Goal: Task Accomplishment & Management: Use online tool/utility

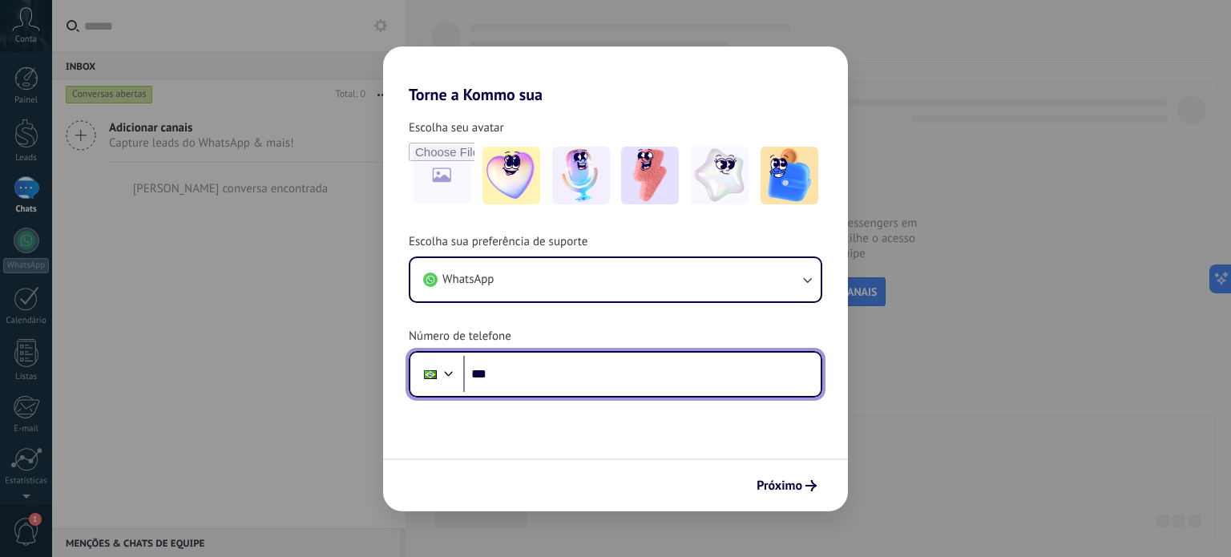
click at [552, 377] on input "***" at bounding box center [641, 374] width 357 height 37
paste input "**********"
type input "**********"
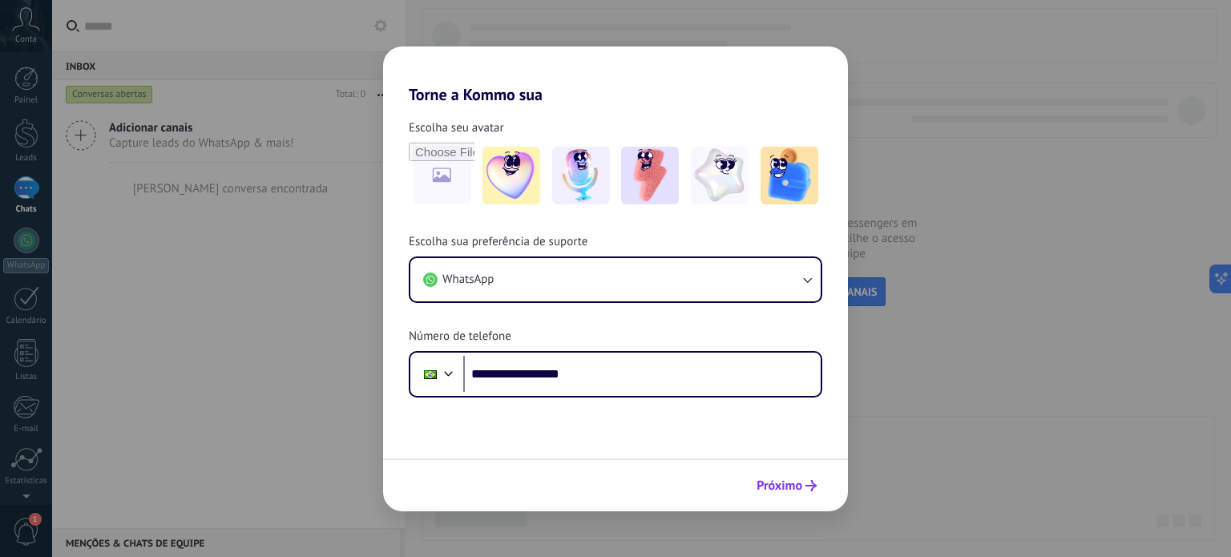
click at [783, 480] on span "Próximo" at bounding box center [780, 485] width 46 height 11
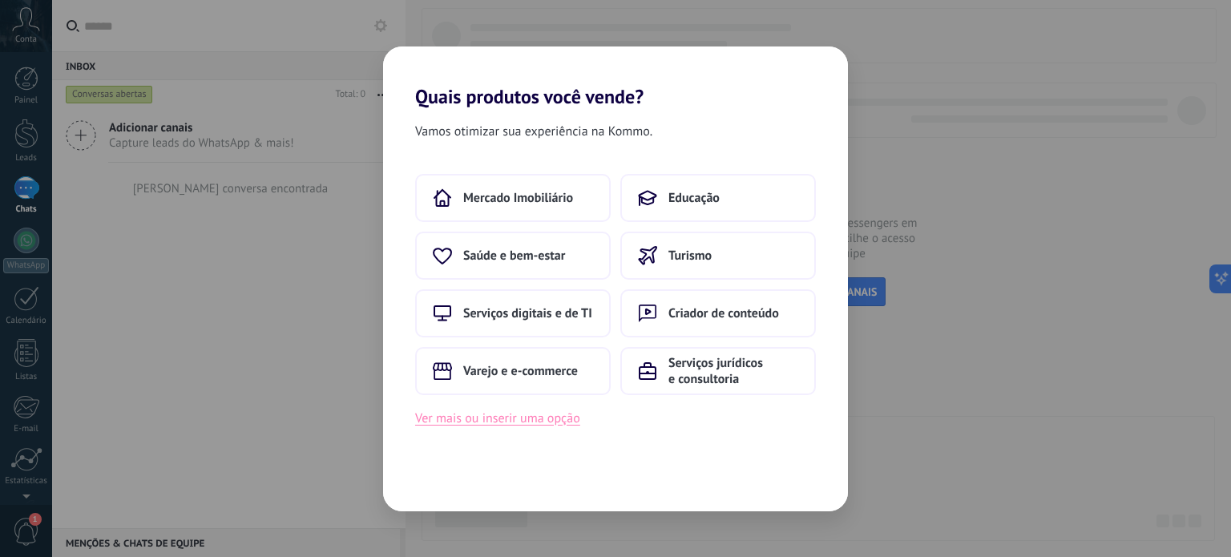
click at [481, 422] on button "Ver mais ou inserir uma opção" at bounding box center [497, 418] width 165 height 21
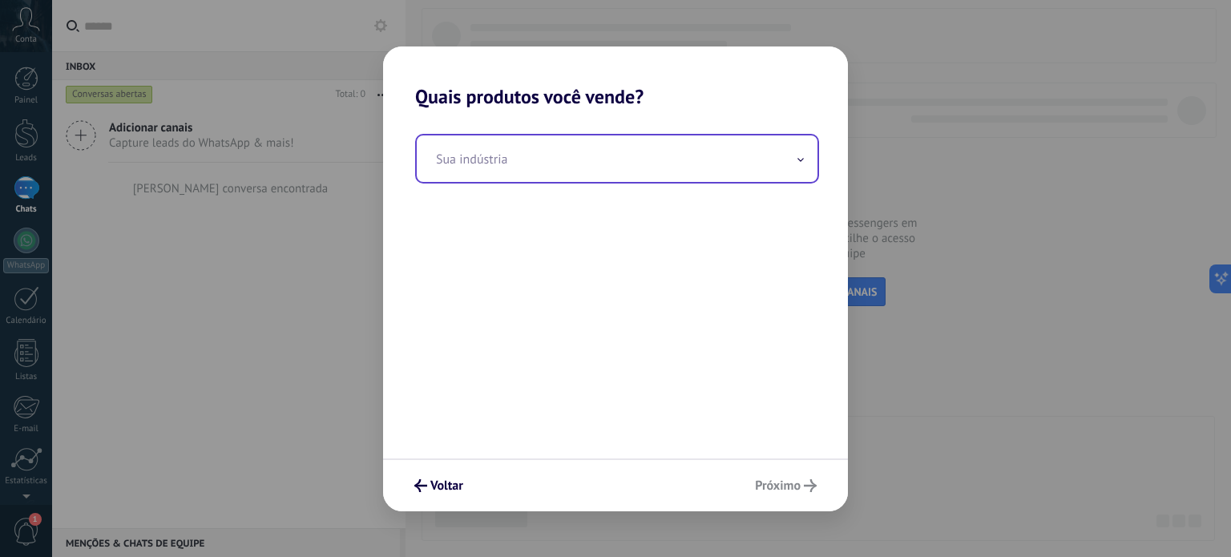
click at [537, 160] on input "text" at bounding box center [617, 158] width 401 height 46
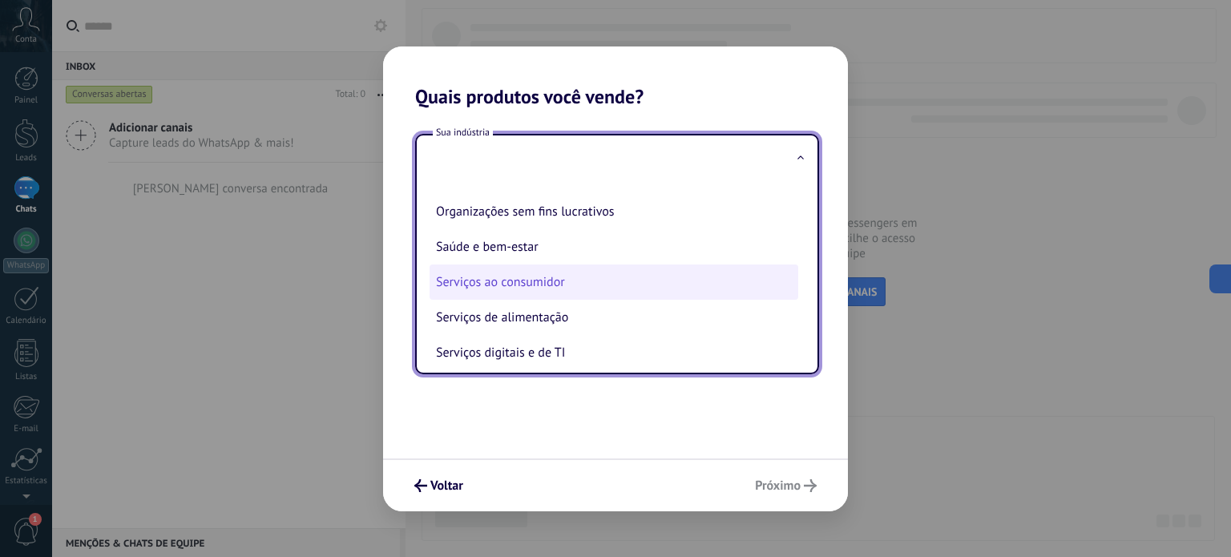
scroll to position [240, 0]
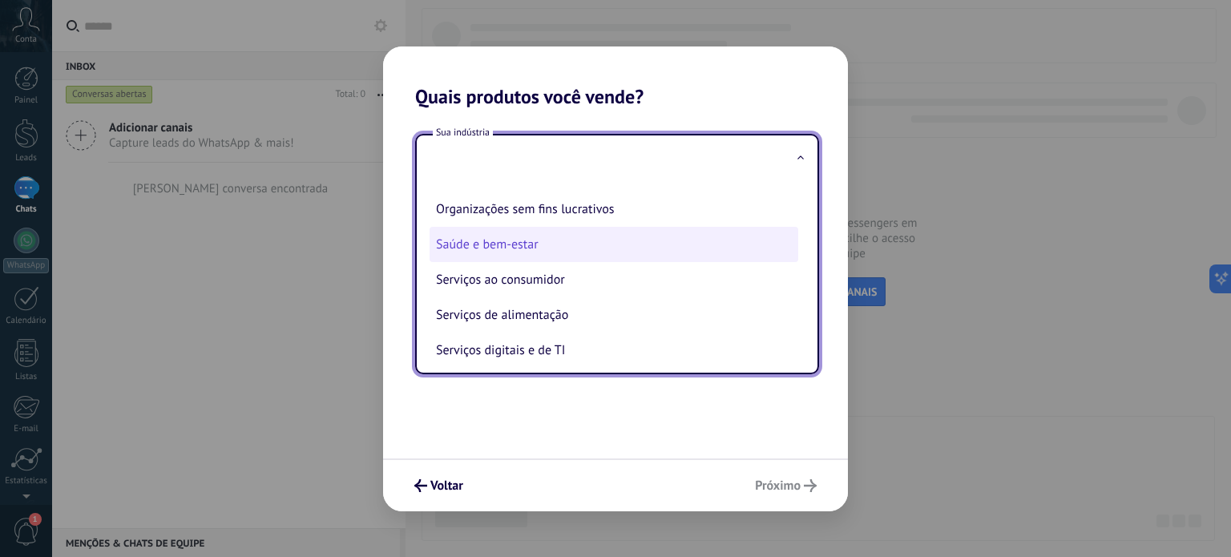
click at [656, 251] on li "Saúde e bem-estar" at bounding box center [614, 244] width 369 height 35
type input "**********"
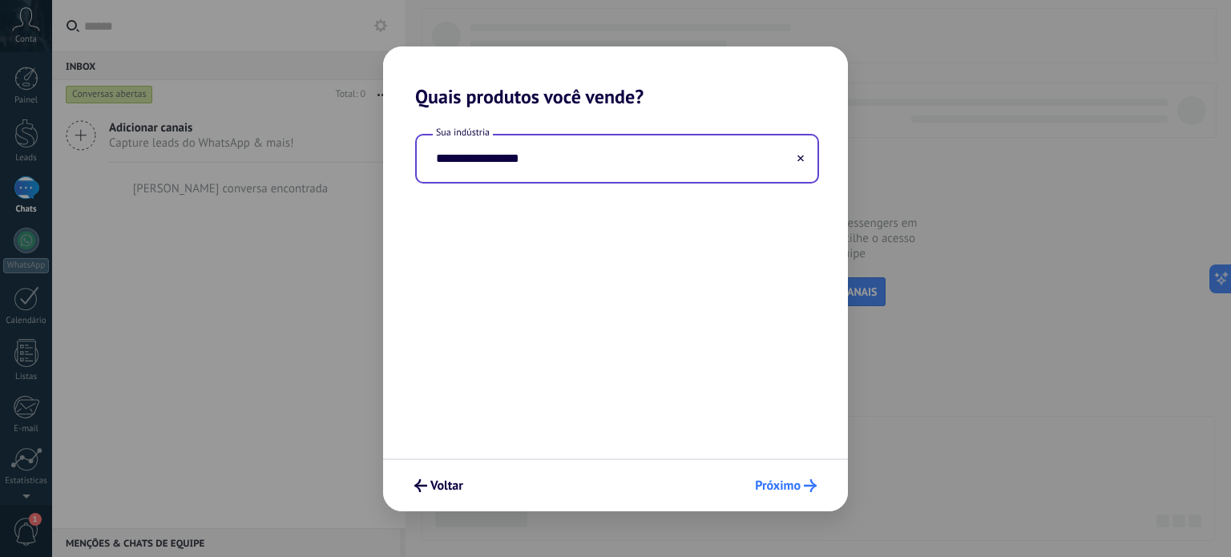
click at [817, 483] on button "Próximo" at bounding box center [786, 485] width 76 height 27
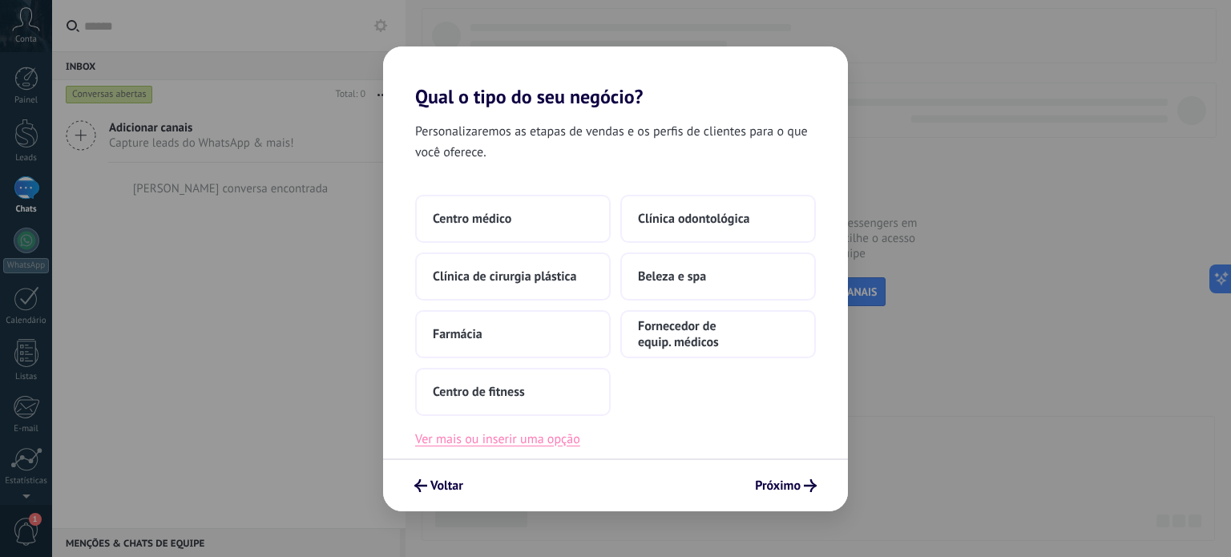
click at [563, 432] on button "Ver mais ou inserir uma opção" at bounding box center [497, 439] width 165 height 21
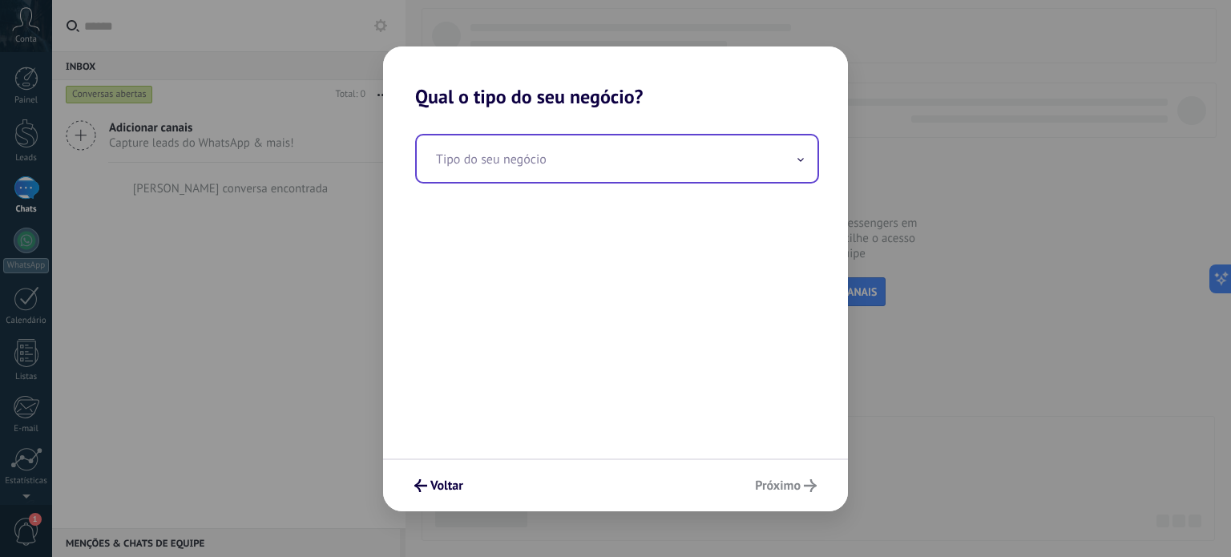
click at [644, 164] on input "text" at bounding box center [617, 158] width 401 height 46
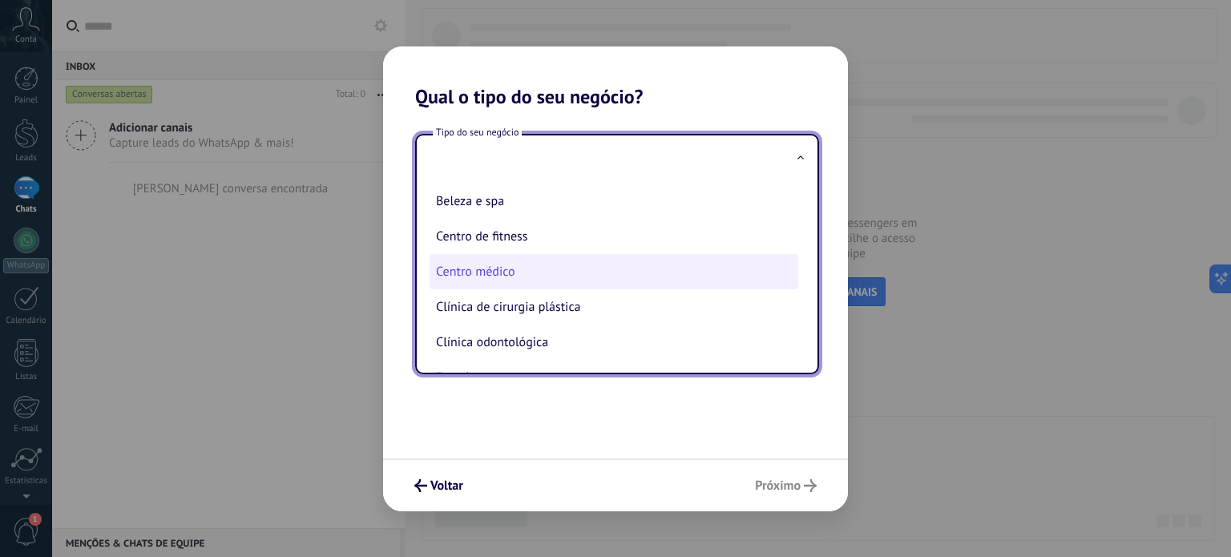
scroll to position [0, 0]
click at [515, 146] on input "text" at bounding box center [617, 158] width 401 height 46
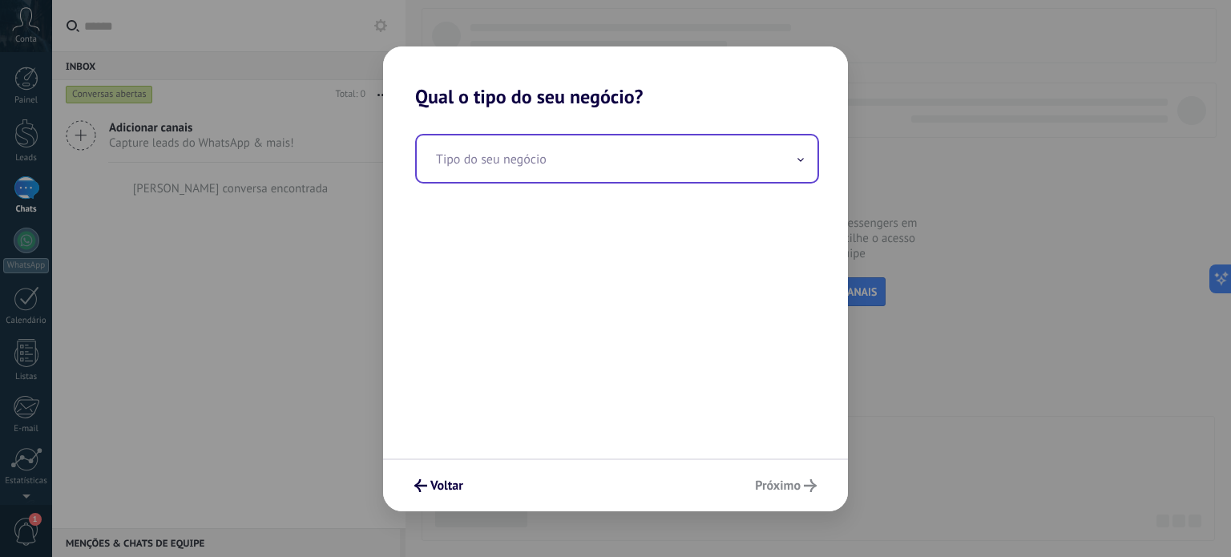
click at [515, 146] on input "text" at bounding box center [617, 158] width 401 height 46
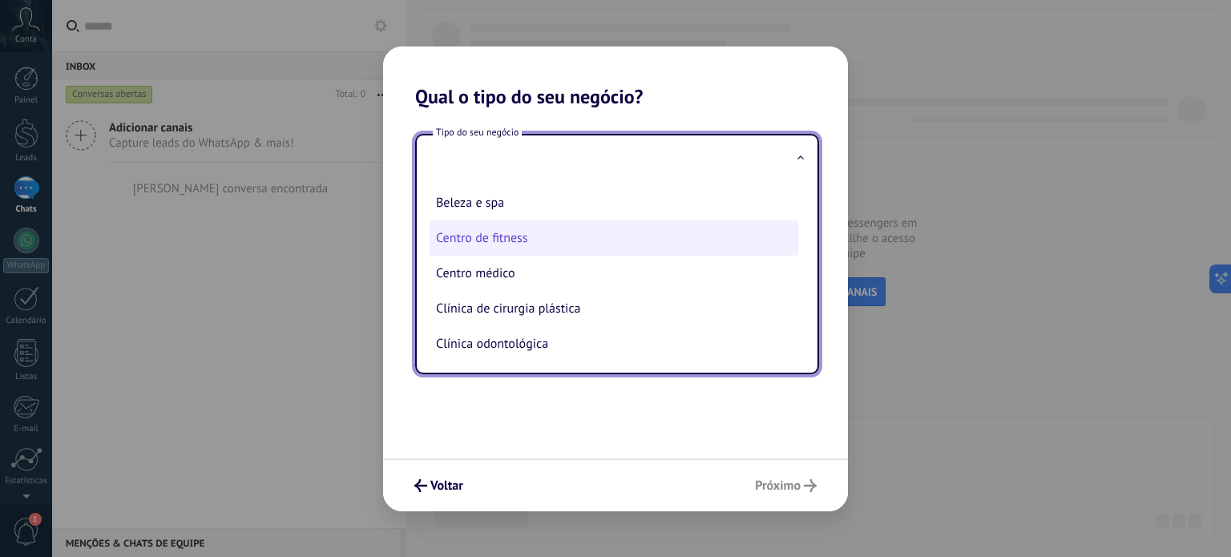
click at [560, 248] on li "Centro de fitness" at bounding box center [614, 237] width 369 height 35
type input "**********"
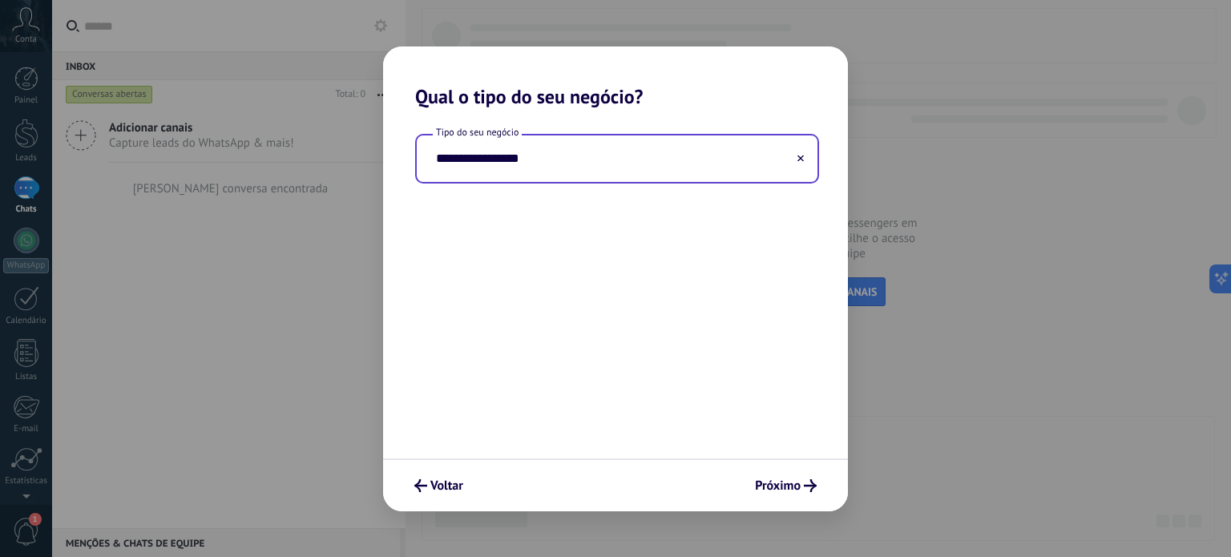
click at [650, 160] on input "**********" at bounding box center [617, 158] width 401 height 46
click at [638, 160] on input "**********" at bounding box center [617, 158] width 401 height 46
click at [802, 160] on use at bounding box center [801, 158] width 6 height 6
drag, startPoint x: 511, startPoint y: 164, endPoint x: 539, endPoint y: 176, distance: 31.3
click at [511, 165] on input "text" at bounding box center [617, 158] width 401 height 46
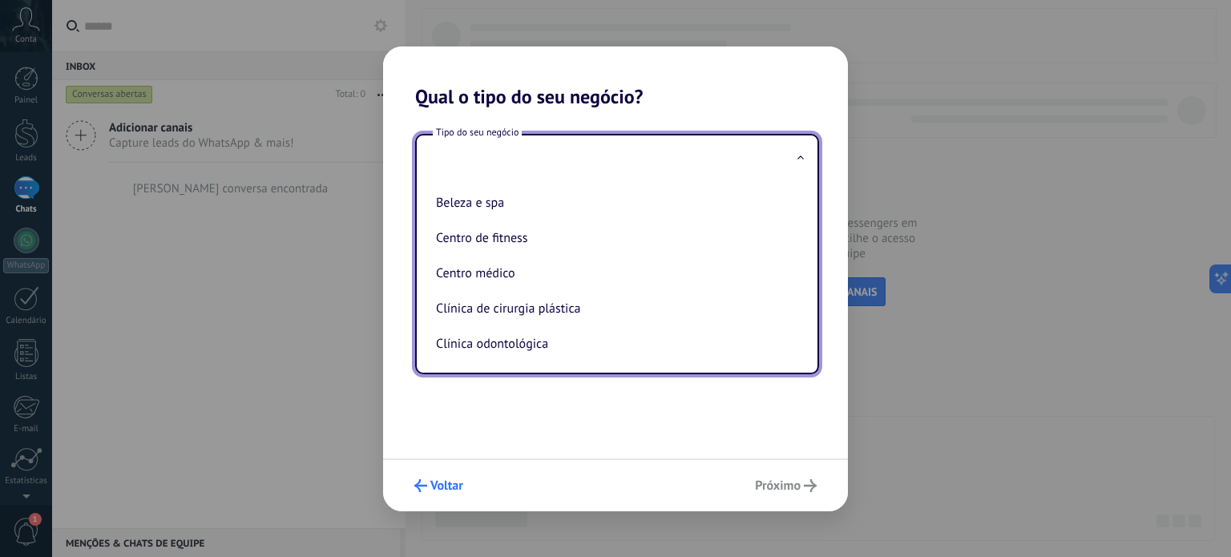
click at [458, 483] on span "Voltar" at bounding box center [446, 485] width 33 height 11
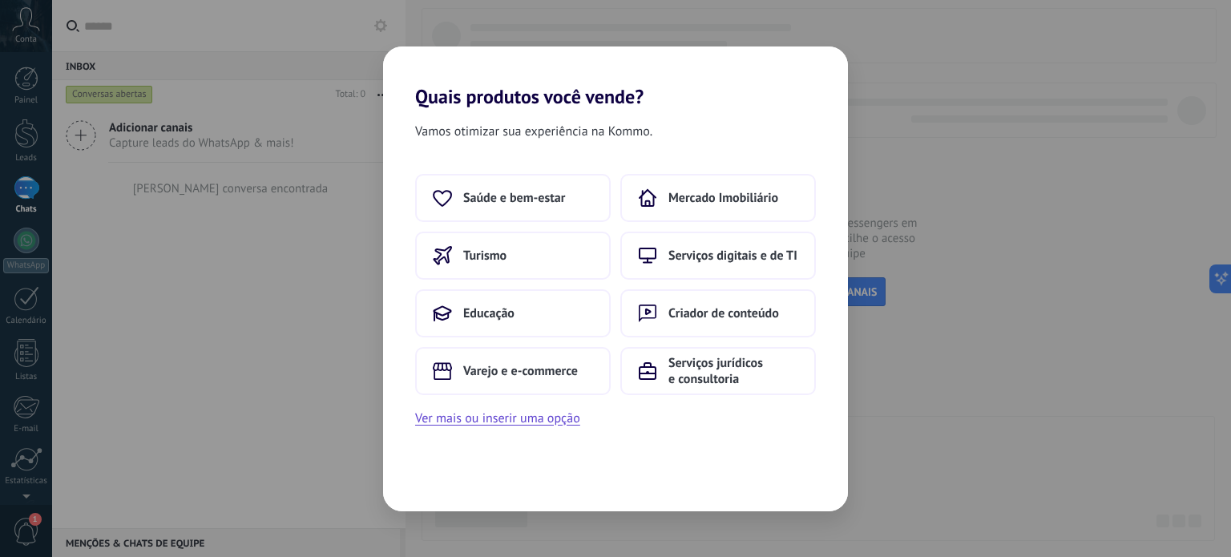
click at [495, 400] on div "Saúde e bem-estar Mercado Imobiliário Turismo Serviços digitais e de TI Educaçã…" at bounding box center [615, 301] width 465 height 255
click at [507, 416] on button "Ver mais ou inserir uma opção" at bounding box center [497, 418] width 165 height 21
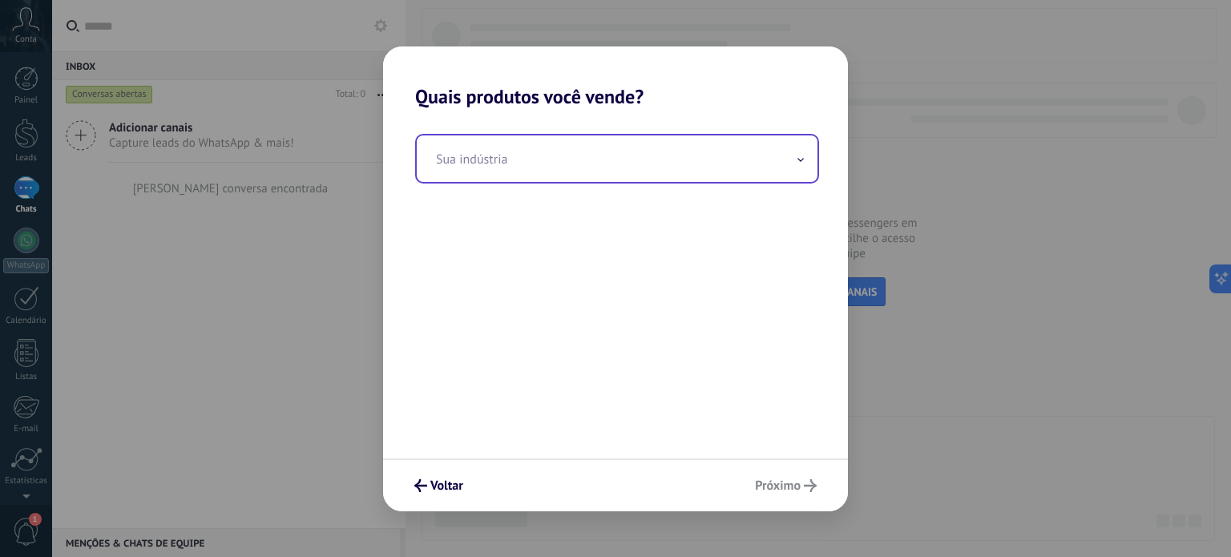
click at [694, 167] on input "text" at bounding box center [617, 158] width 401 height 46
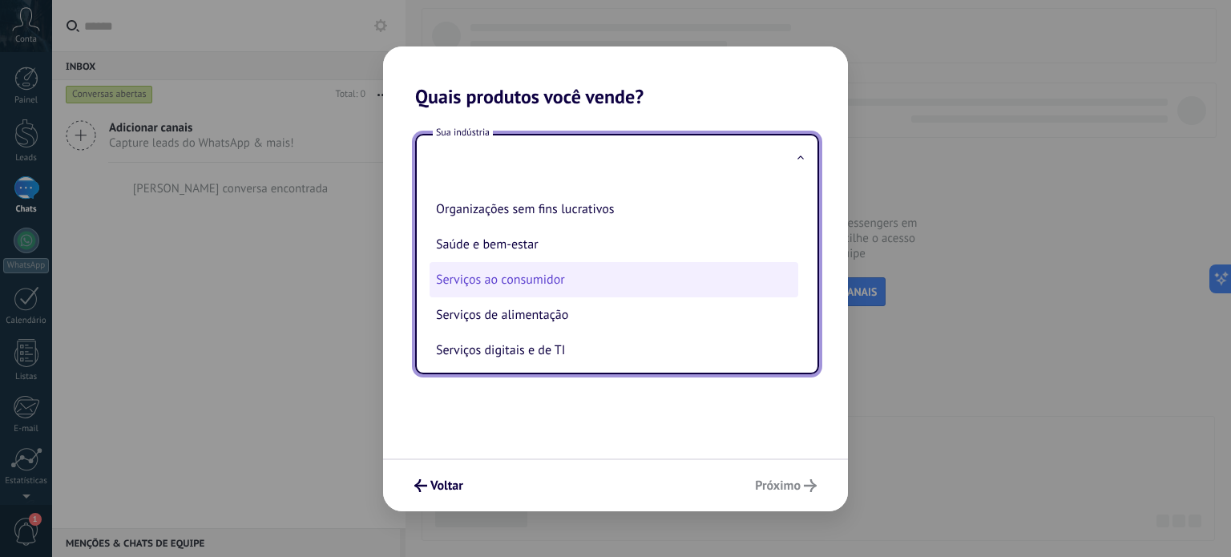
scroll to position [240, 0]
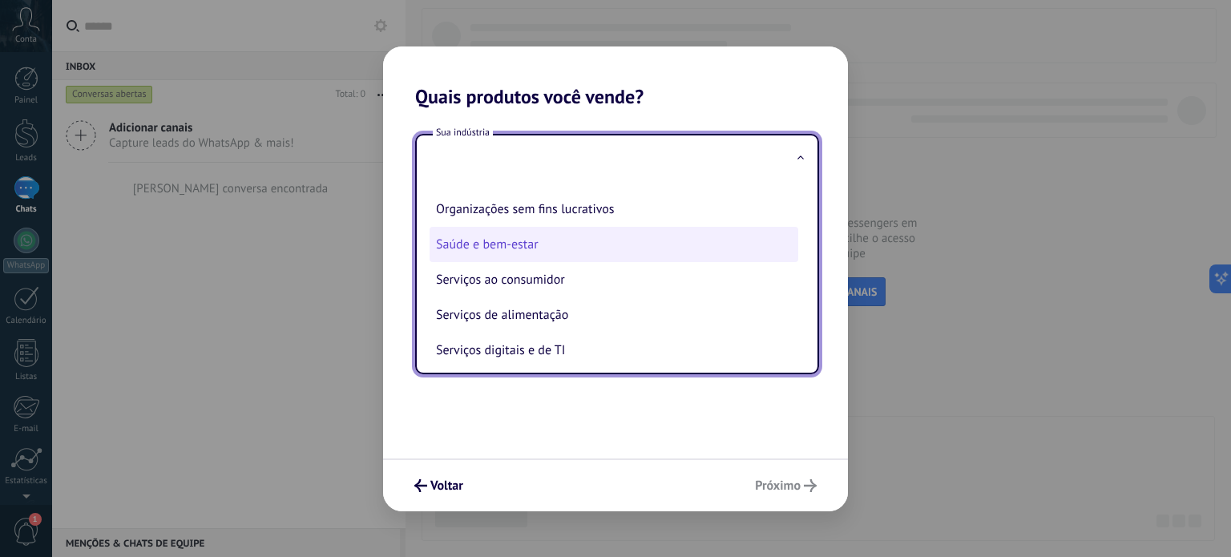
click at [676, 258] on li "Saúde e bem-estar" at bounding box center [614, 244] width 369 height 35
type input "**********"
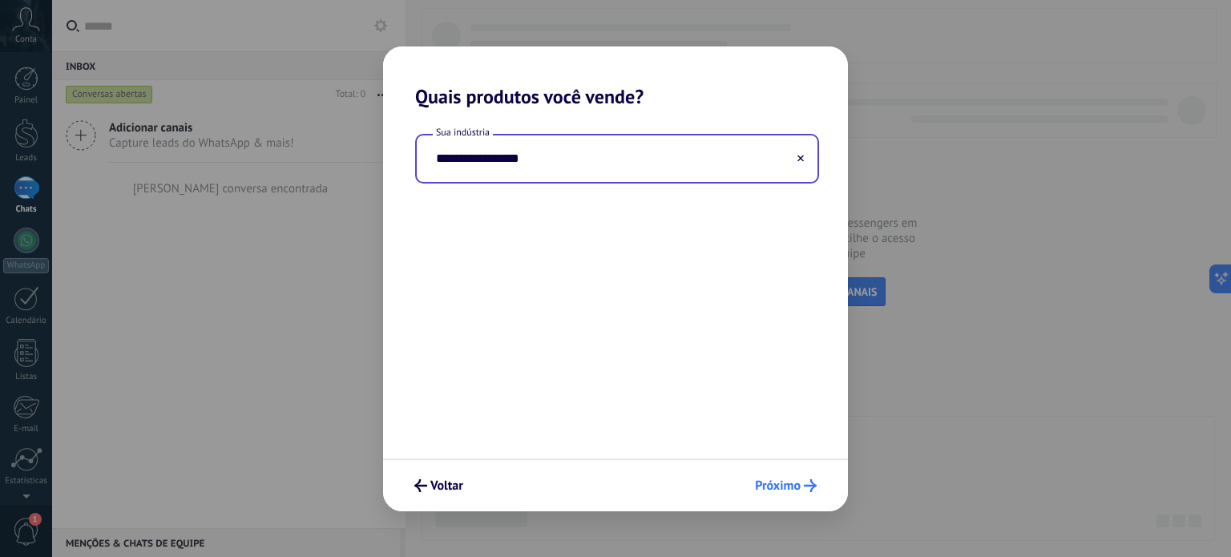
click at [781, 477] on button "Próximo" at bounding box center [786, 485] width 76 height 27
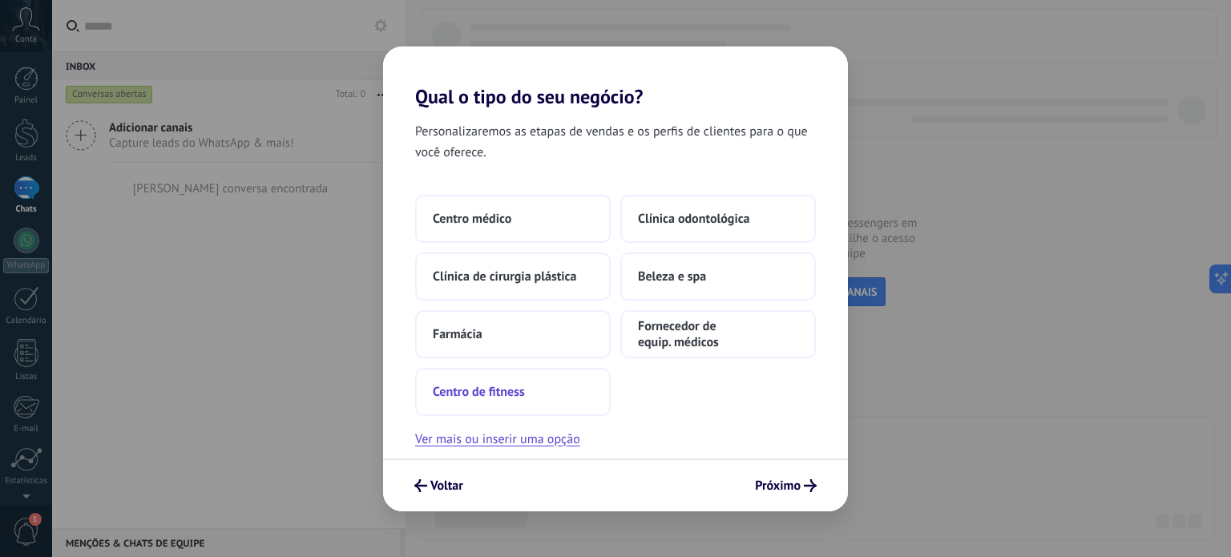
click at [533, 395] on button "Centro de fitness" at bounding box center [513, 392] width 196 height 48
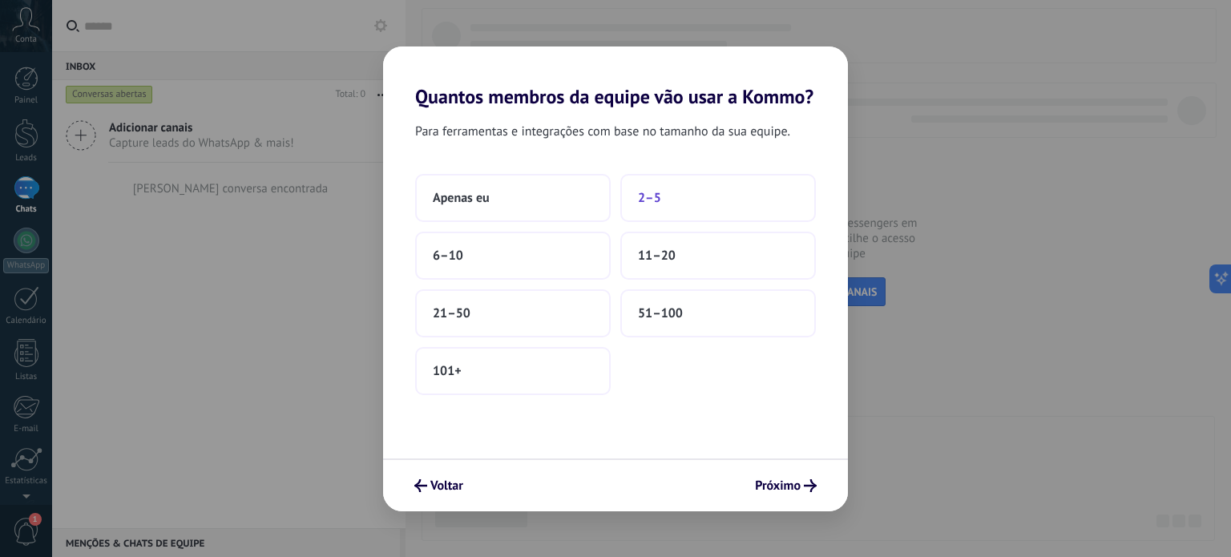
click at [747, 199] on button "2–5" at bounding box center [718, 198] width 196 height 48
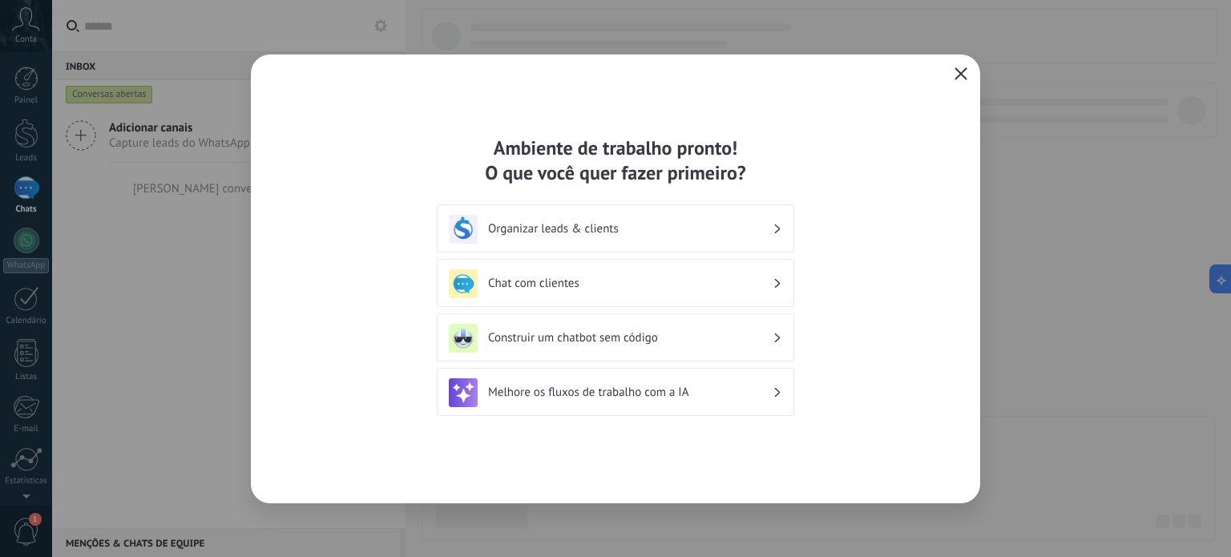
click at [655, 233] on h3 "Organizar leads & clients" at bounding box center [630, 228] width 285 height 15
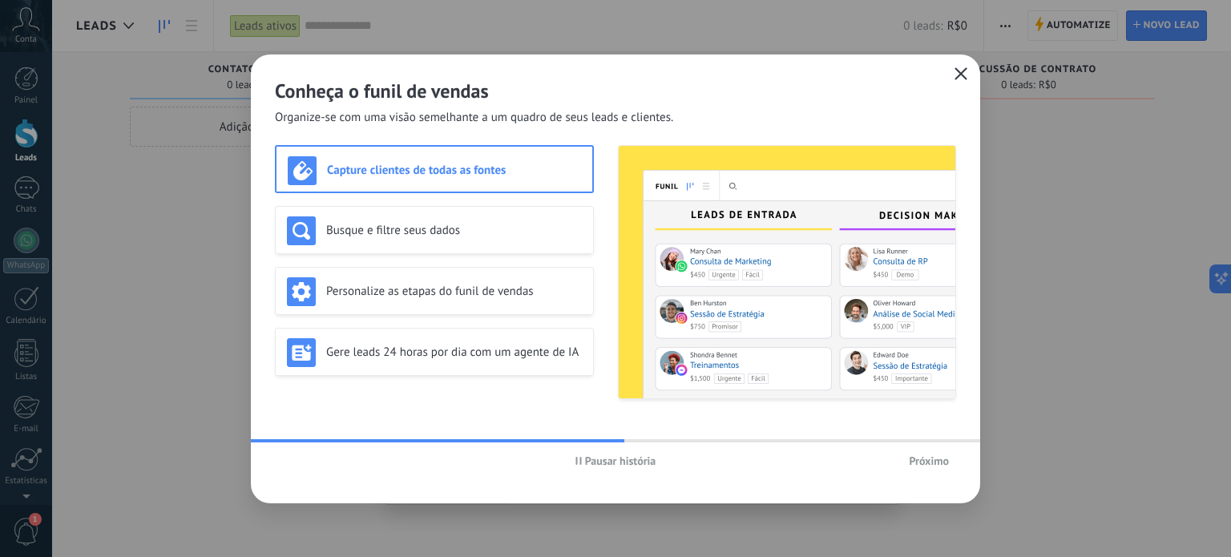
click at [644, 462] on span "Pausar história" at bounding box center [620, 460] width 71 height 11
click at [557, 292] on h3 "Personalize as etapas do funil de vendas" at bounding box center [454, 291] width 256 height 15
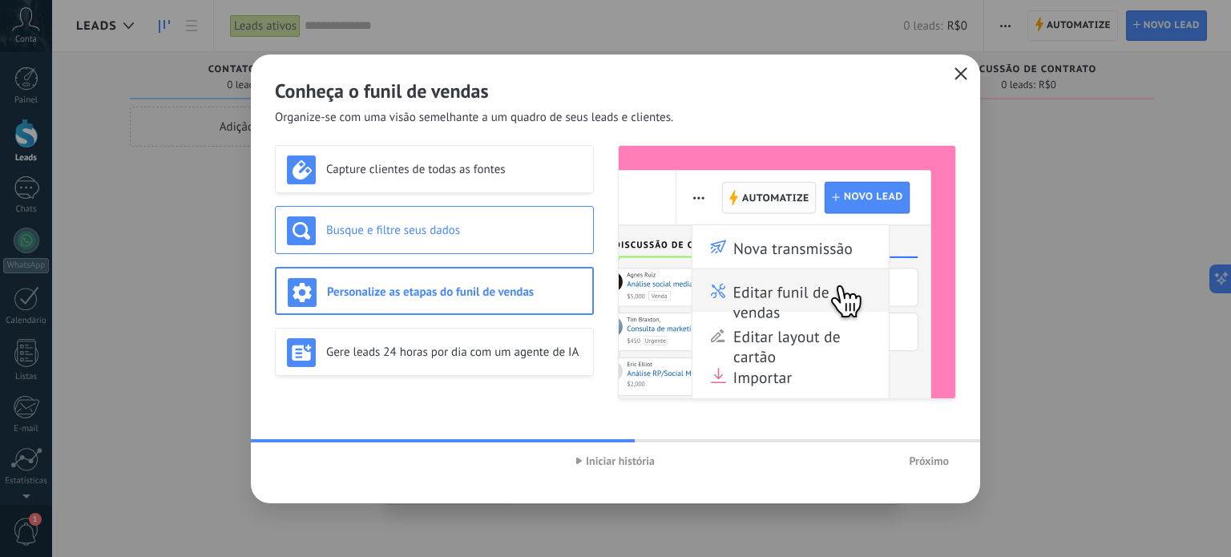
click at [487, 232] on h3 "Busque e filtre seus dados" at bounding box center [454, 230] width 256 height 15
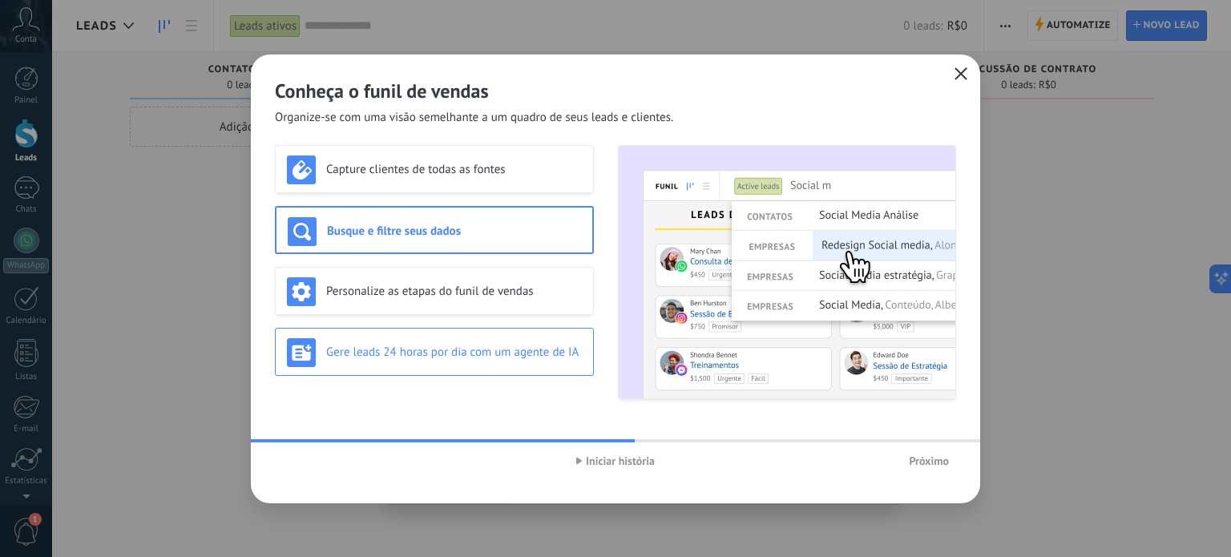
click at [510, 360] on div "Gere leads 24 horas por dia com um agente de IA" at bounding box center [434, 352] width 295 height 29
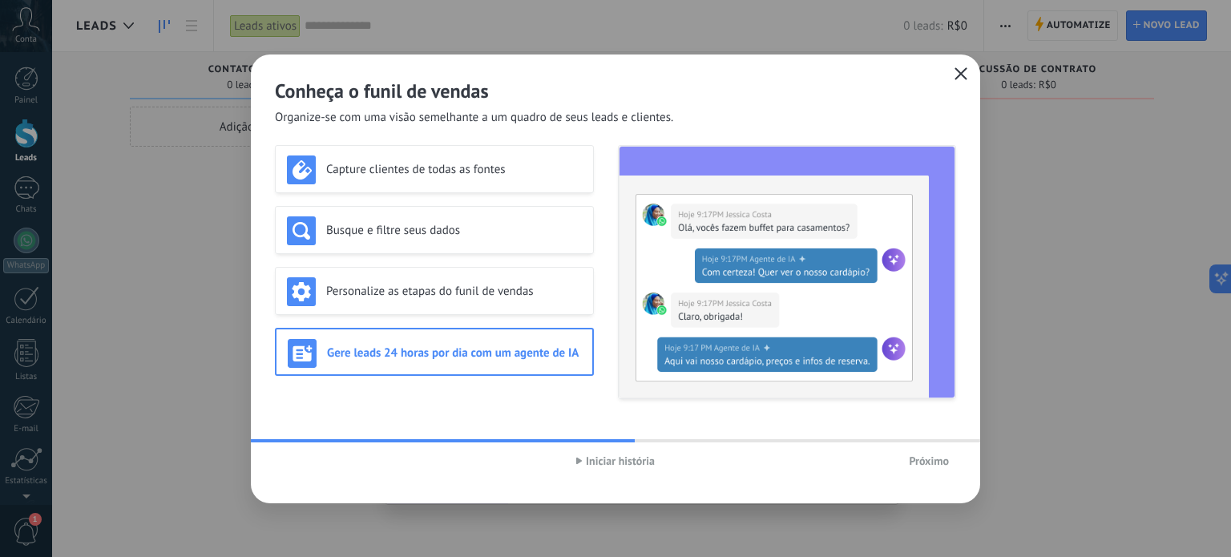
click at [925, 453] on button "Próximo" at bounding box center [929, 461] width 55 height 24
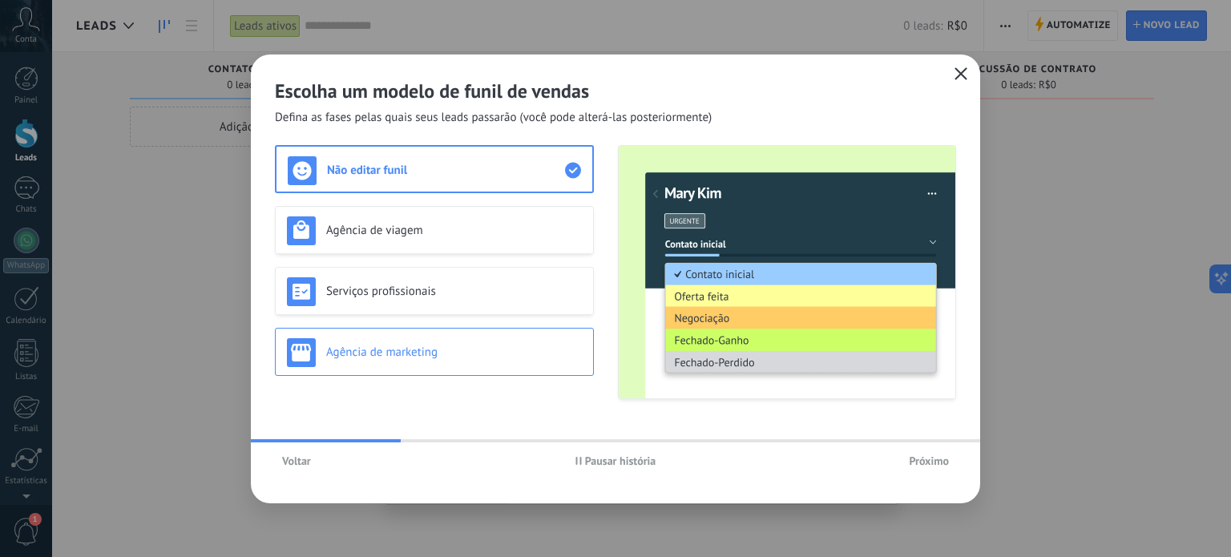
click at [482, 329] on div "Agência de marketing" at bounding box center [434, 352] width 319 height 48
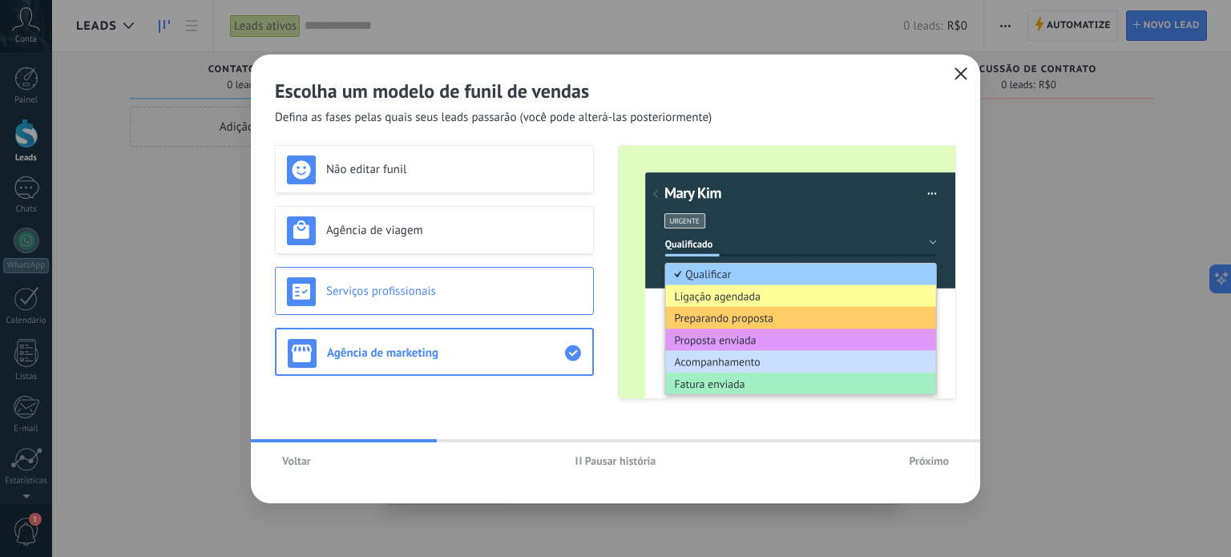
click at [484, 281] on div "Serviços profissionais" at bounding box center [434, 291] width 295 height 29
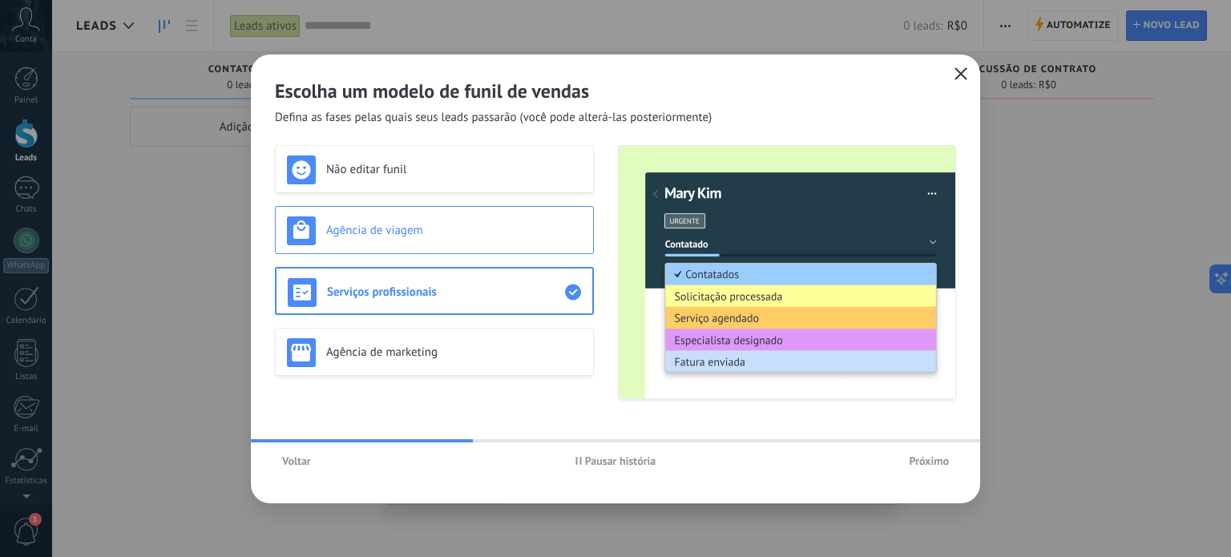
click at [488, 225] on h3 "Agência de viagem" at bounding box center [454, 230] width 256 height 15
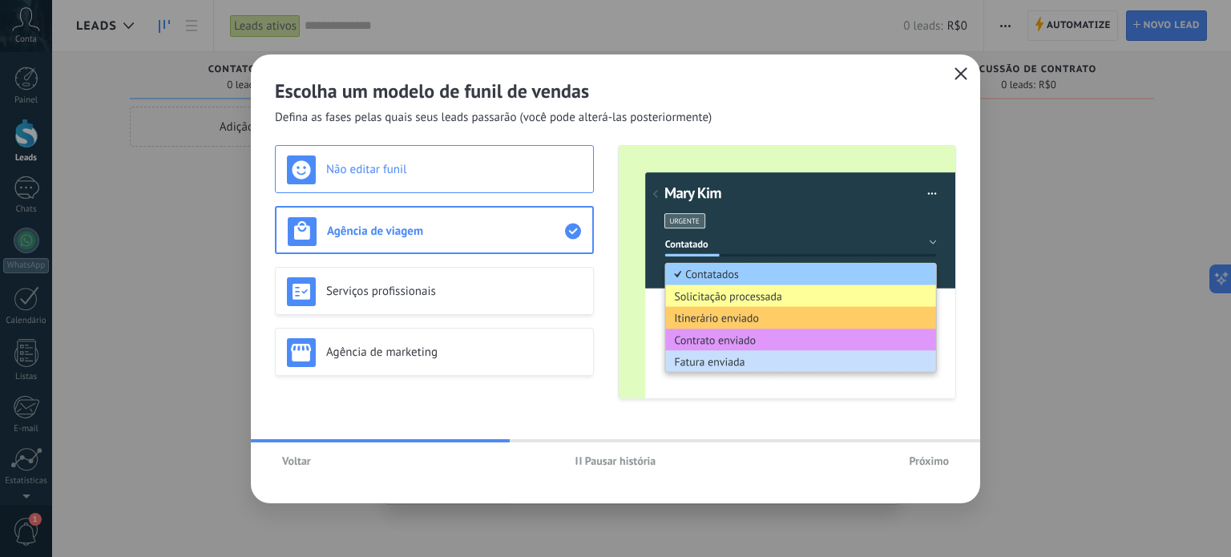
click at [496, 172] on h3 "Não editar funil" at bounding box center [454, 169] width 256 height 15
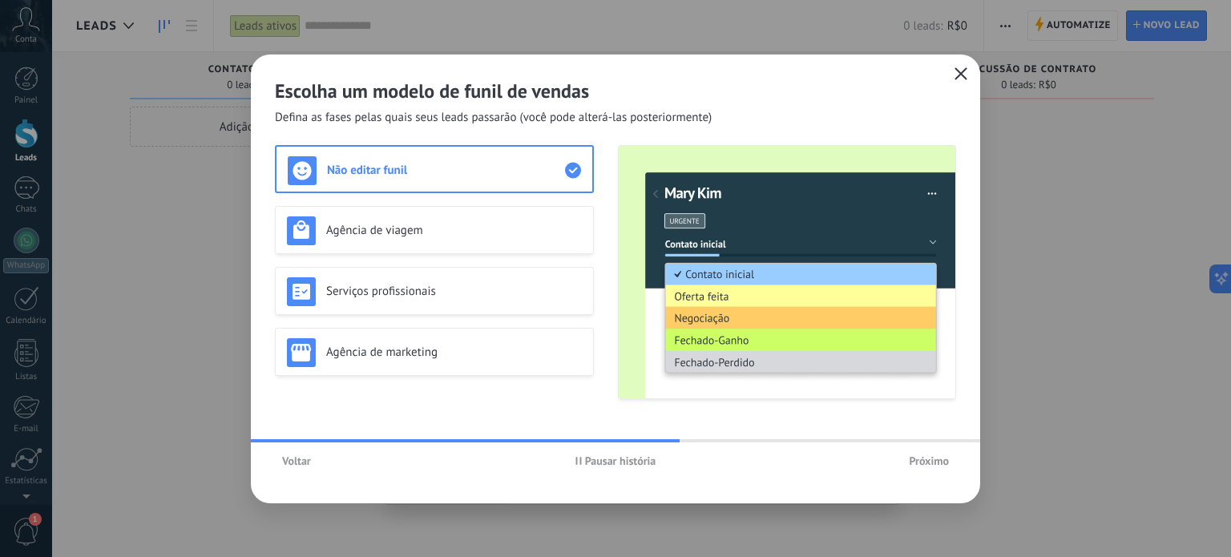
click at [920, 462] on span "Próximo" at bounding box center [929, 460] width 40 height 11
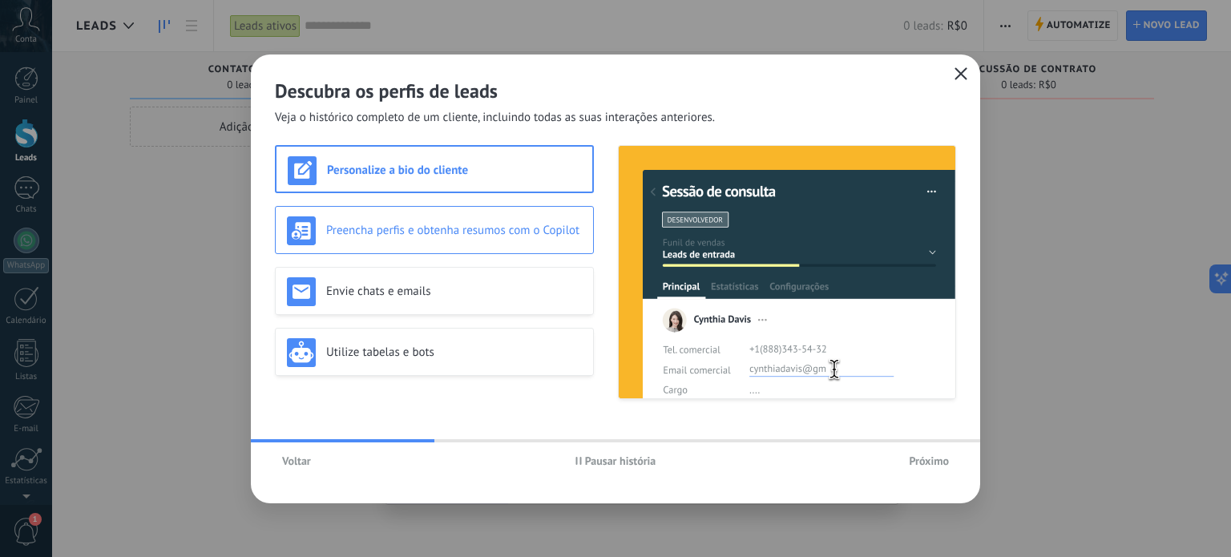
click at [455, 228] on h3 "Preencha perfis e obtenha resumos com o Copilot" at bounding box center [454, 230] width 256 height 15
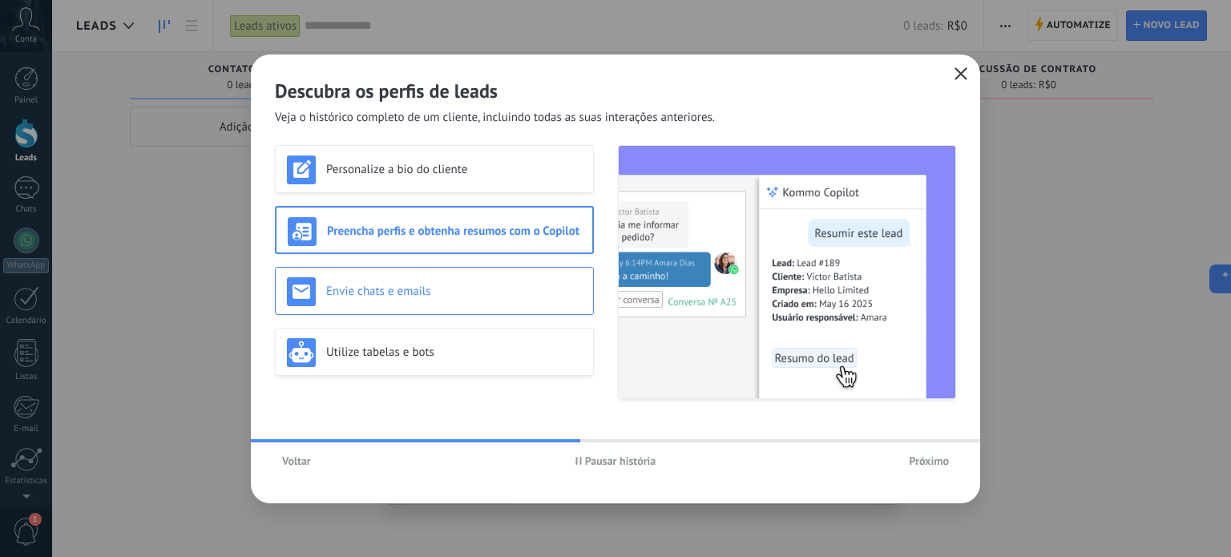
click at [372, 285] on h3 "Envie chats e emails" at bounding box center [454, 291] width 256 height 15
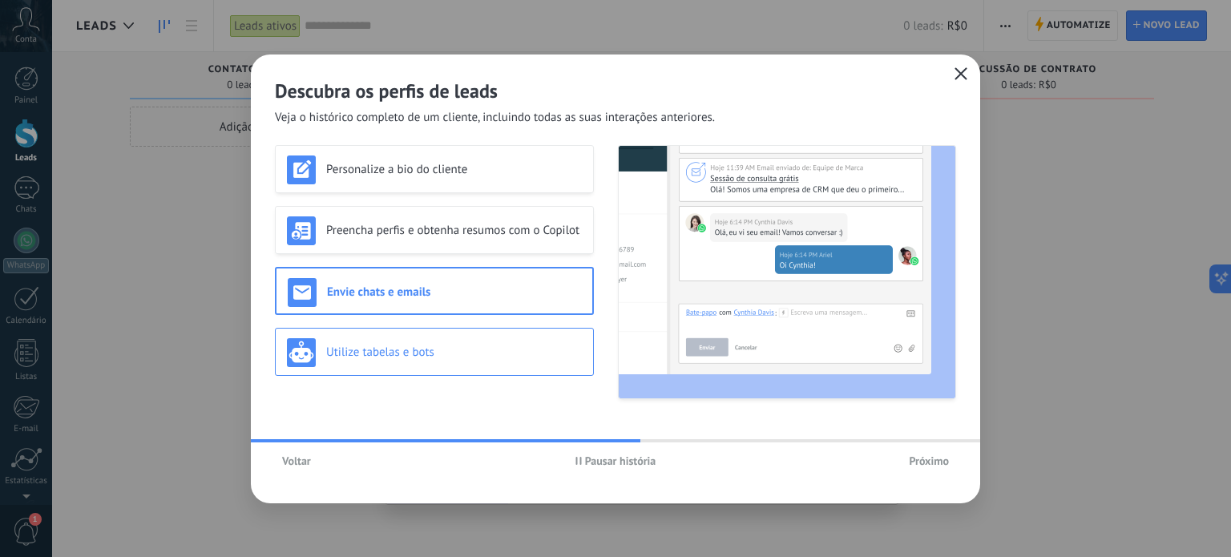
click at [513, 343] on div "Utilize tabelas e bots" at bounding box center [434, 352] width 295 height 29
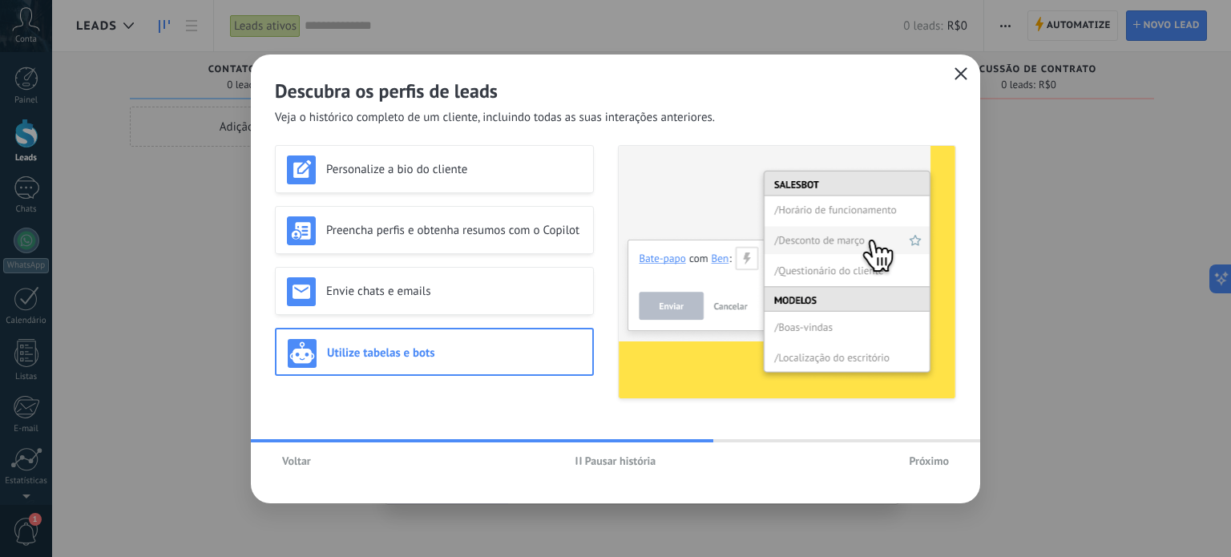
click at [935, 465] on span "Próximo" at bounding box center [929, 460] width 40 height 11
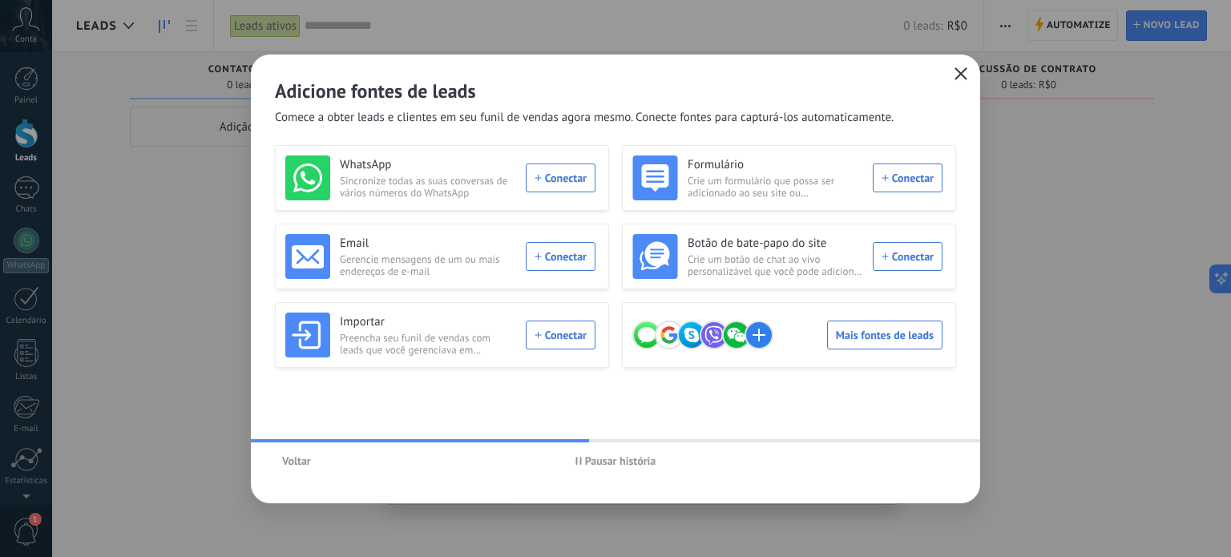
drag, startPoint x: 552, startPoint y: 172, endPoint x: 574, endPoint y: 168, distance: 21.9
click at [558, 170] on div "WhatsApp Sincronize todas as suas conversas de vários números do WhatsApp Conec…" at bounding box center [440, 177] width 310 height 45
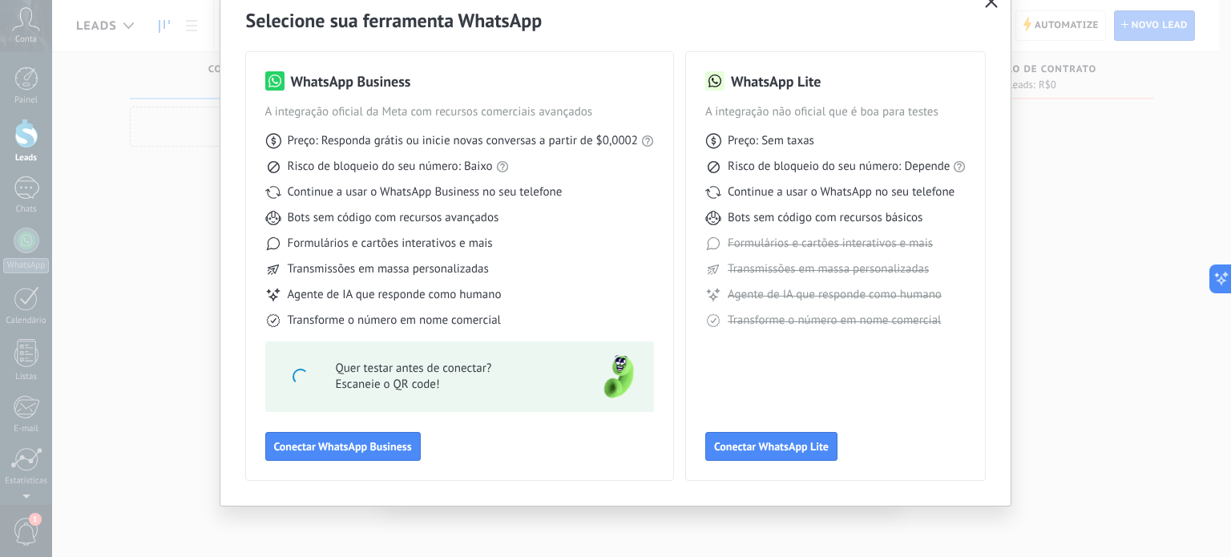
scroll to position [71, 0]
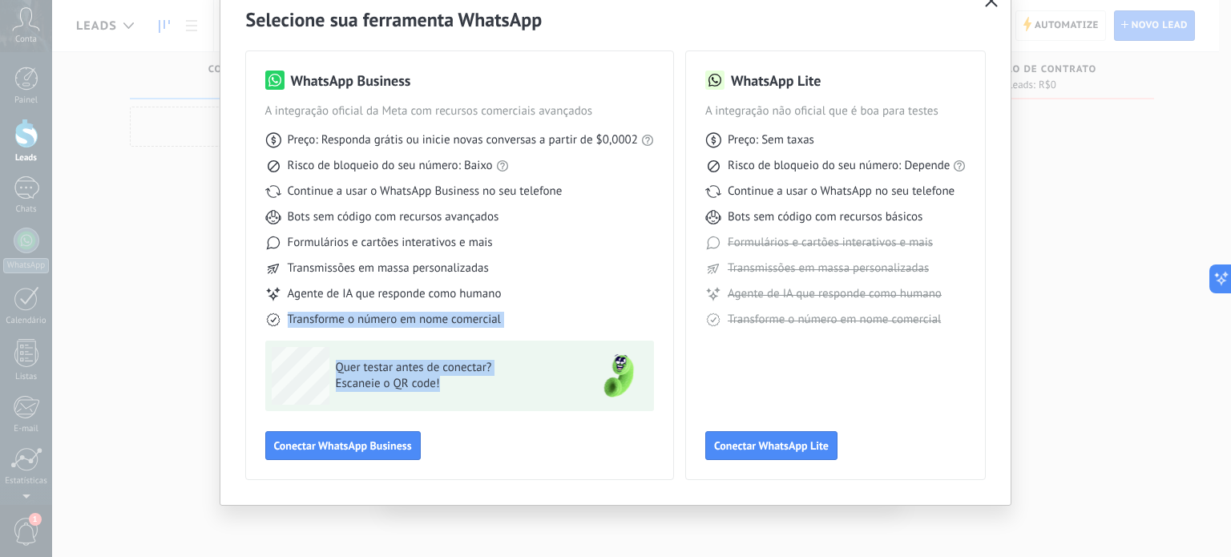
drag, startPoint x: 247, startPoint y: 317, endPoint x: 484, endPoint y: 416, distance: 257.2
click at [481, 426] on div "WhatsApp Business A integração oficial da Meta com recursos comerciais avançado…" at bounding box center [459, 265] width 427 height 428
click at [501, 410] on div "Quer testar antes de conectar? Escaneie o QR code!" at bounding box center [459, 376] width 389 height 71
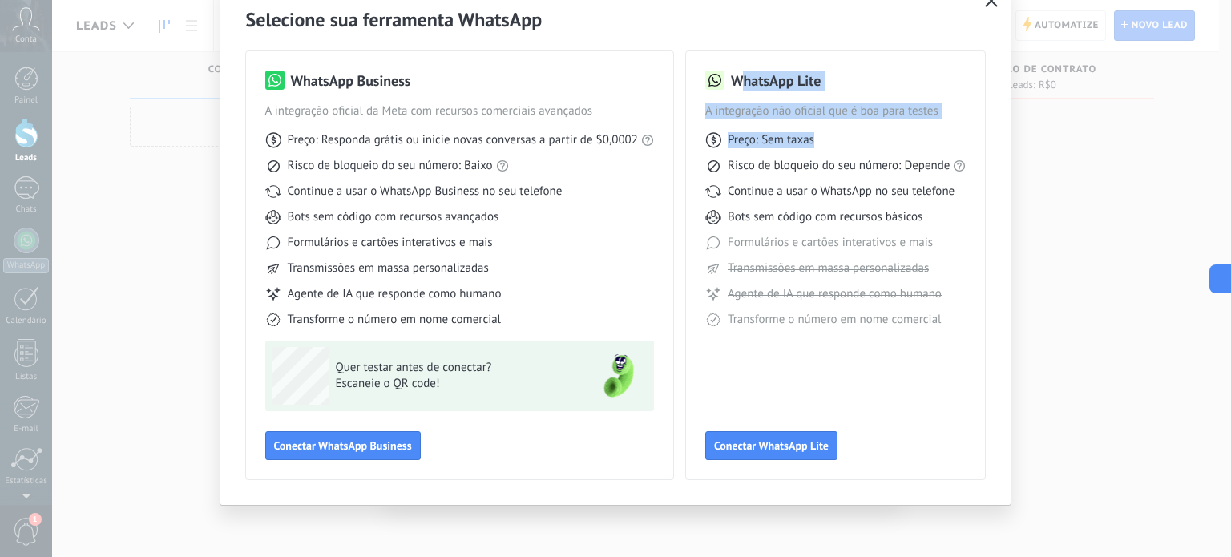
drag, startPoint x: 1230, startPoint y: 38, endPoint x: 1230, endPoint y: -7, distance: 45.7
click at [1218, 0] on html ".abccls-1,.abccls-2{fill-rule:evenodd}.abccls-2{fill:#fff} .abfcls-1{fill:none}…" at bounding box center [615, 278] width 1231 height 557
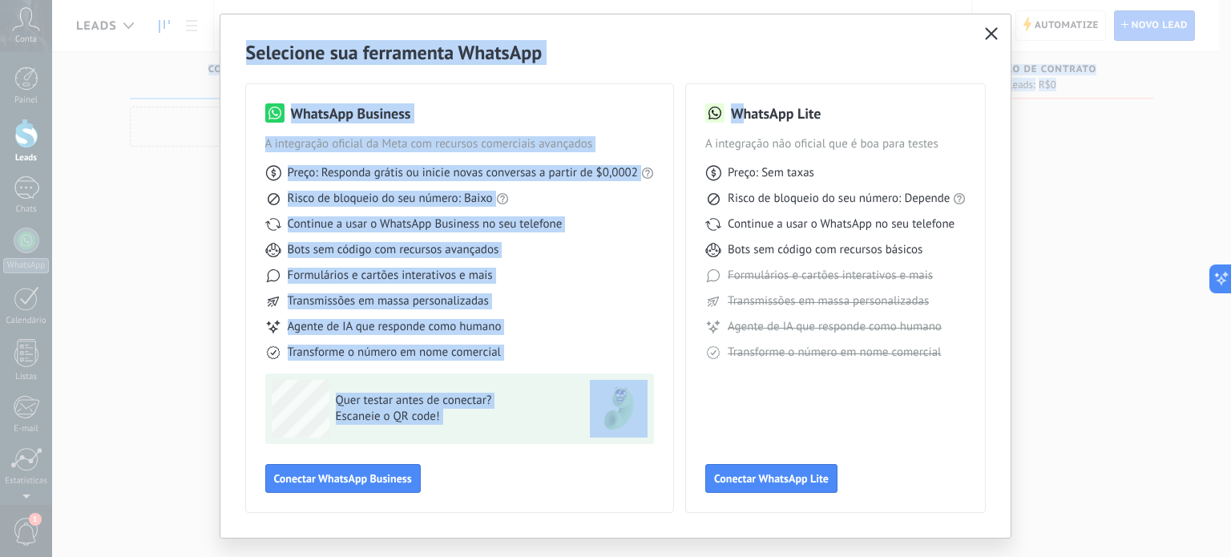
scroll to position [0, 0]
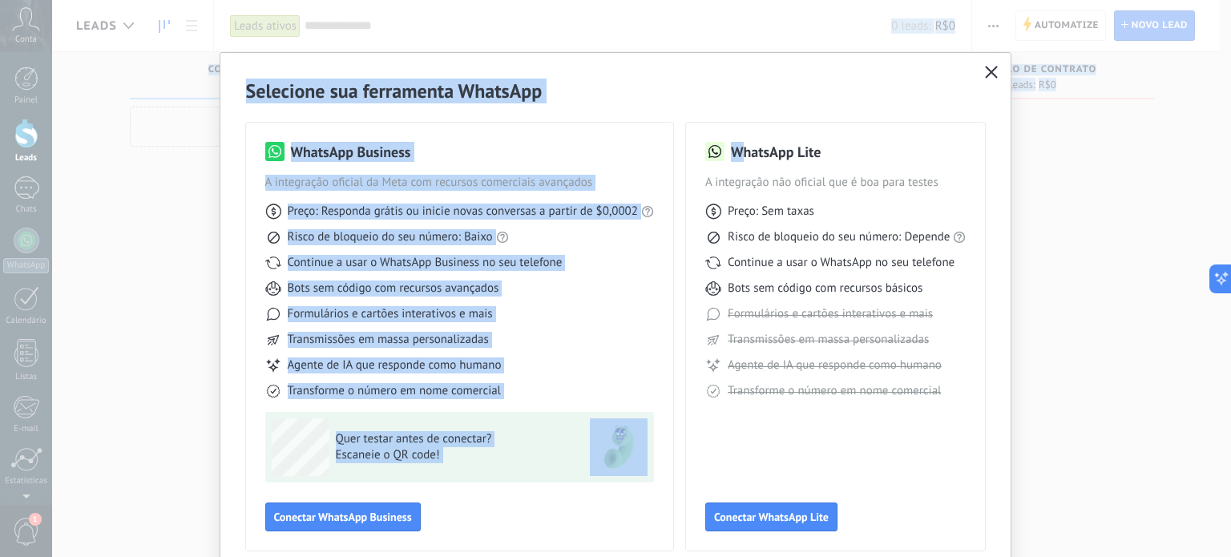
click at [717, 53] on div "Selecione sua ferramenta WhatsApp WhatsApp Business A integração oficial da Met…" at bounding box center [615, 314] width 791 height 523
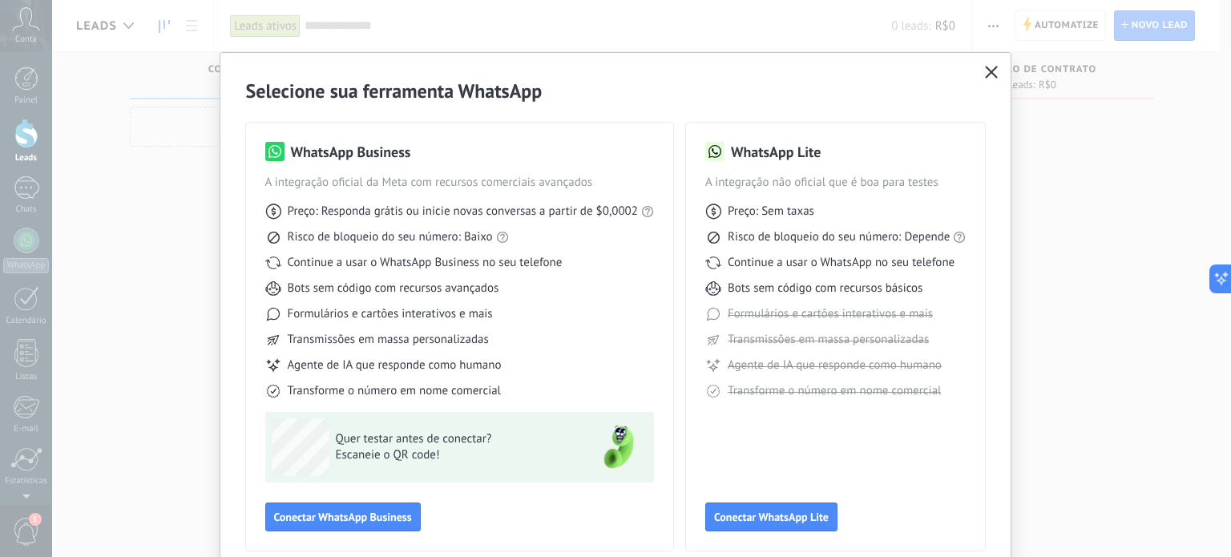
click at [985, 78] on icon "button" at bounding box center [991, 72] width 13 height 13
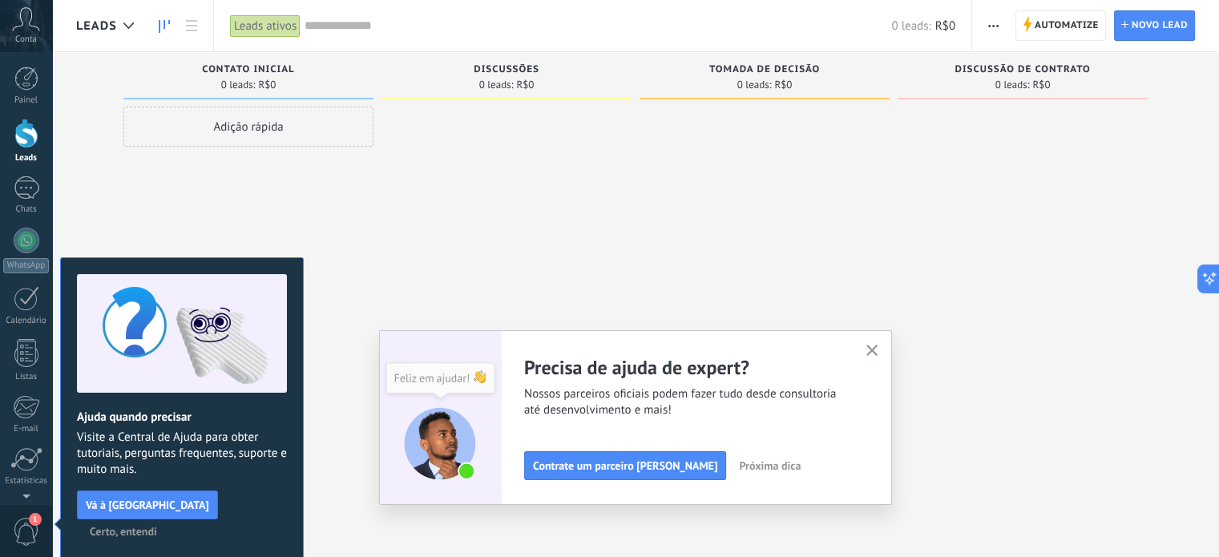
click at [870, 348] on button "button" at bounding box center [872, 352] width 20 height 22
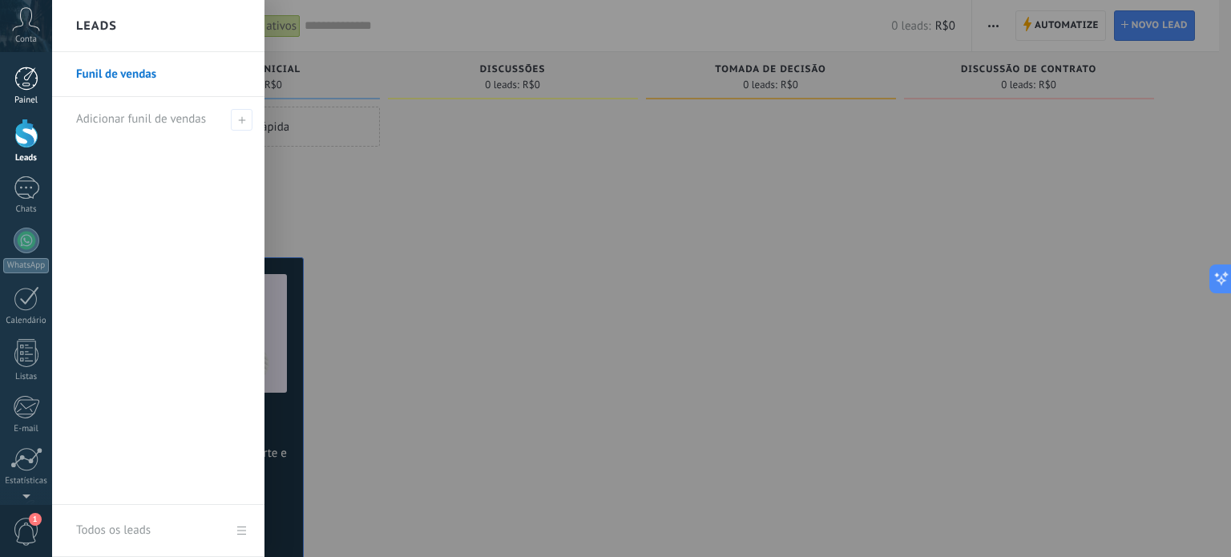
click at [29, 75] on div at bounding box center [26, 79] width 24 height 24
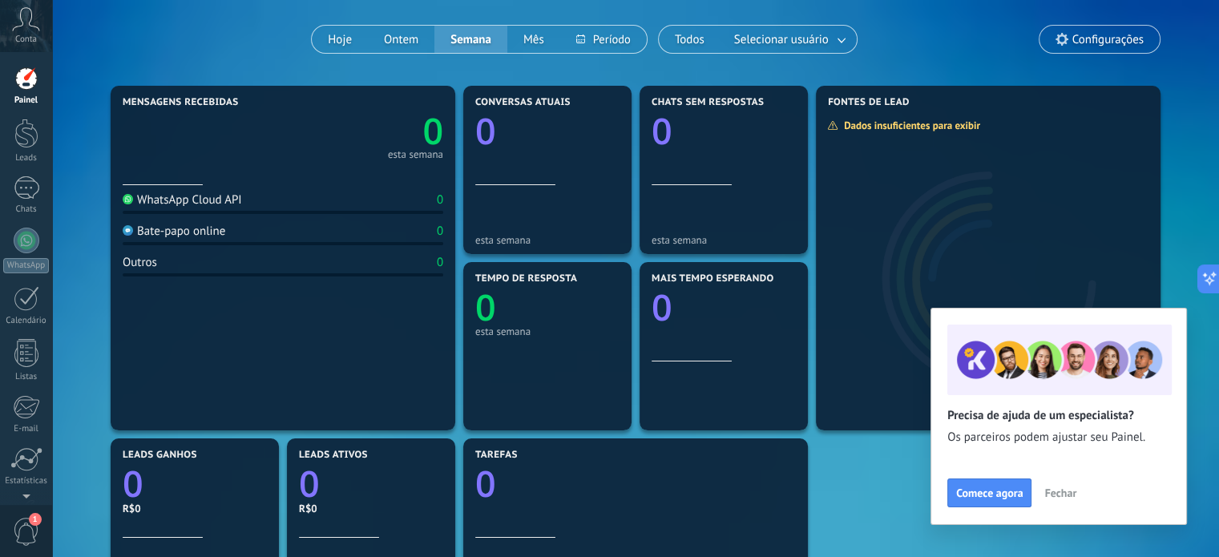
scroll to position [80, 0]
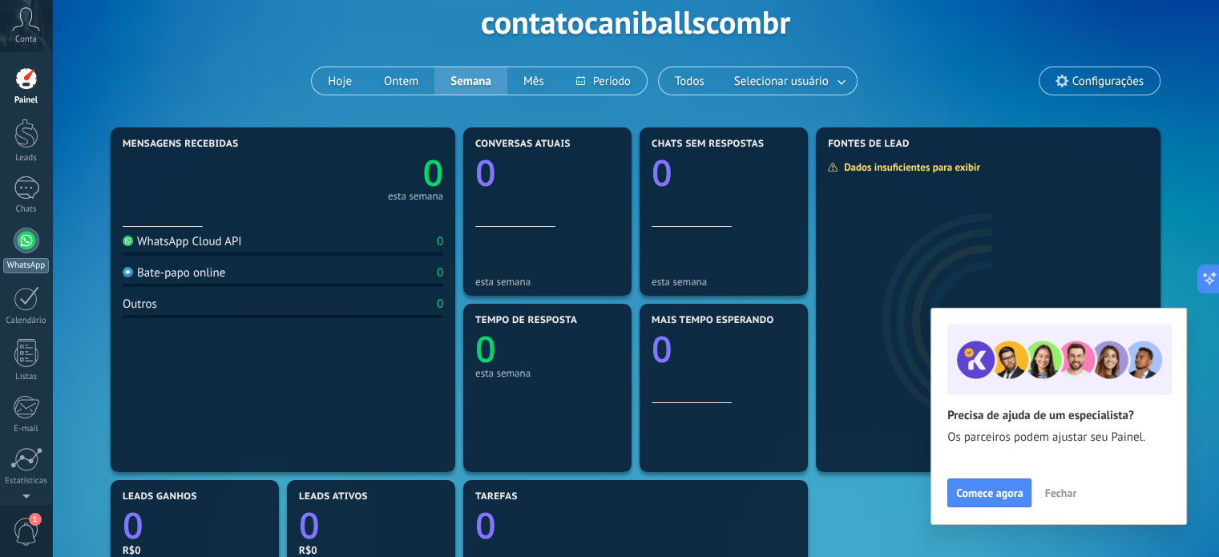
click at [26, 251] on div at bounding box center [27, 241] width 26 height 26
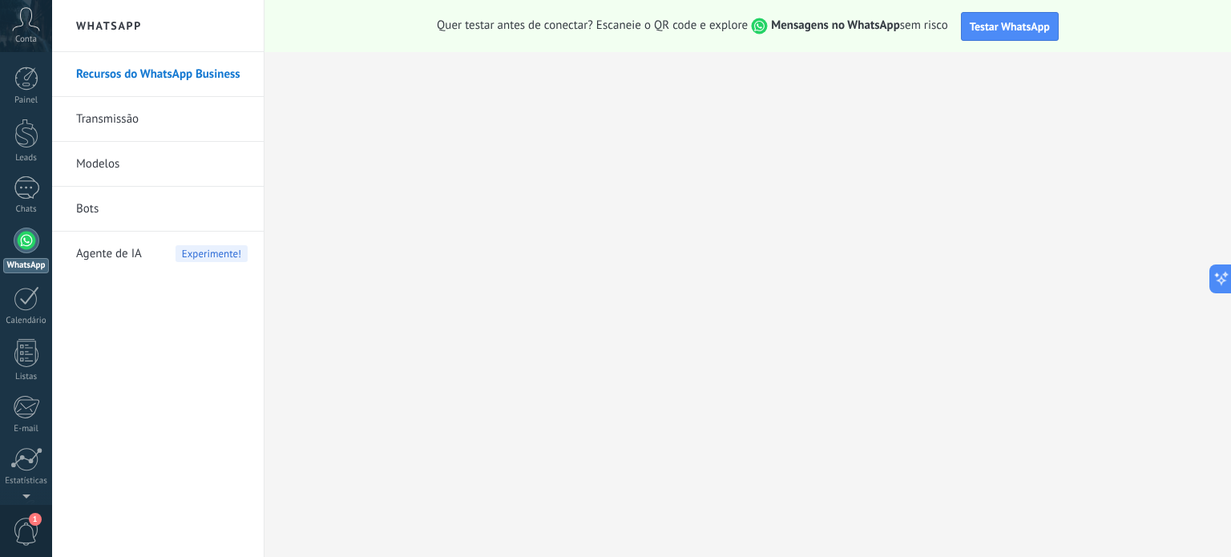
click at [164, 130] on link "Transmissão" at bounding box center [162, 119] width 172 height 45
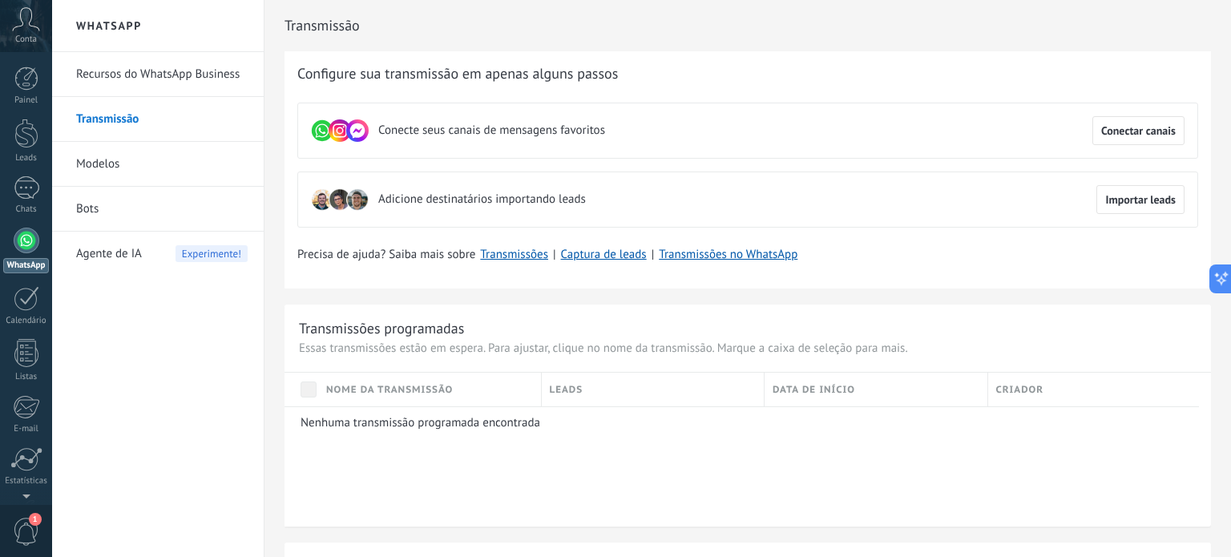
click at [96, 165] on link "Modelos" at bounding box center [162, 164] width 172 height 45
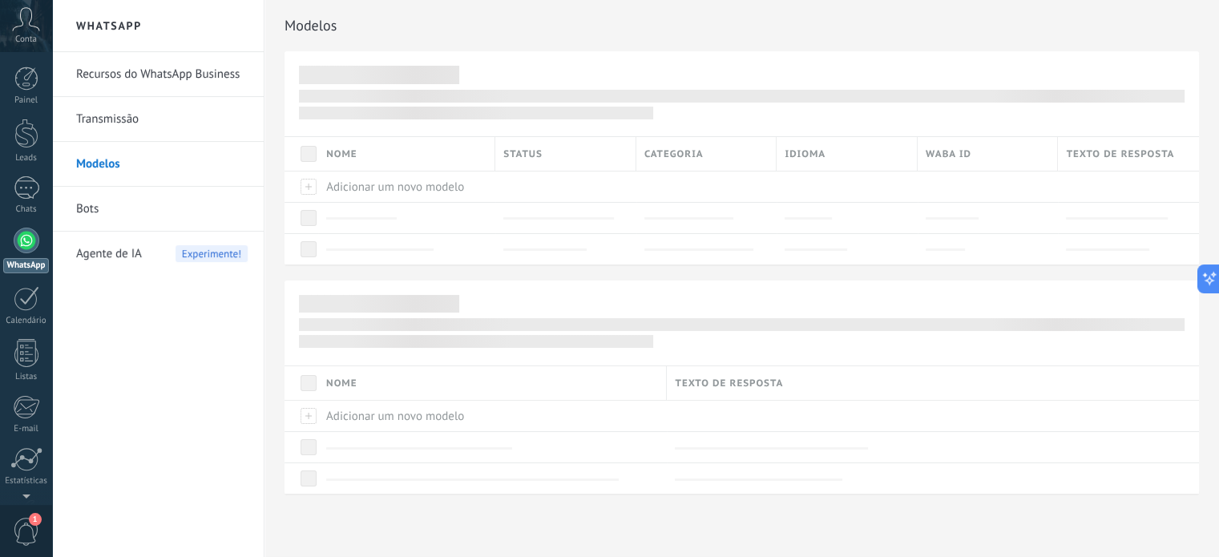
click at [115, 127] on link "Transmissão" at bounding box center [162, 119] width 172 height 45
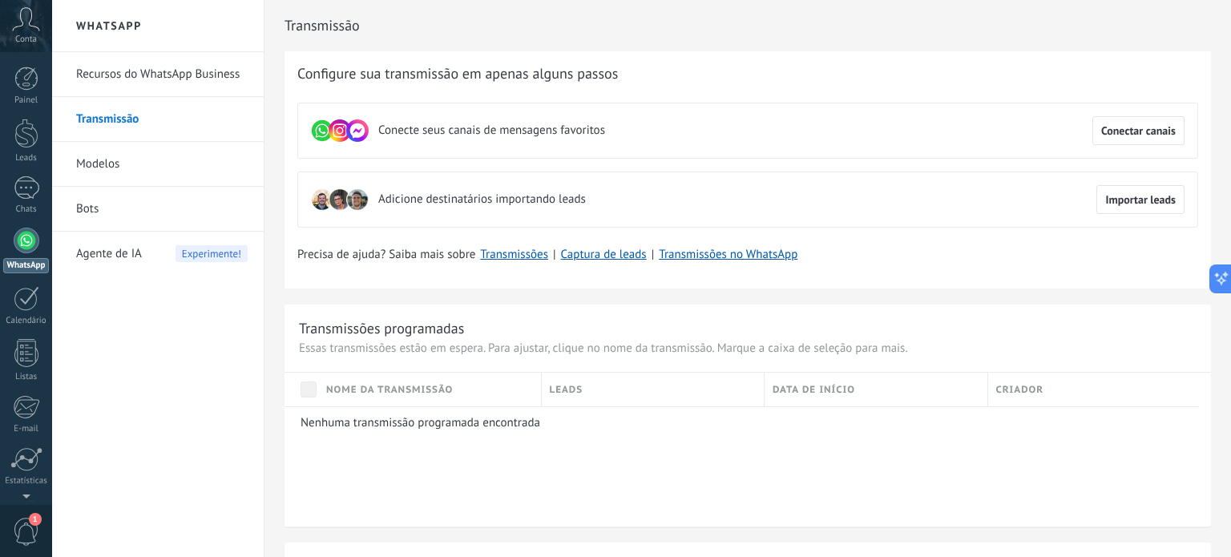
click at [153, 161] on link "Modelos" at bounding box center [162, 164] width 172 height 45
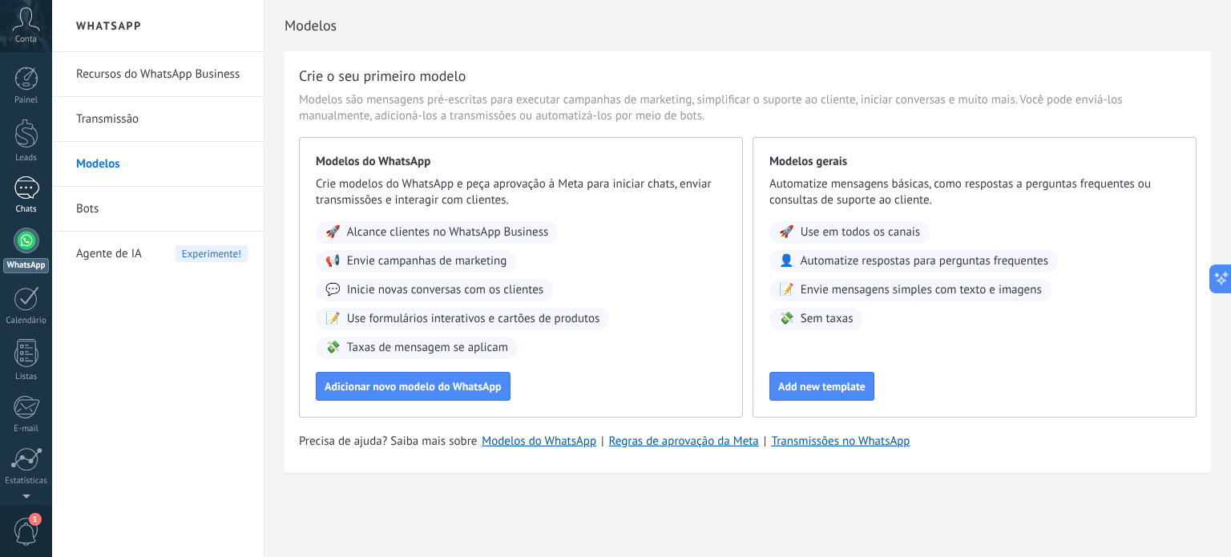
click at [26, 207] on div "Chats" at bounding box center [26, 209] width 46 height 10
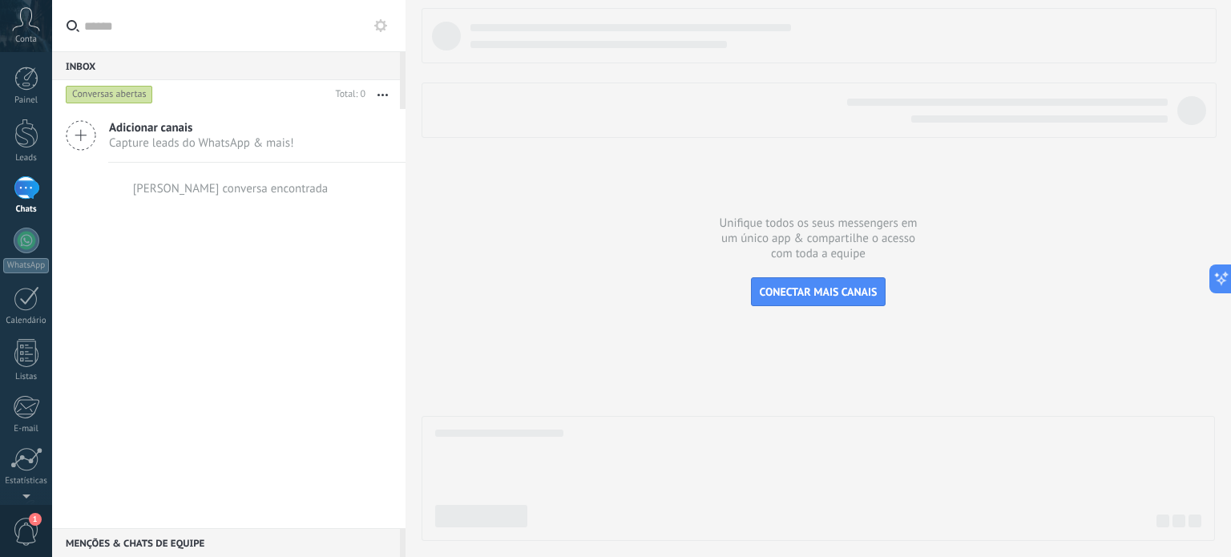
click at [125, 130] on span "Adicionar canais" at bounding box center [201, 127] width 185 height 15
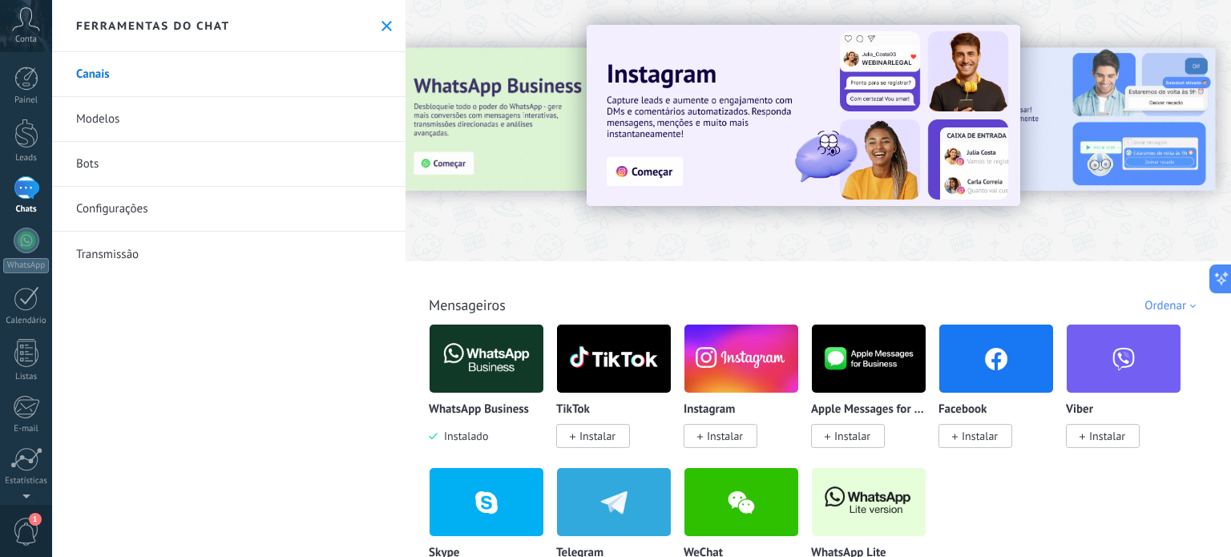
click at [709, 430] on span "Instalar" at bounding box center [725, 436] width 36 height 14
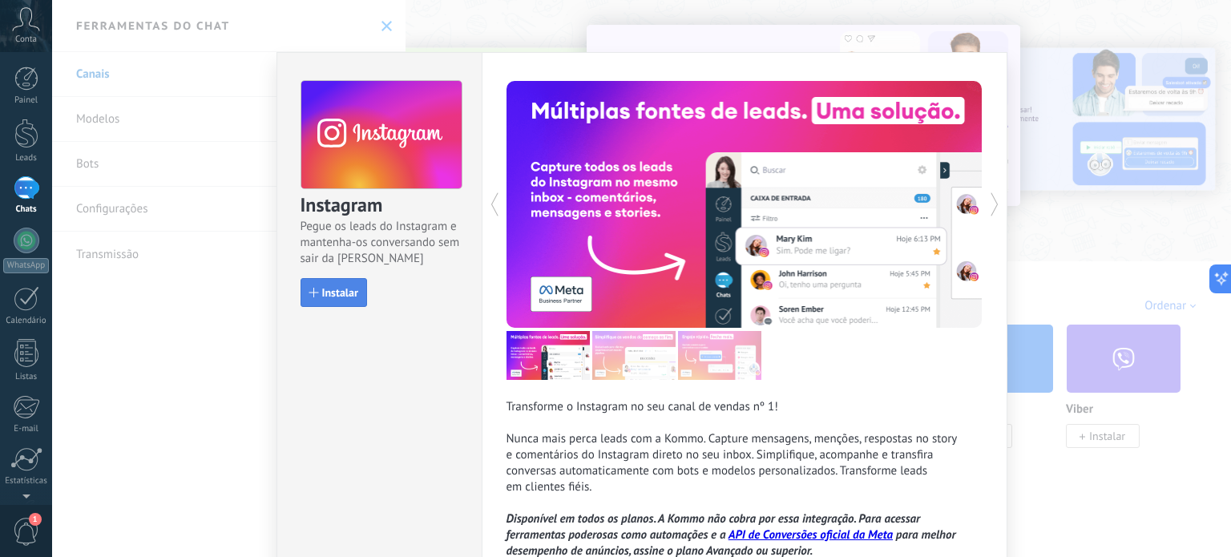
click at [335, 297] on span "Instalar" at bounding box center [340, 292] width 36 height 11
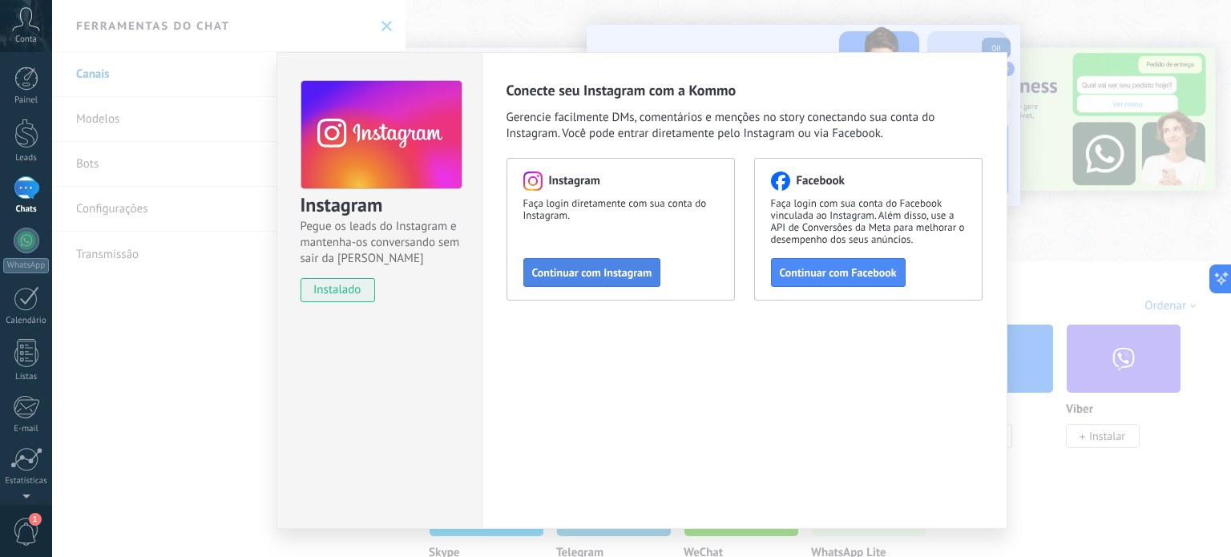
click at [603, 278] on span "Continuar com Instagram" at bounding box center [592, 272] width 120 height 11
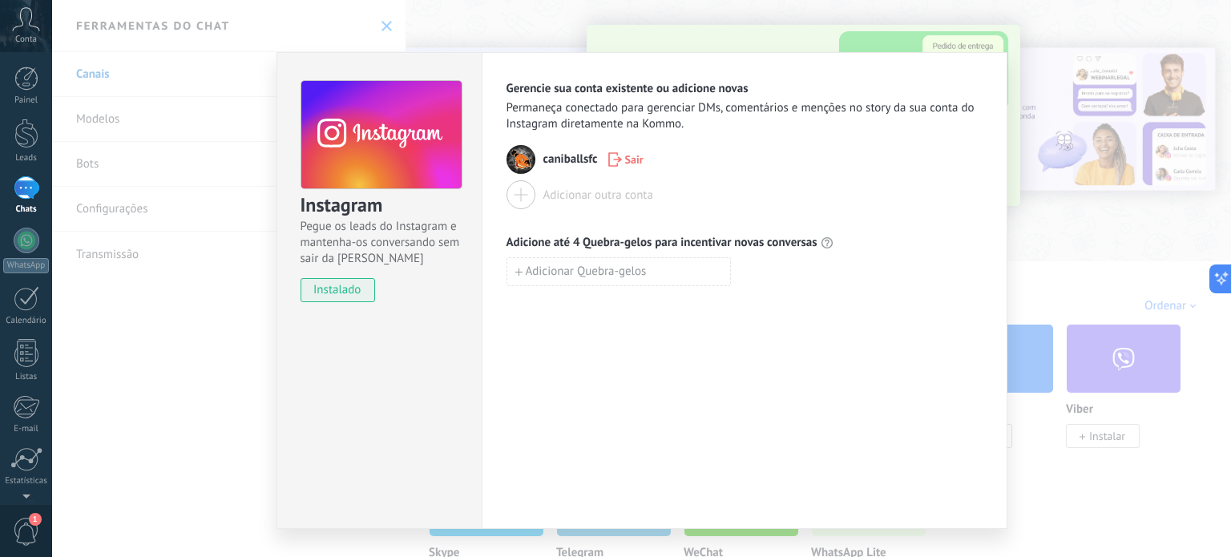
click at [522, 191] on div at bounding box center [521, 194] width 29 height 29
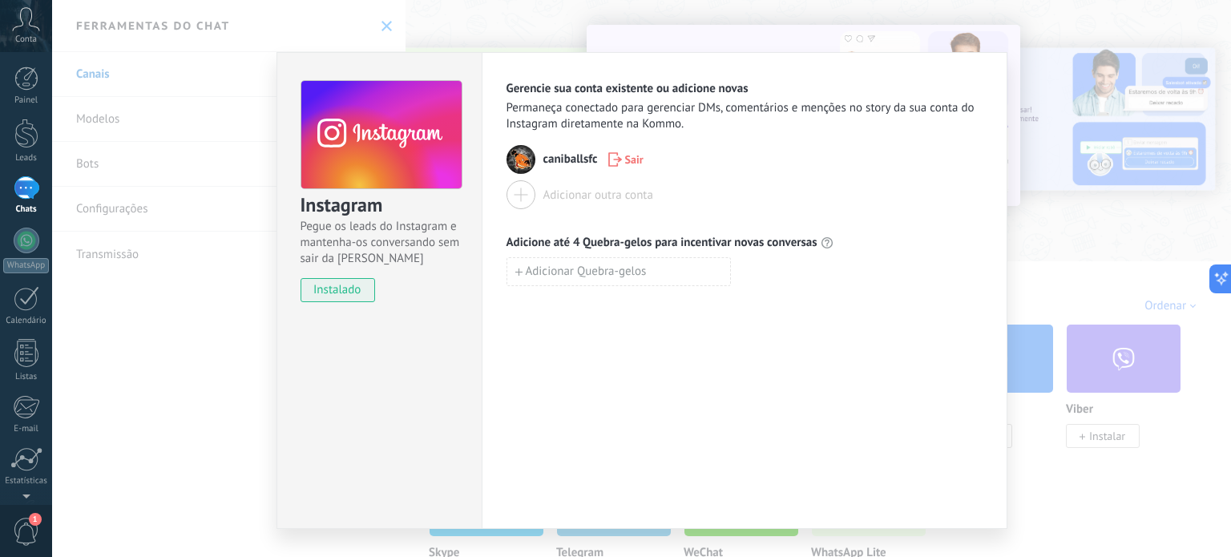
click at [523, 192] on div at bounding box center [521, 194] width 29 height 29
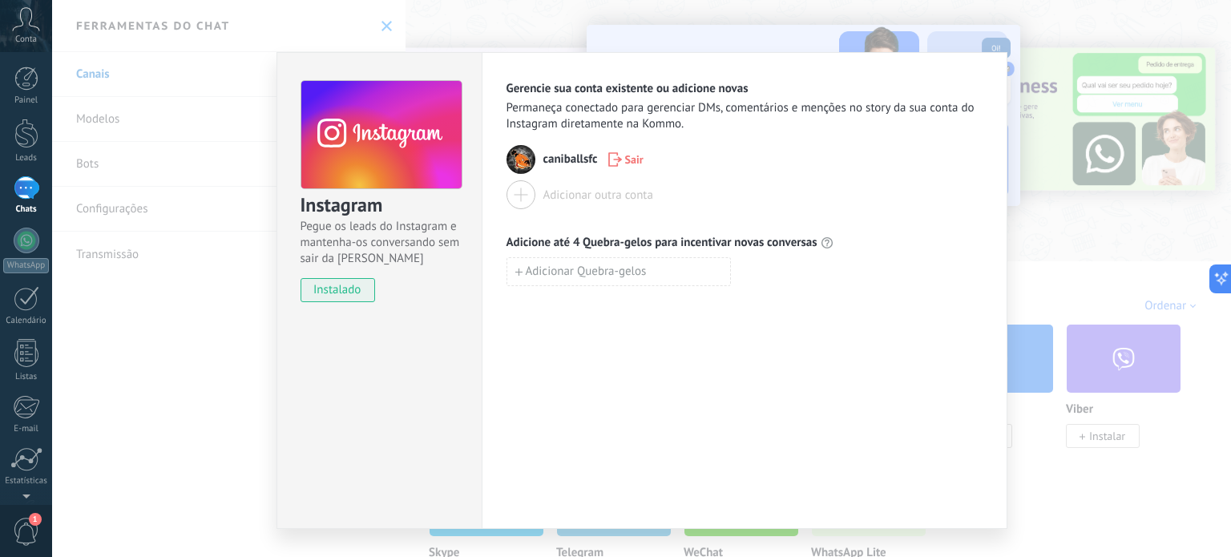
click at [989, 67] on div "Gerencie sua conta existente ou adicione novas Permaneça conectado para gerenci…" at bounding box center [745, 290] width 526 height 477
click at [1143, 168] on div "Instagram Pegue os leads do Instagram e mantenha-os conversando sem sair da Kom…" at bounding box center [641, 278] width 1179 height 557
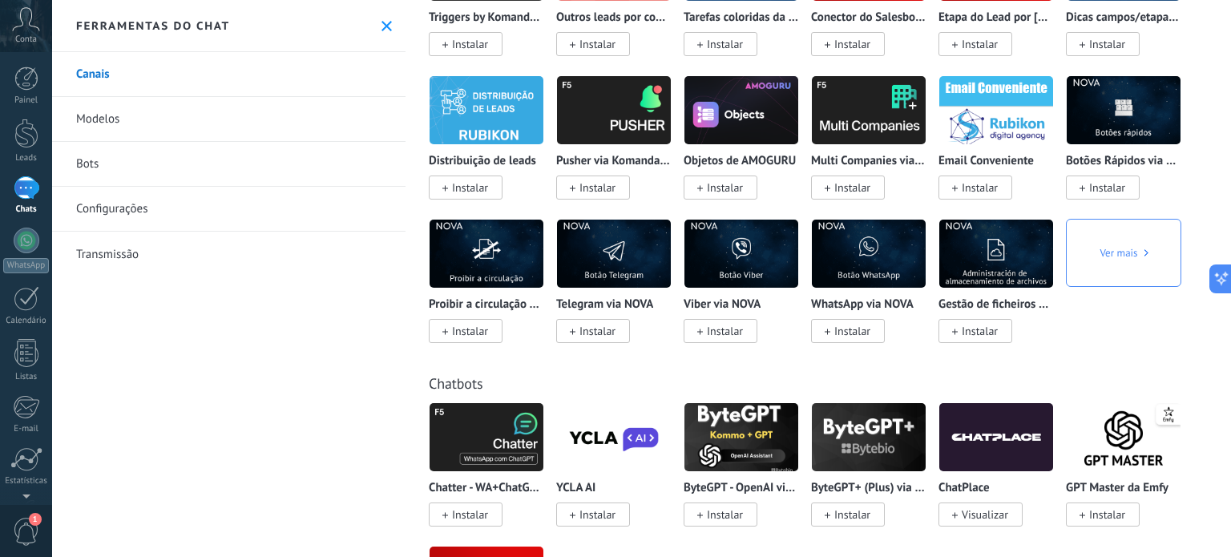
scroll to position [3704, 0]
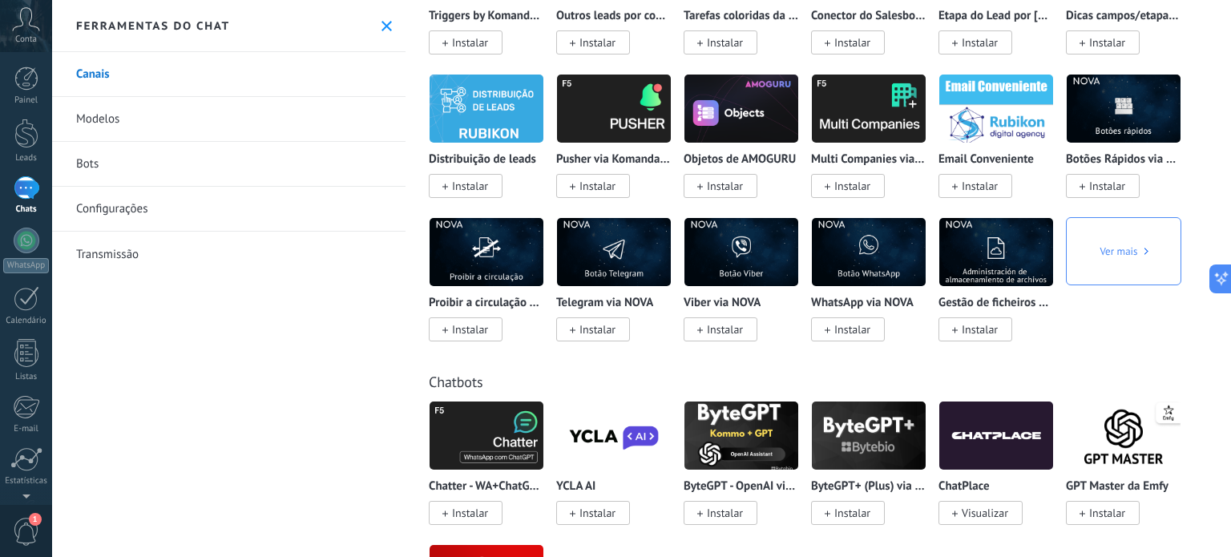
click at [1095, 265] on div "Ver mais" at bounding box center [1123, 251] width 115 height 68
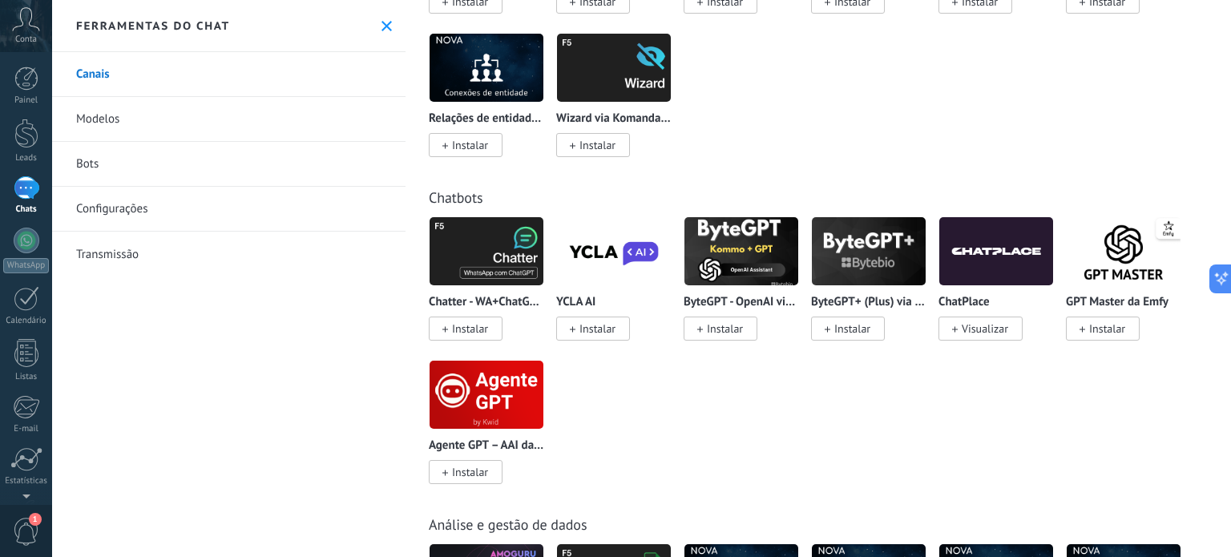
scroll to position [4024, 0]
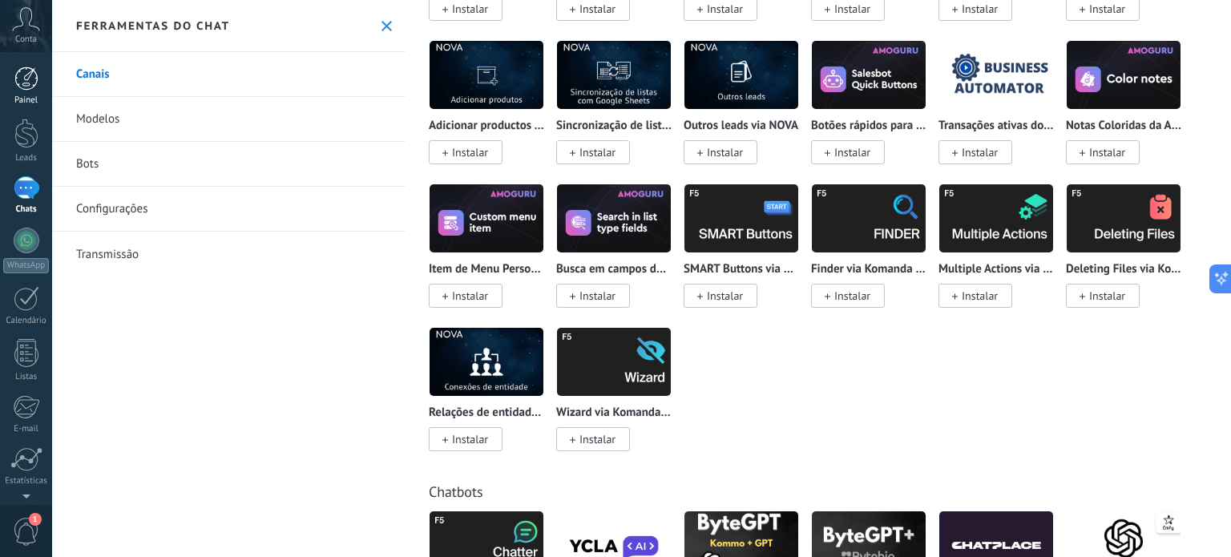
click at [19, 102] on div "Painel" at bounding box center [26, 100] width 46 height 10
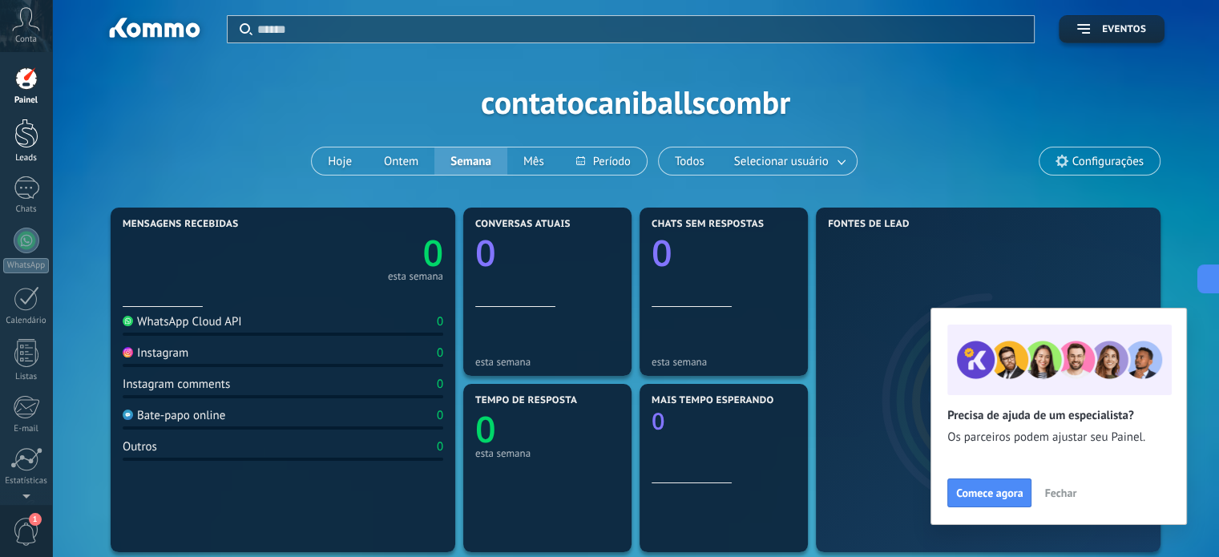
click at [32, 143] on div at bounding box center [26, 134] width 24 height 30
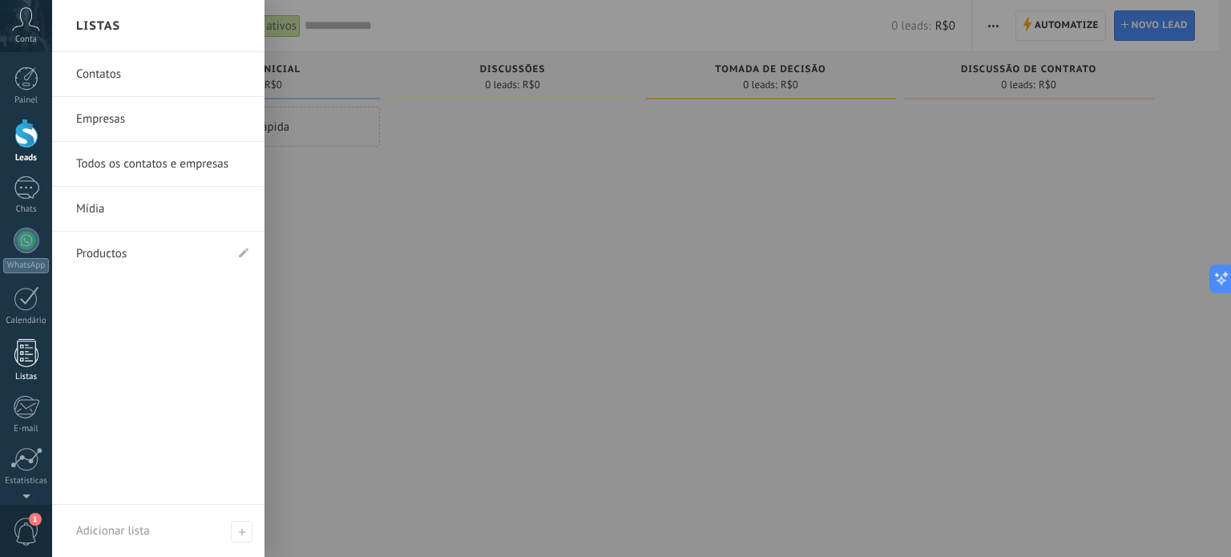
click at [33, 358] on div at bounding box center [26, 353] width 24 height 28
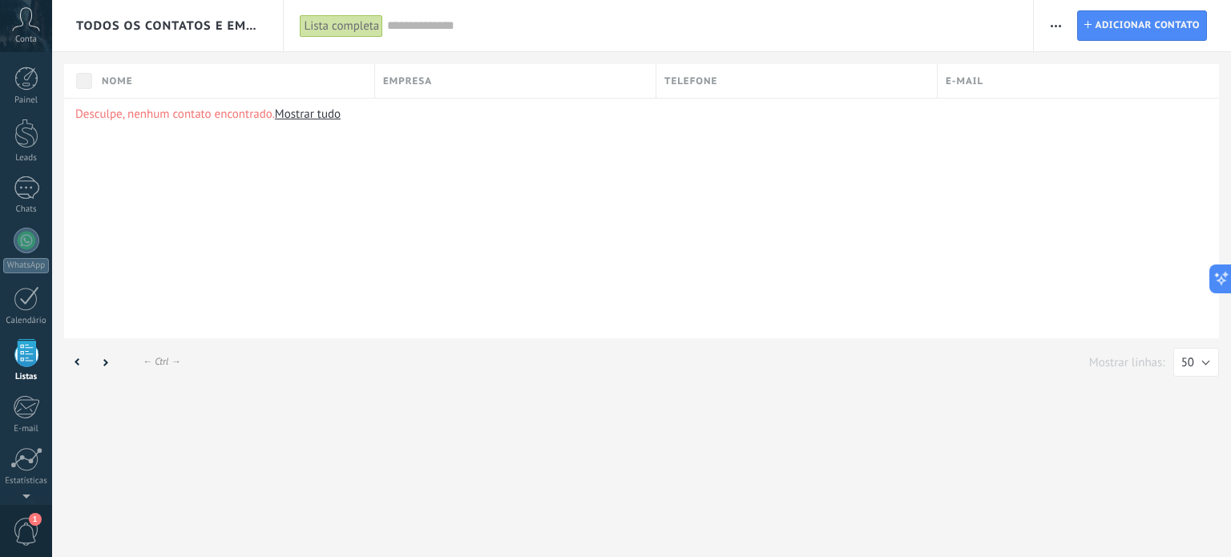
scroll to position [99, 0]
click at [37, 355] on div at bounding box center [26, 361] width 32 height 24
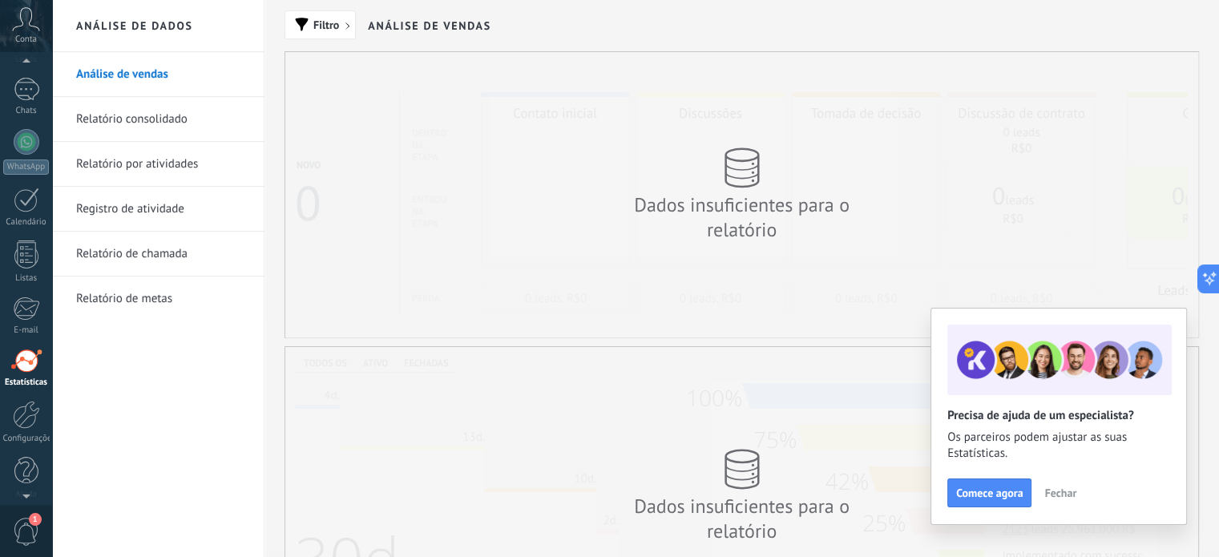
click at [43, 288] on div "Painel Leads Chats WhatsApp Clientes" at bounding box center [26, 242] width 52 height 548
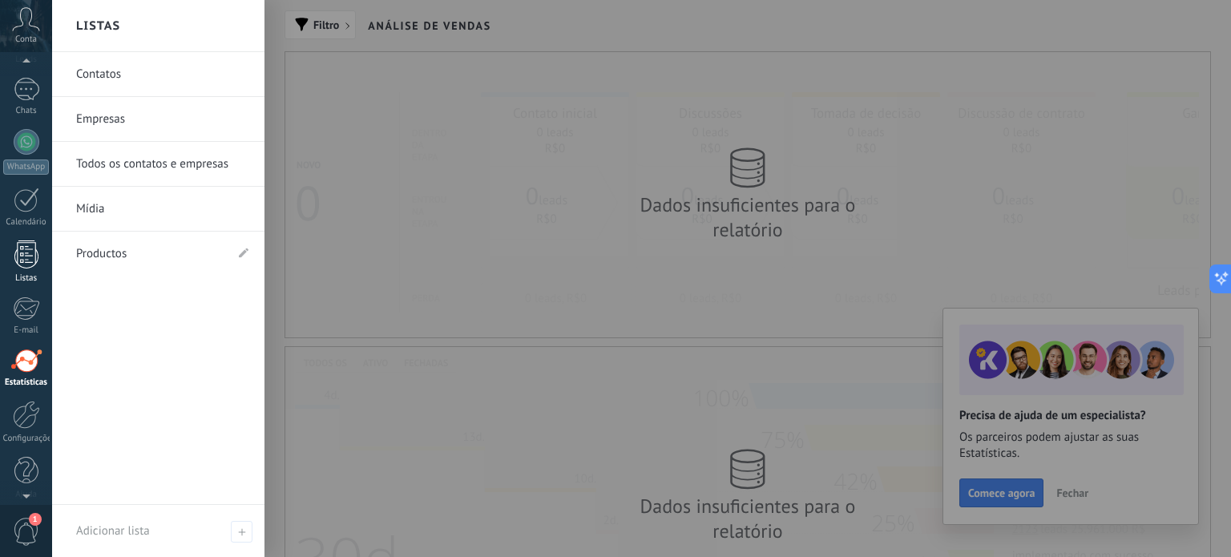
click at [27, 251] on div at bounding box center [26, 254] width 24 height 28
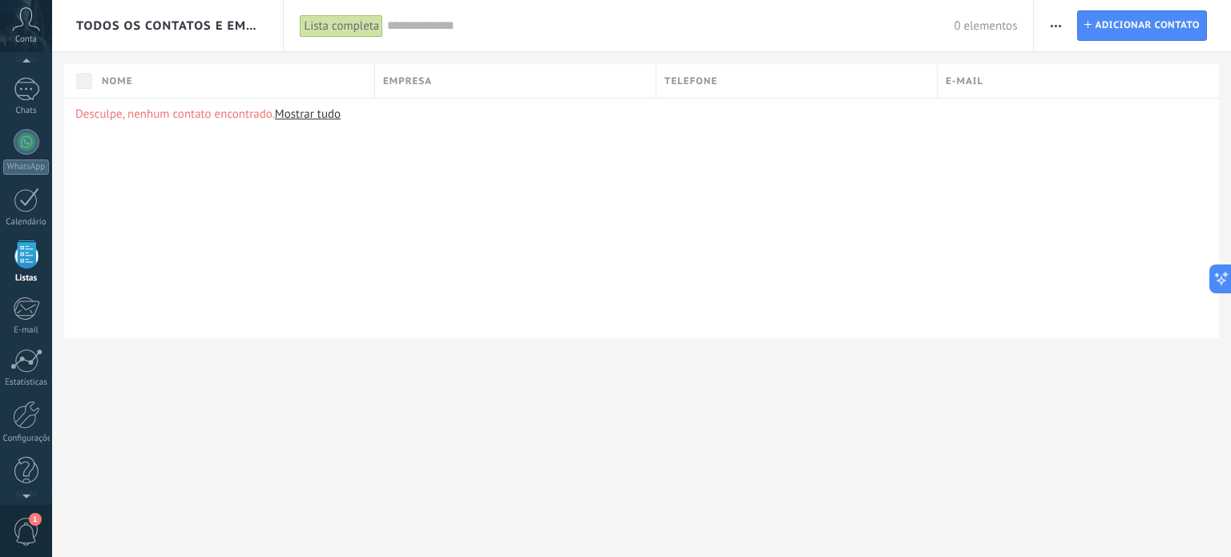
click at [17, 175] on div "Painel Leads Chats WhatsApp Clientes" at bounding box center [26, 242] width 52 height 548
click at [32, 217] on div "Calendário" at bounding box center [26, 222] width 46 height 10
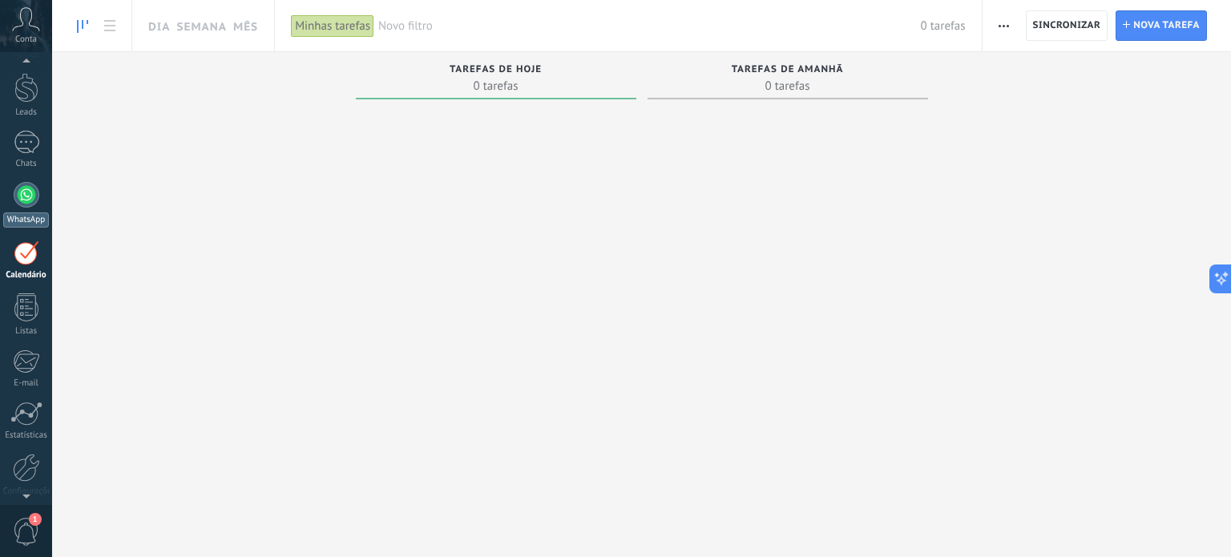
scroll to position [45, 0]
click at [35, 158] on link "Chats" at bounding box center [26, 150] width 52 height 38
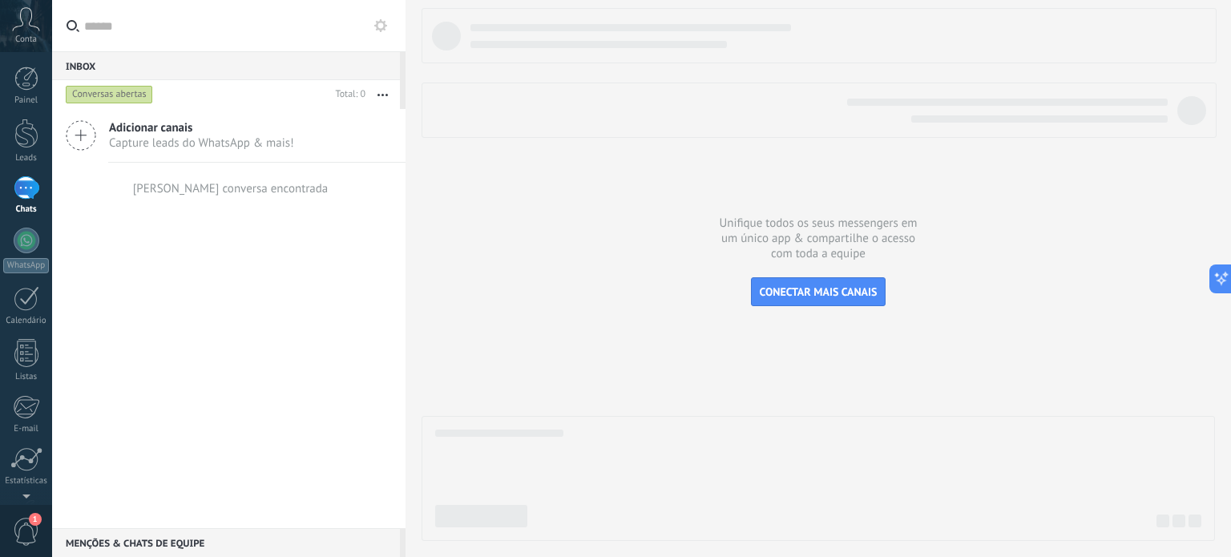
click at [106, 139] on div "Adicionar canais Capture leads do WhatsApp & mais!" at bounding box center [228, 136] width 353 height 54
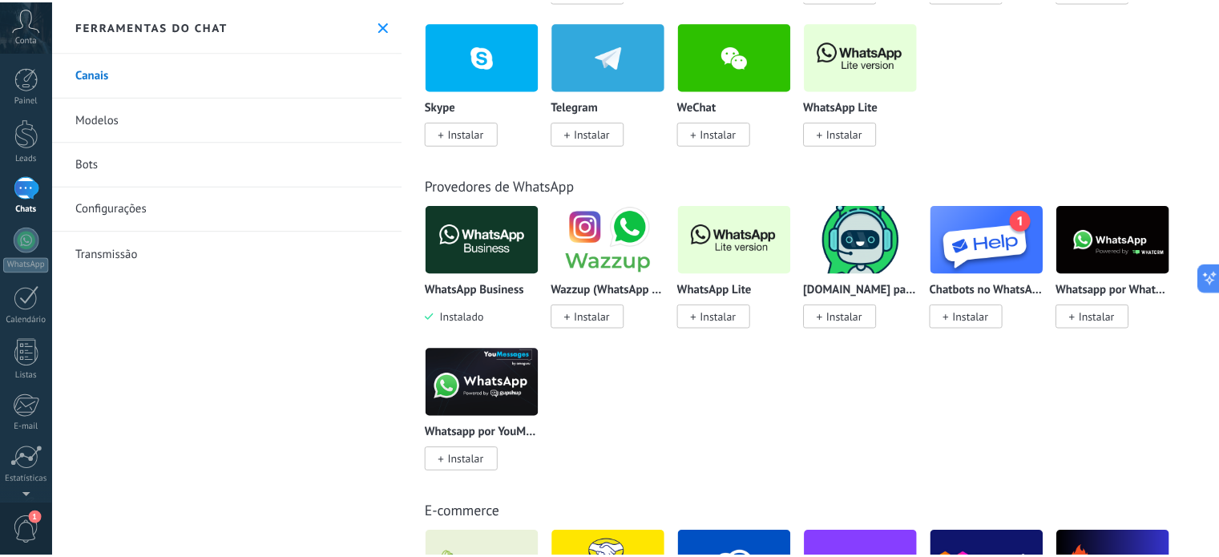
scroll to position [401, 0]
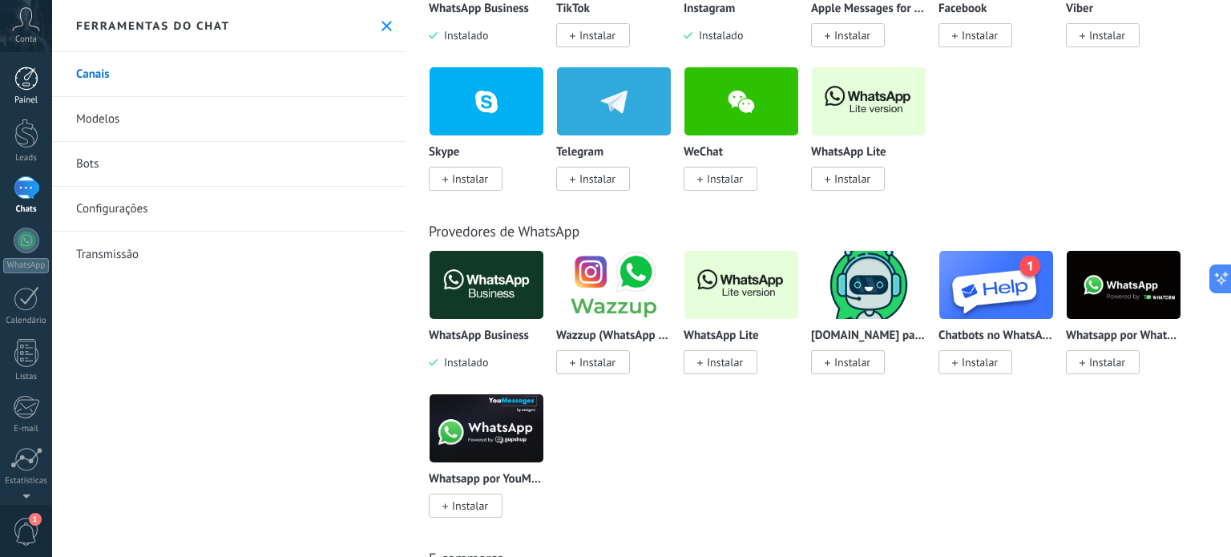
click at [27, 92] on link "Painel" at bounding box center [26, 86] width 52 height 39
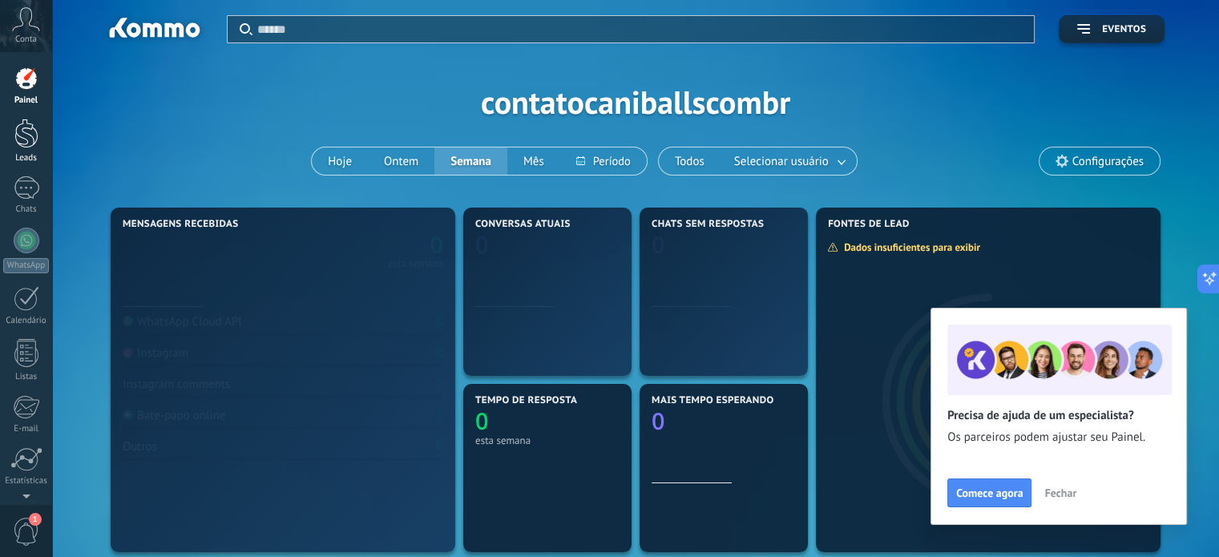
click at [27, 140] on div at bounding box center [26, 134] width 24 height 30
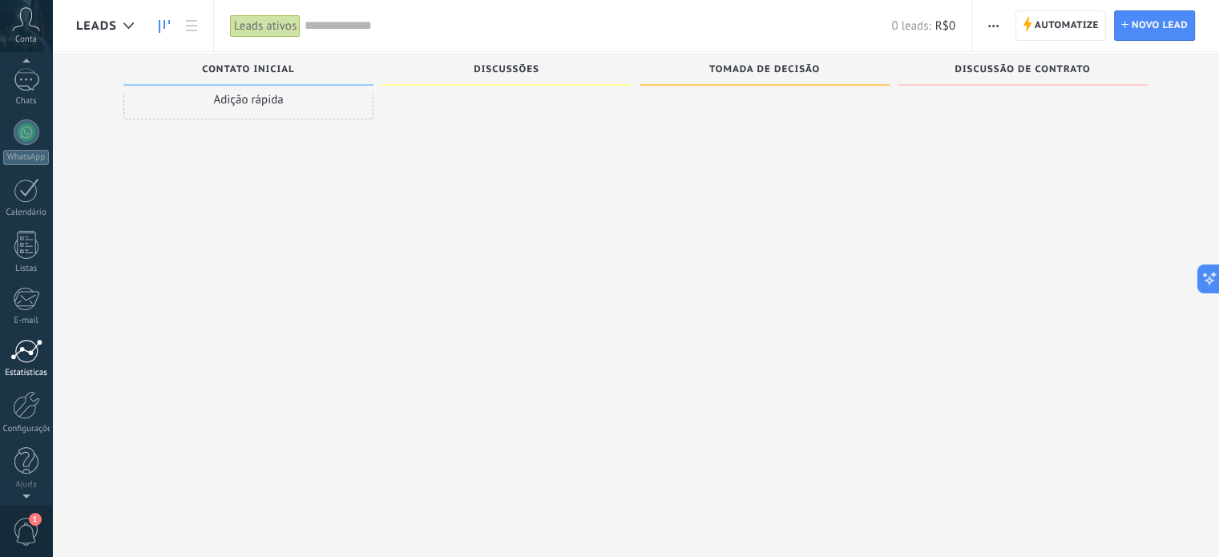
scroll to position [109, 0]
click at [31, 396] on div at bounding box center [26, 404] width 27 height 28
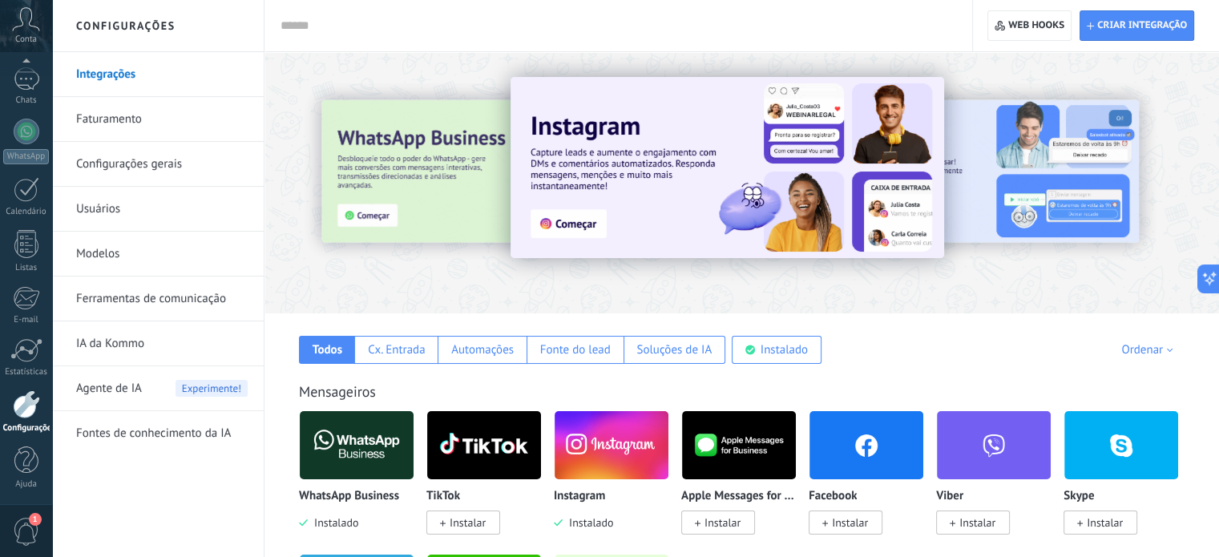
click at [192, 111] on link "Faturamento" at bounding box center [162, 119] width 172 height 45
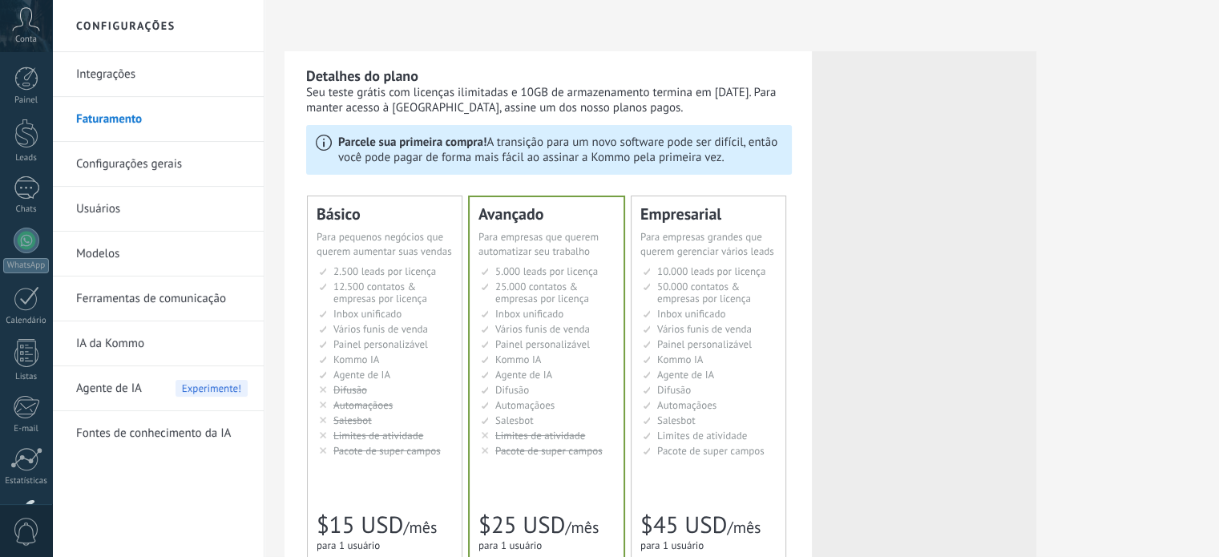
click at [144, 63] on link "Integrações" at bounding box center [162, 74] width 172 height 45
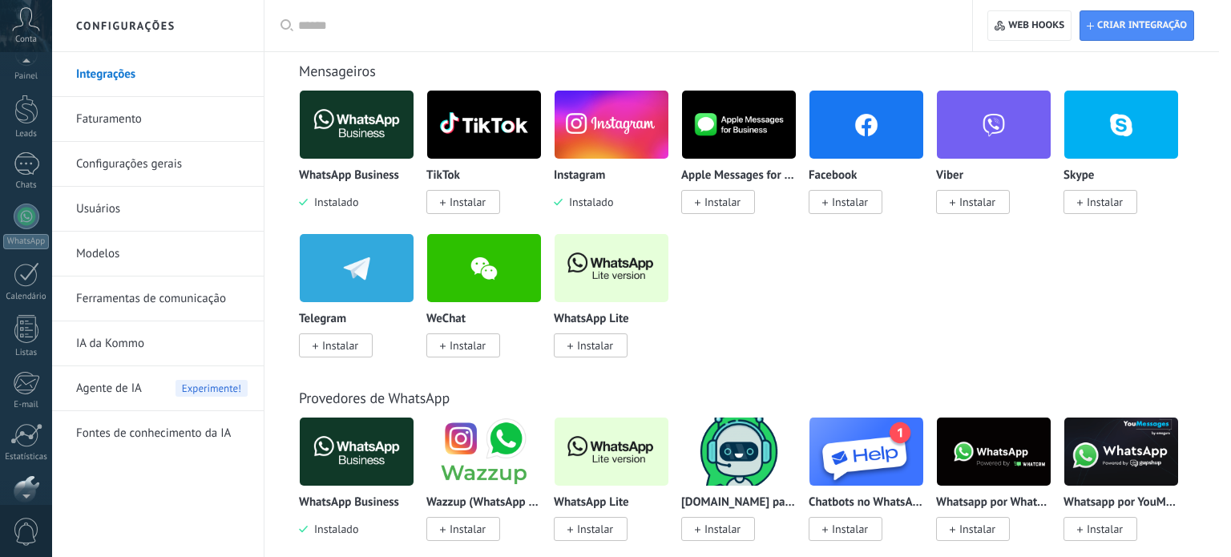
scroll to position [109, 0]
click at [627, 137] on img at bounding box center [612, 125] width 114 height 78
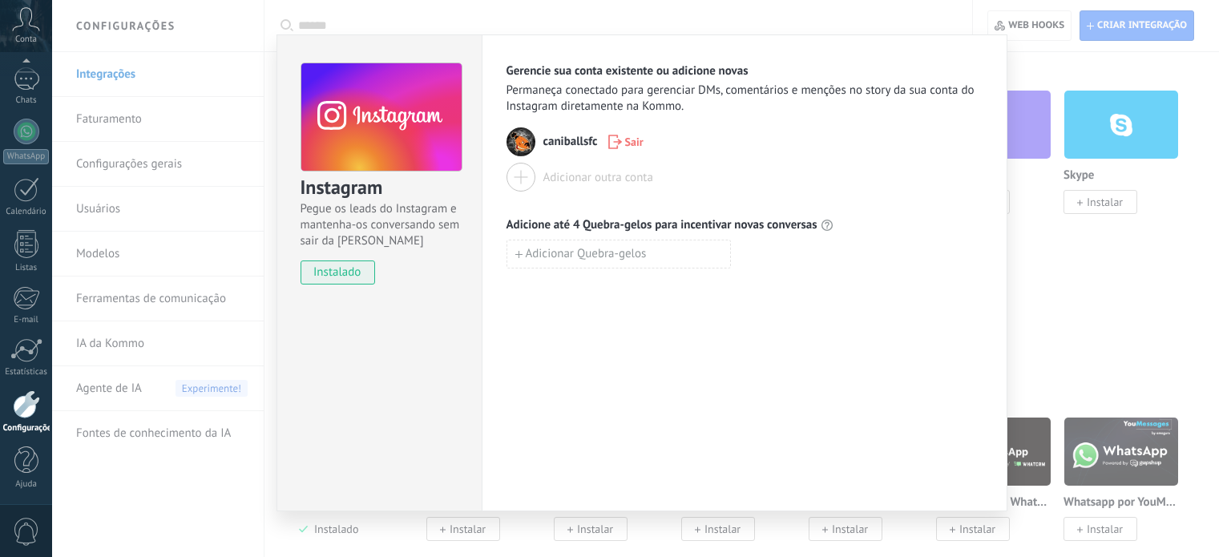
scroll to position [0, 0]
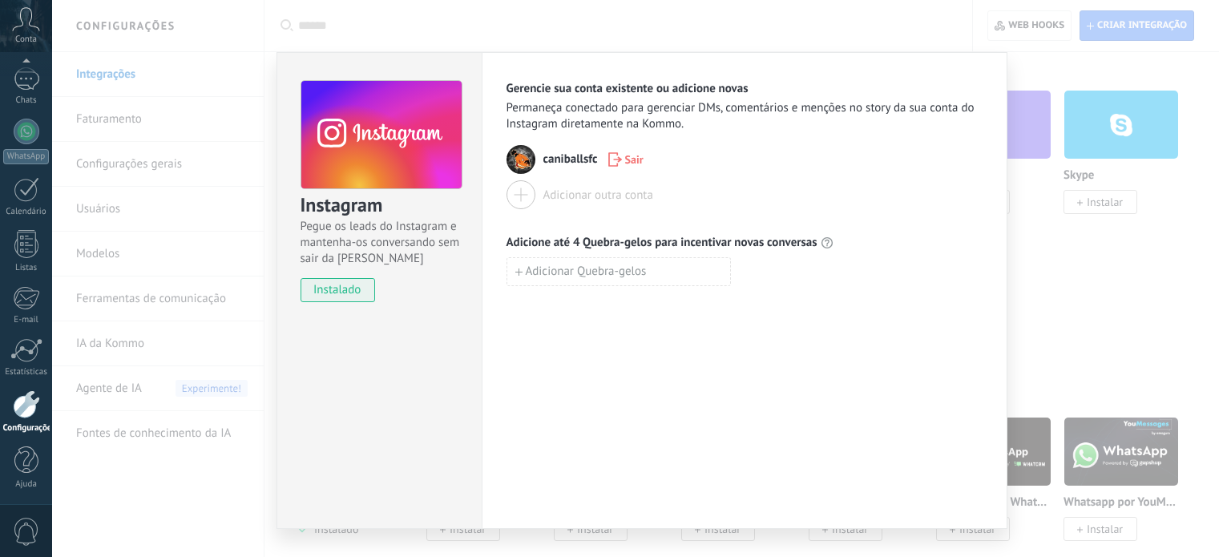
click at [1053, 124] on div "Instagram Pegue os leads do Instagram e mantenha-os conversando sem sair da Kom…" at bounding box center [641, 278] width 1179 height 557
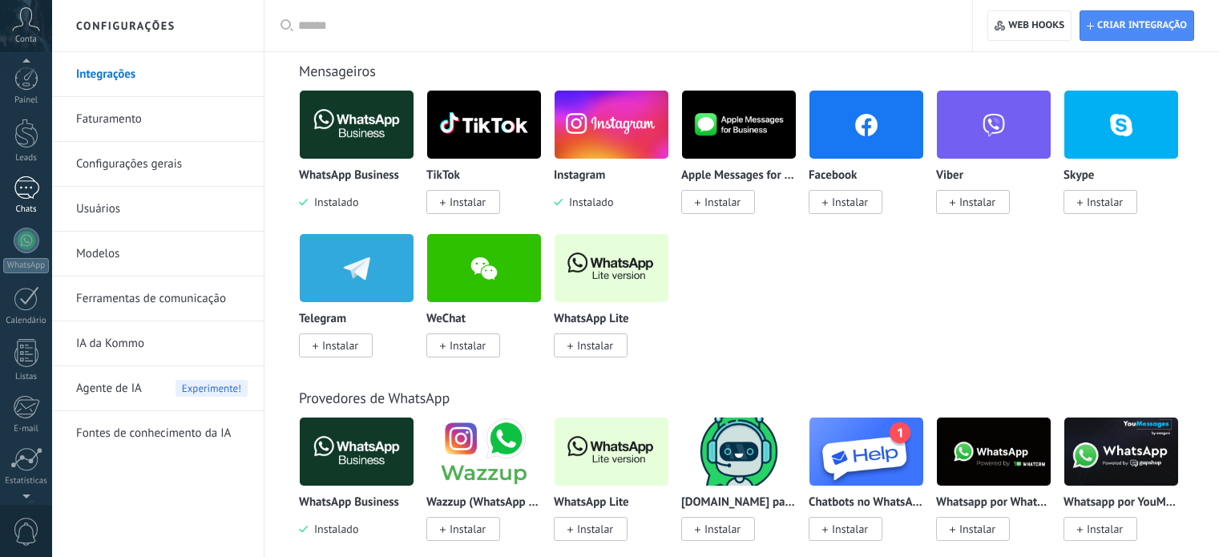
click at [22, 192] on div at bounding box center [27, 187] width 26 height 23
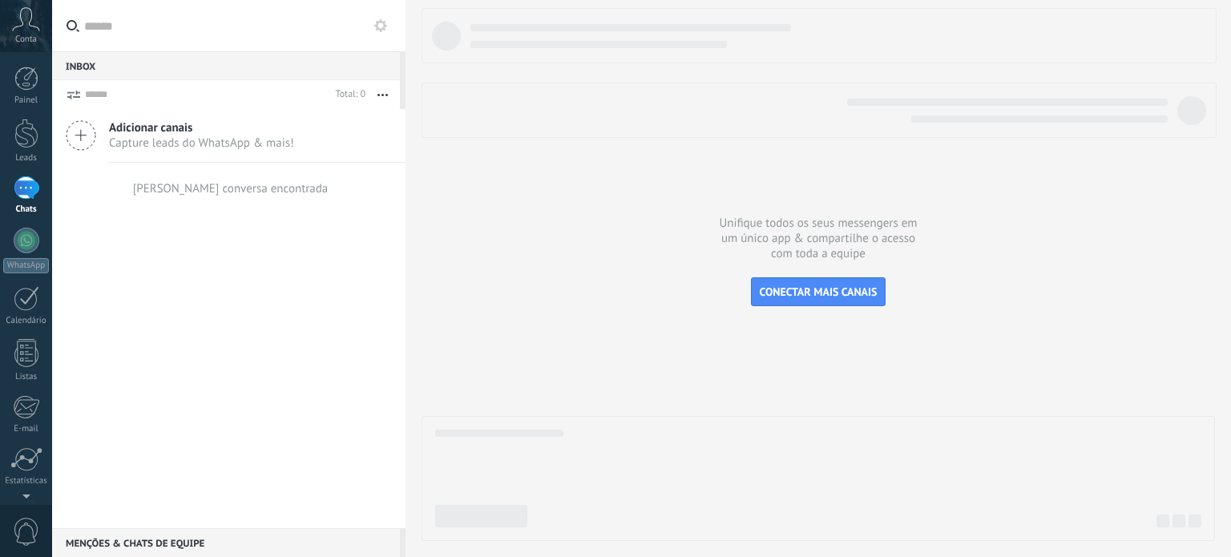
click at [221, 133] on span "Adicionar canais" at bounding box center [201, 127] width 185 height 15
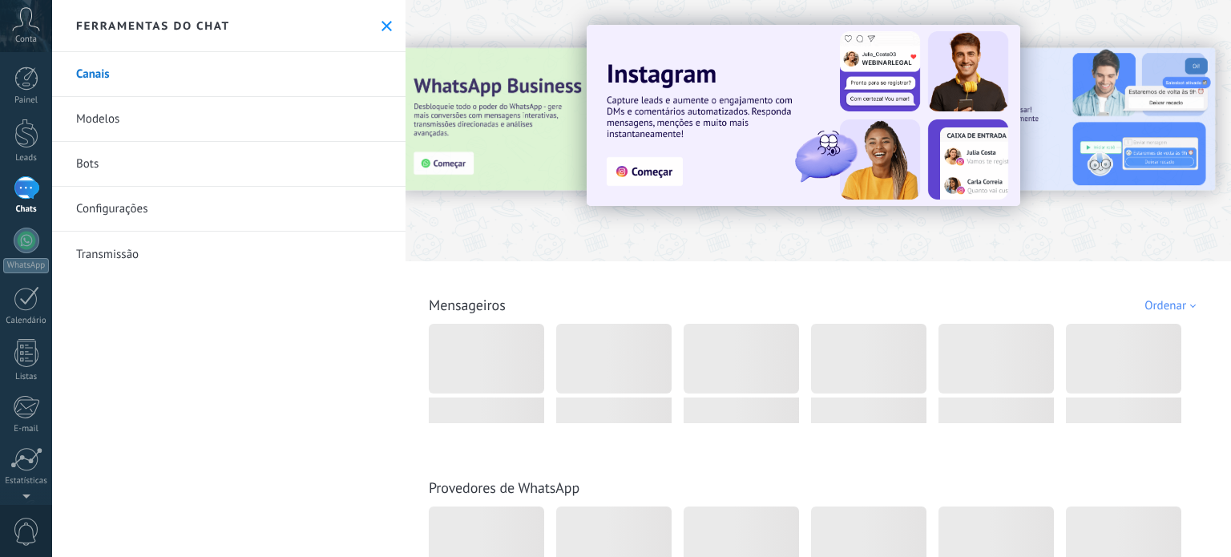
click at [115, 110] on link "Modelos" at bounding box center [228, 119] width 353 height 45
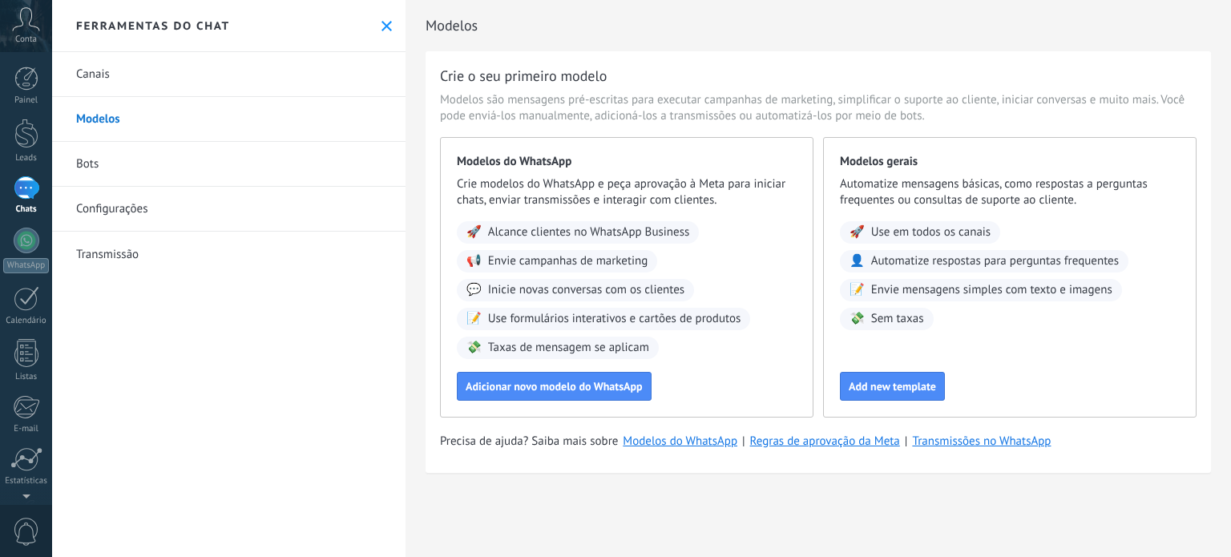
click at [131, 200] on link "Configurações" at bounding box center [228, 209] width 353 height 45
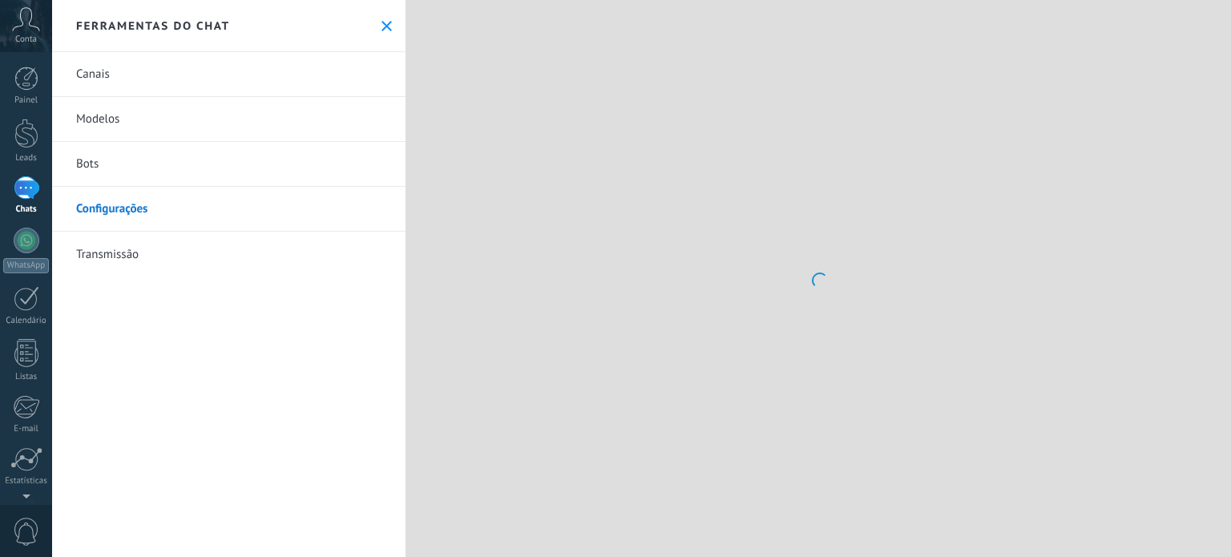
click at [227, 171] on link "Bots" at bounding box center [228, 164] width 353 height 45
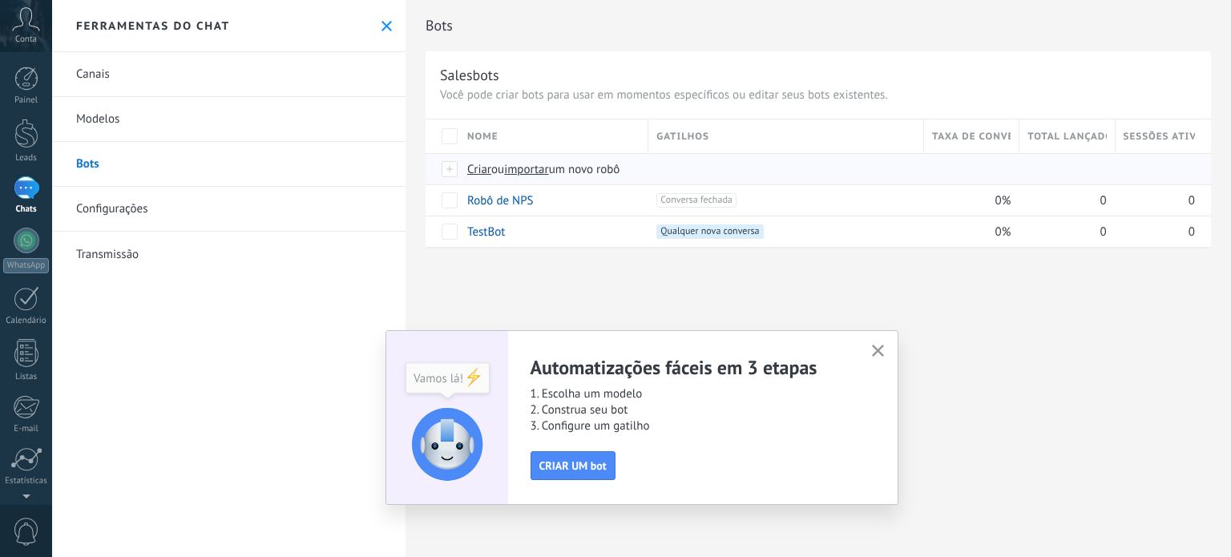
click at [454, 172] on div at bounding box center [451, 169] width 18 height 14
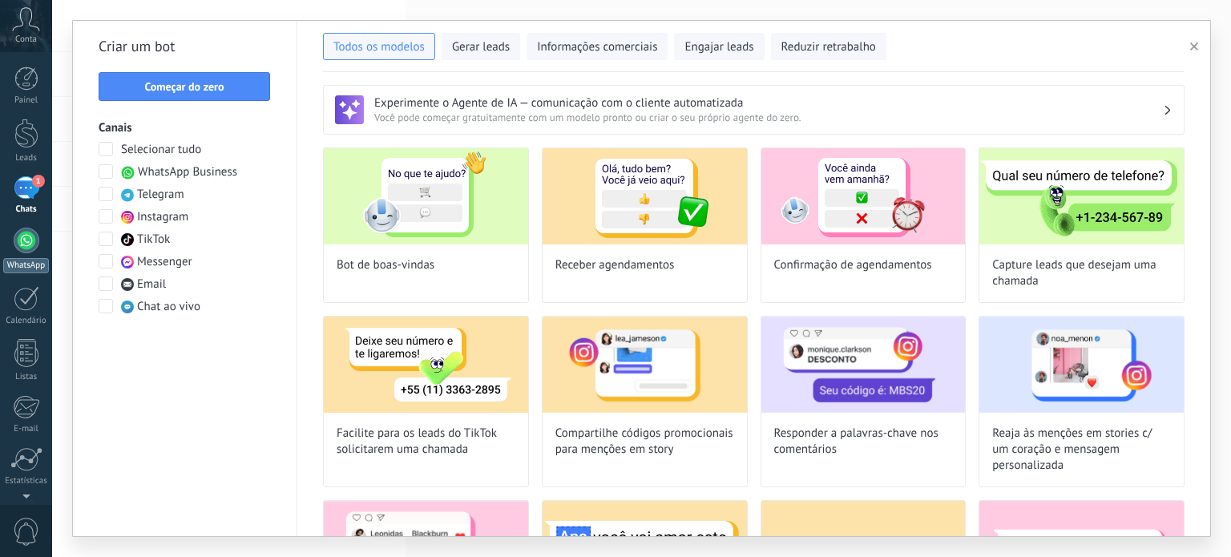
click at [30, 240] on div at bounding box center [27, 241] width 26 height 26
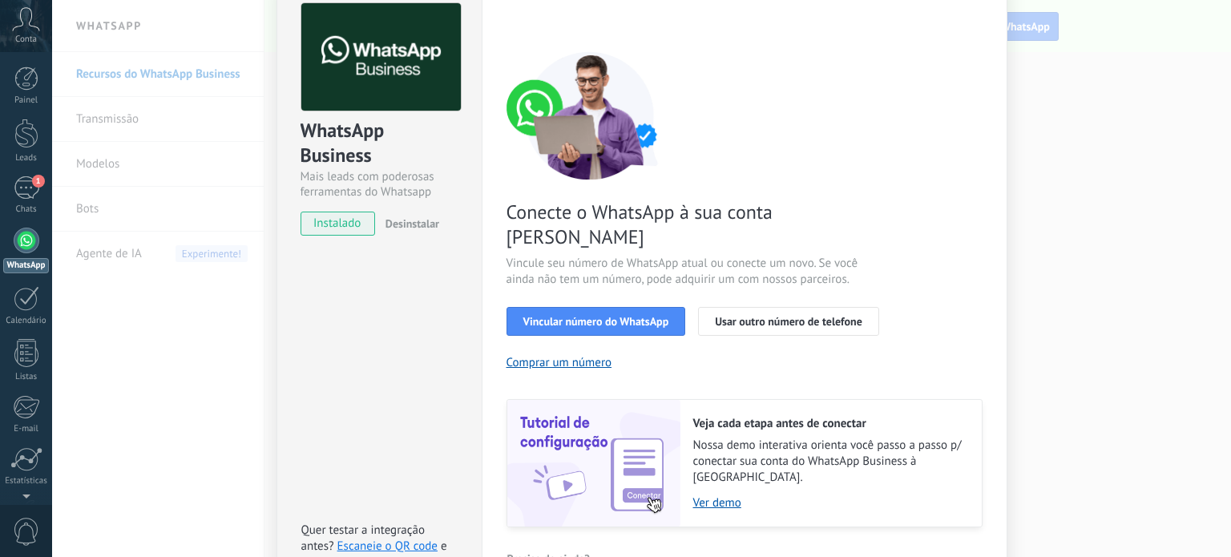
scroll to position [80, 0]
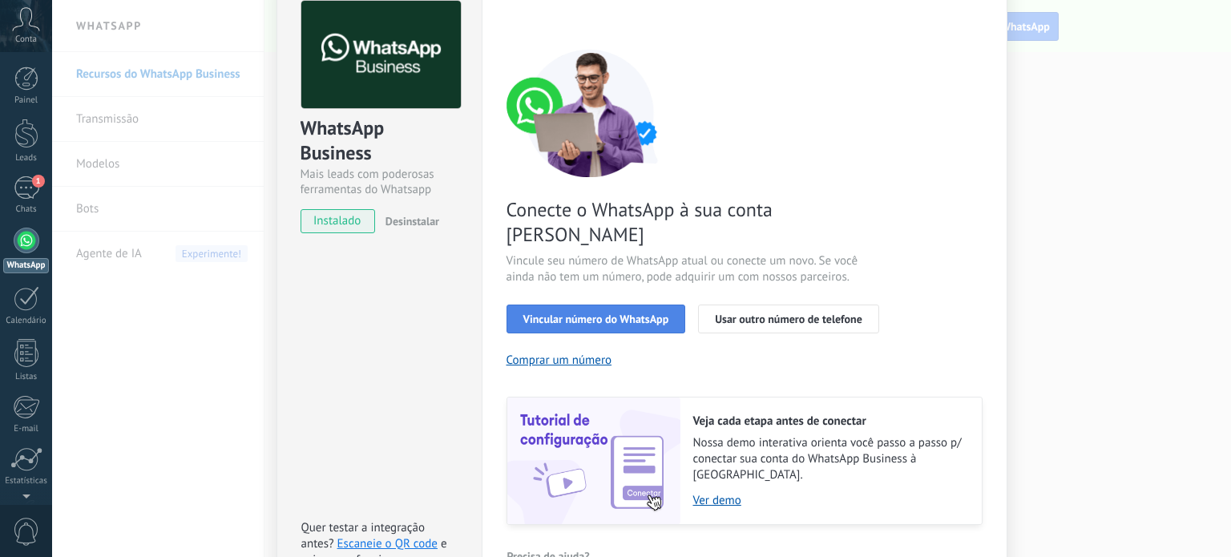
click at [564, 313] on span "Vincular número do WhatsApp" at bounding box center [596, 318] width 146 height 11
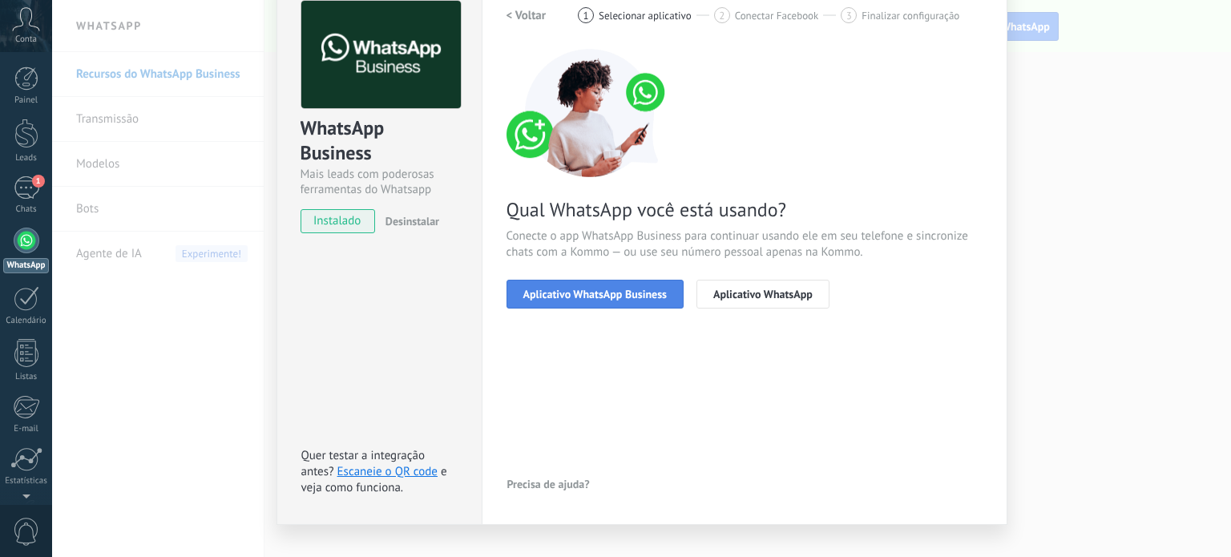
click at [578, 294] on span "Aplicativo WhatsApp Business" at bounding box center [594, 294] width 143 height 11
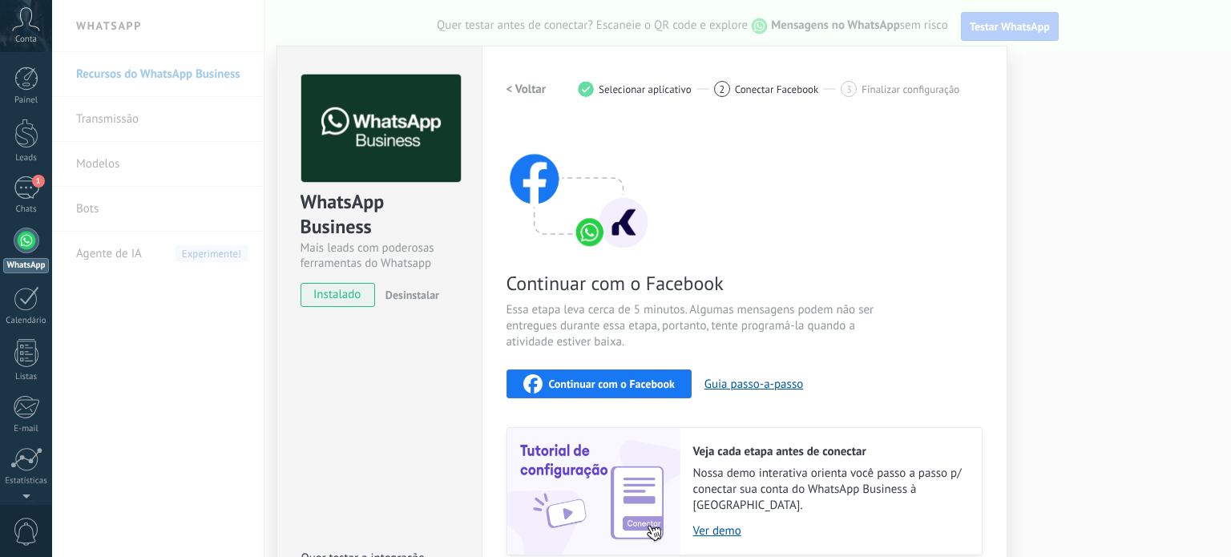
scroll to position [0, 0]
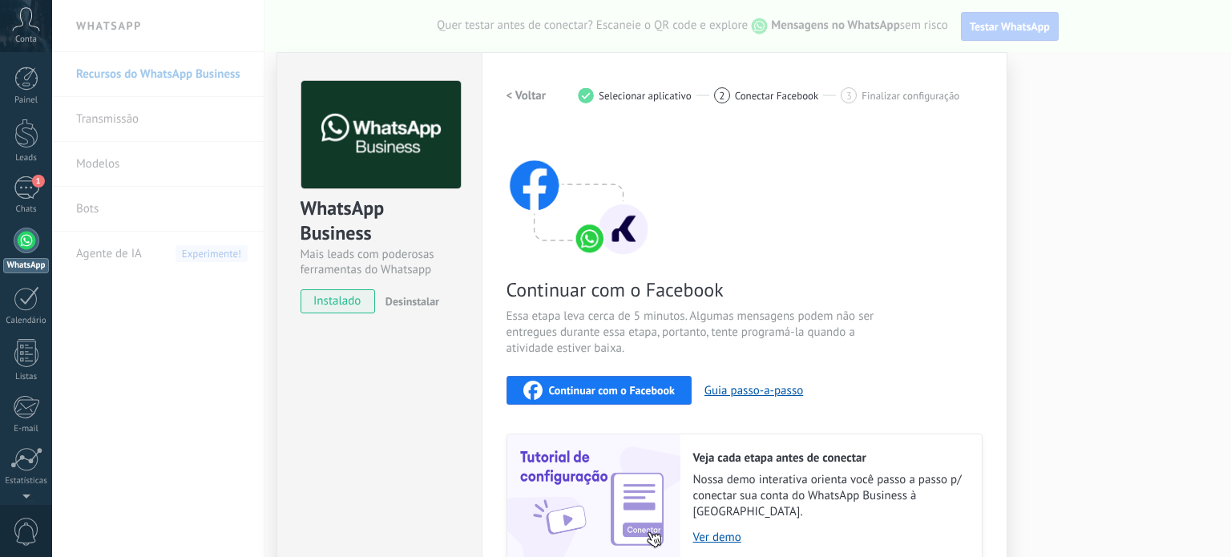
click at [995, 267] on div "Configurações Autorização Esta aba registra os usuários que permitiram acesso à…" at bounding box center [745, 343] width 526 height 582
click at [1107, 155] on div "WhatsApp Business Mais leads com poderosas ferramentas do Whatsapp instalado De…" at bounding box center [641, 278] width 1179 height 557
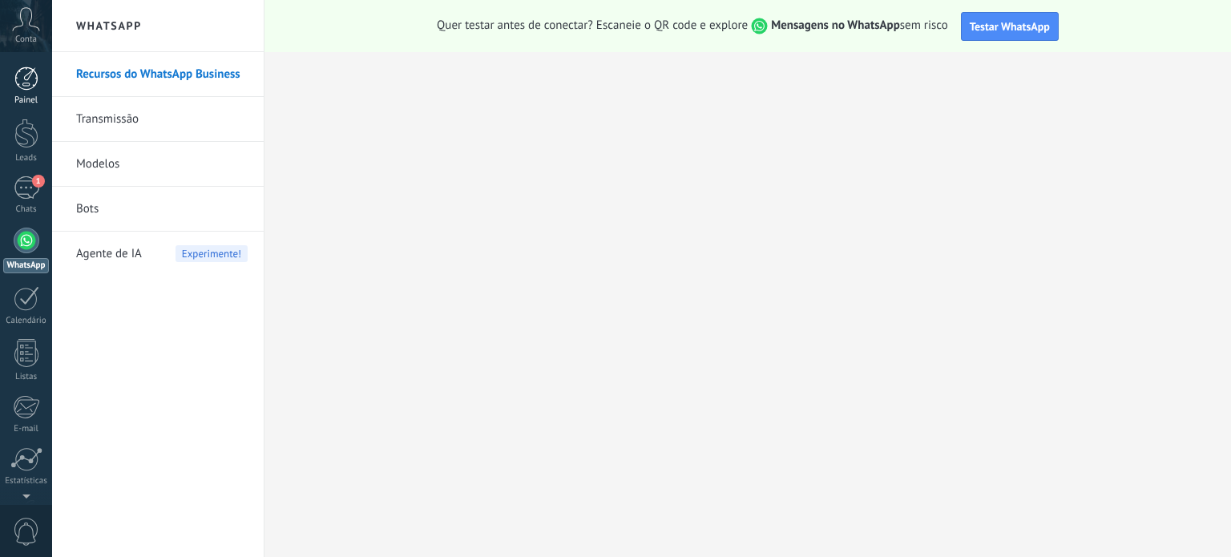
click at [35, 98] on div "Painel" at bounding box center [26, 100] width 46 height 10
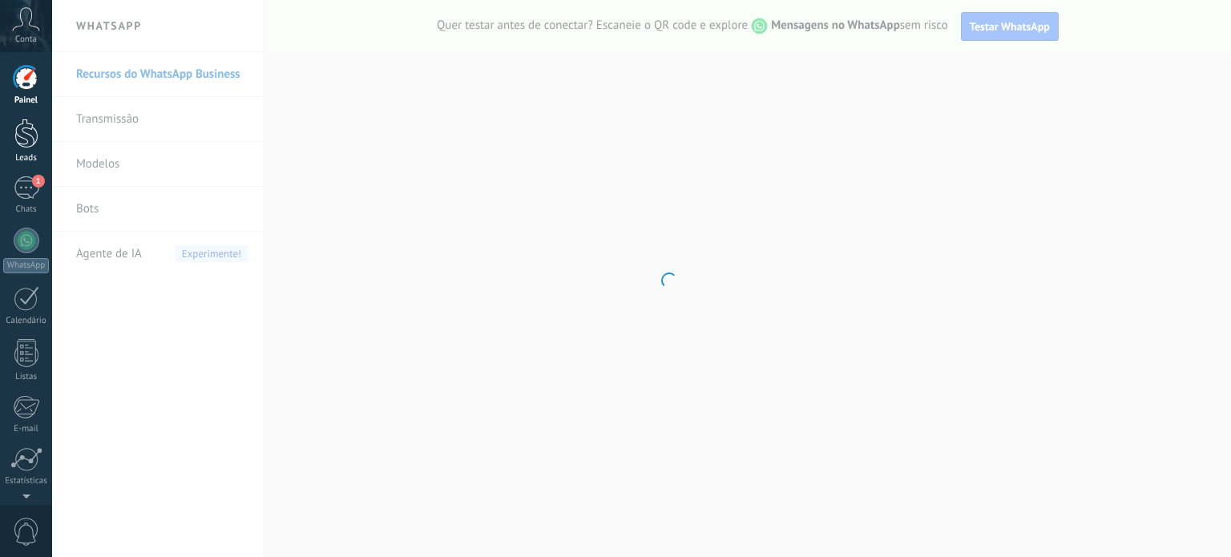
click at [22, 135] on div at bounding box center [26, 134] width 24 height 30
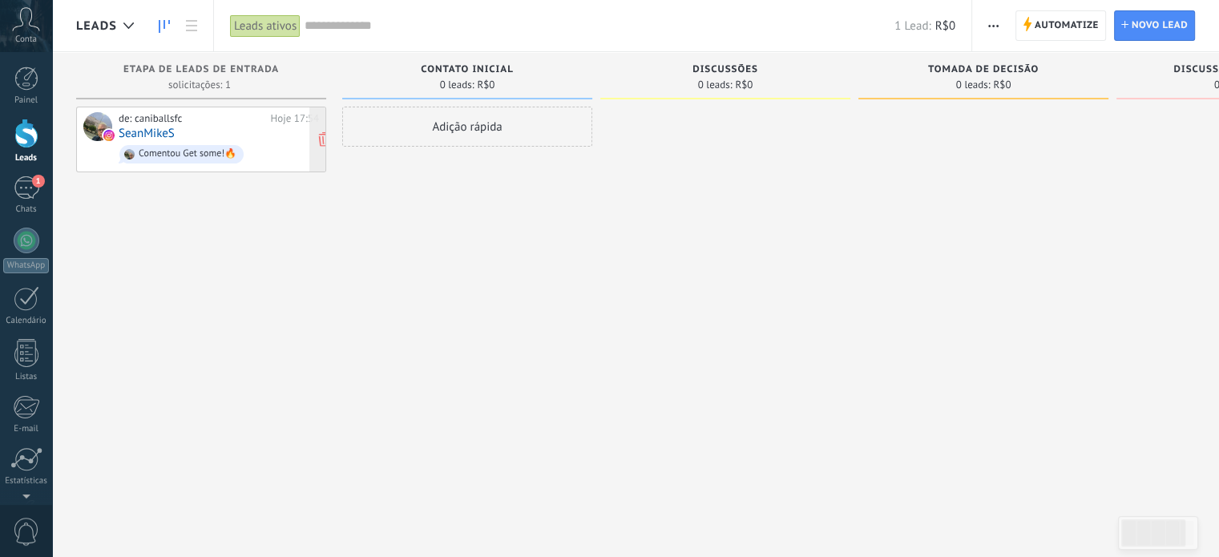
click at [196, 156] on div "Comentou Get some!🔥" at bounding box center [188, 153] width 98 height 11
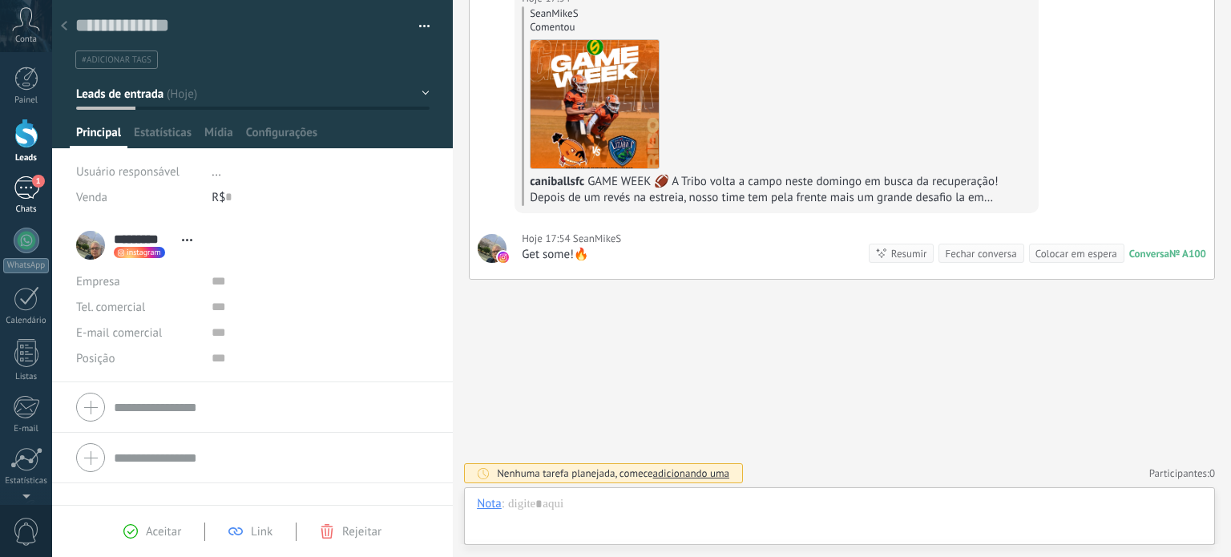
scroll to position [146, 0]
click at [29, 193] on div "1" at bounding box center [27, 187] width 26 height 23
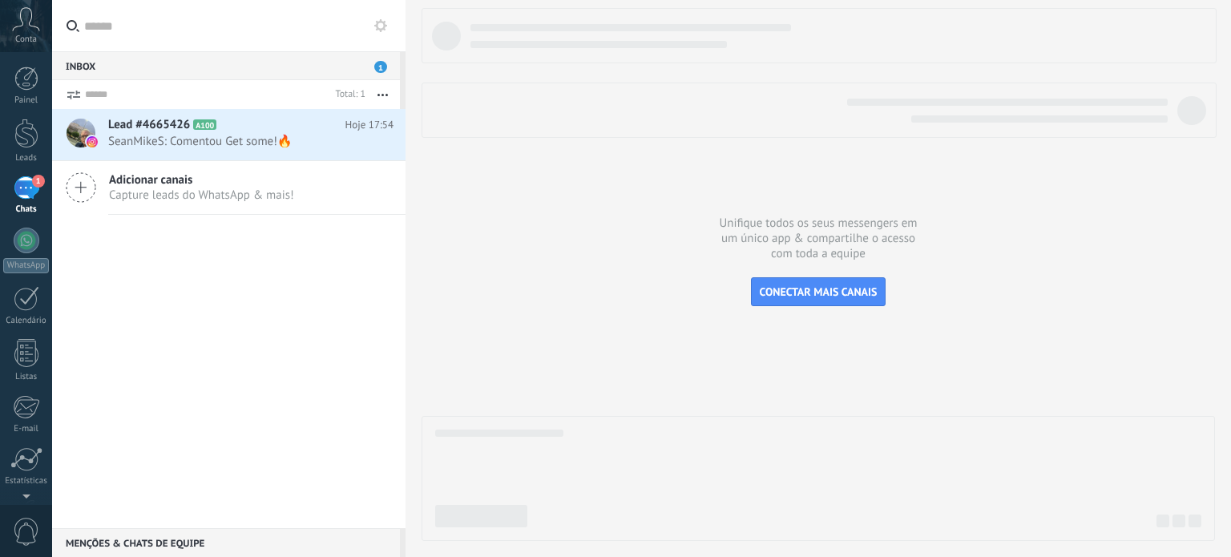
click at [148, 191] on span "Capture leads do WhatsApp & mais!" at bounding box center [201, 195] width 185 height 15
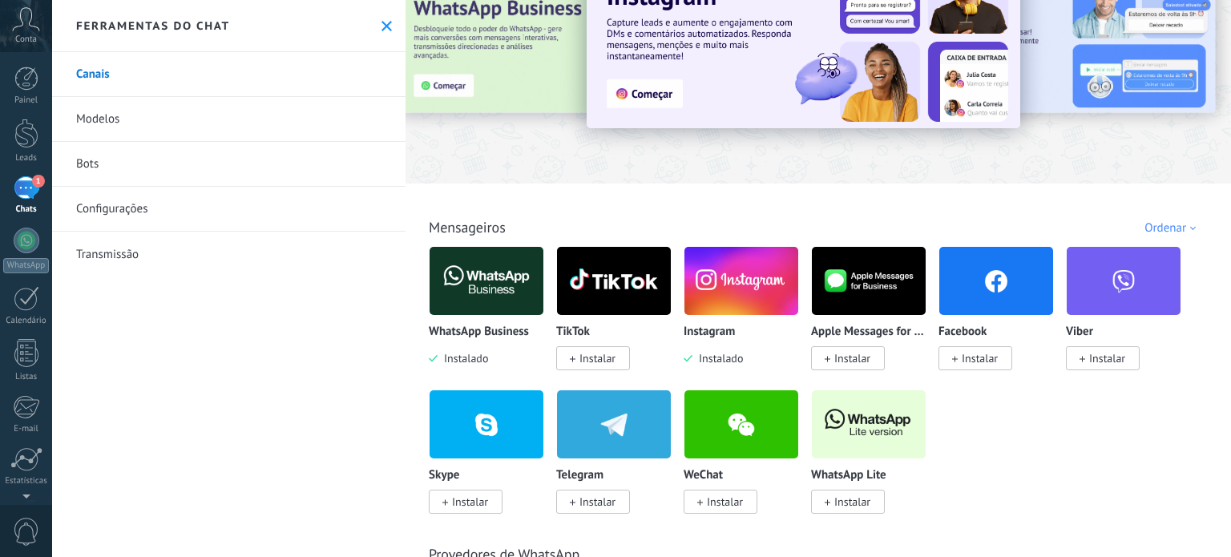
scroll to position [80, 0]
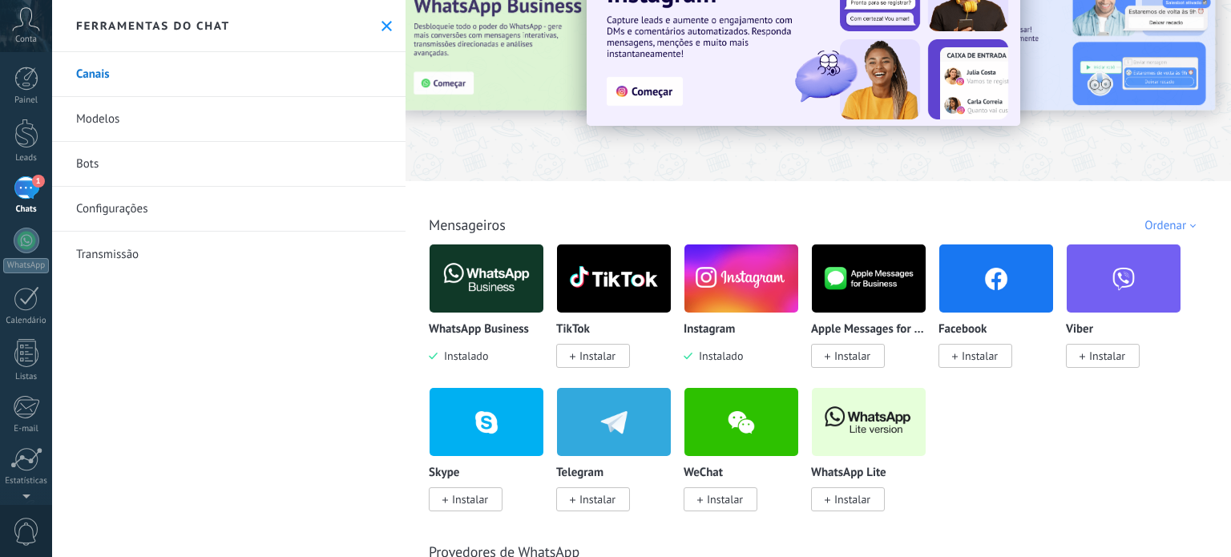
click at [513, 280] on img at bounding box center [487, 279] width 114 height 78
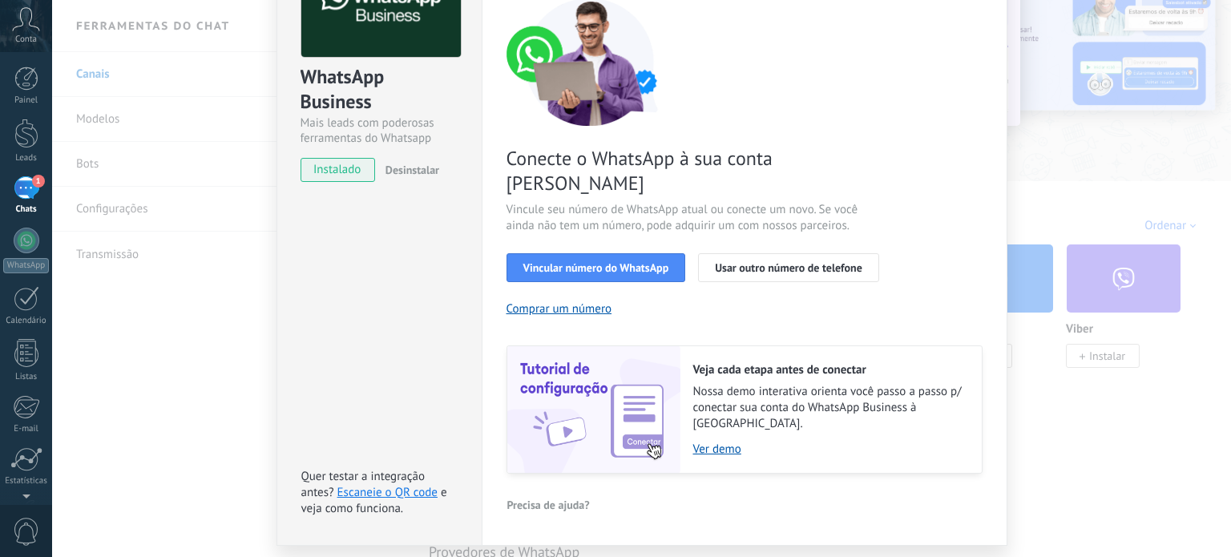
scroll to position [142, 0]
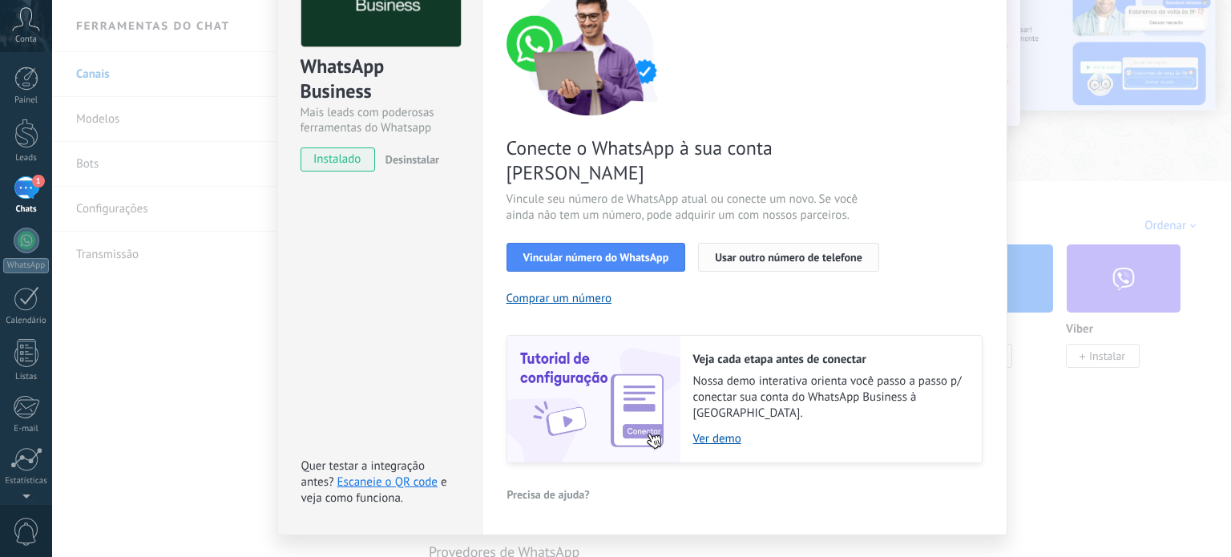
click at [741, 243] on button "Usar outro número de telefone" at bounding box center [788, 257] width 181 height 29
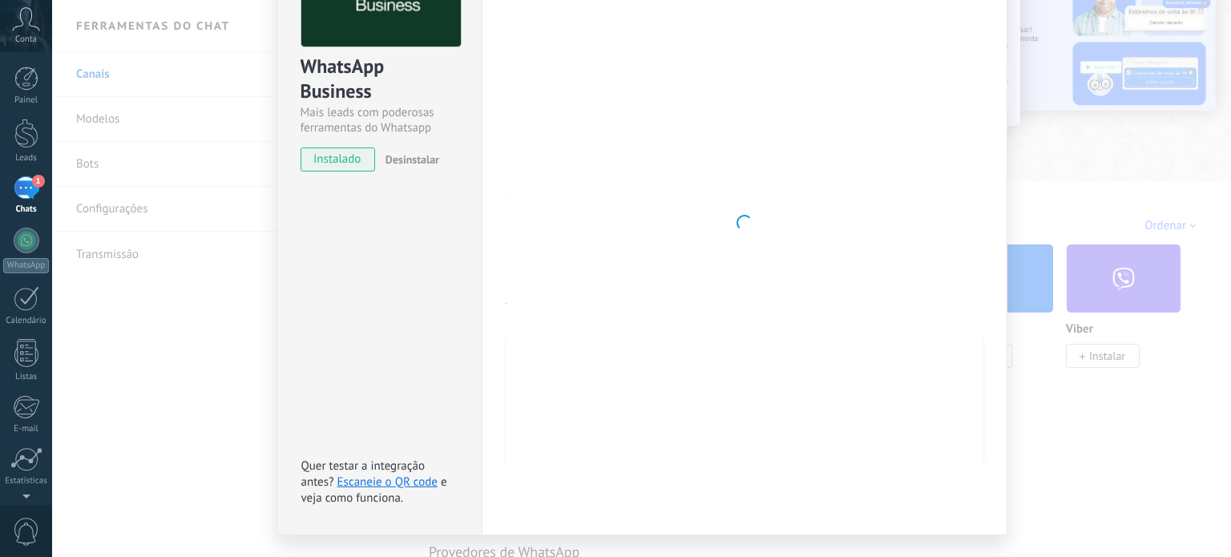
click at [924, 36] on div at bounding box center [745, 222] width 476 height 567
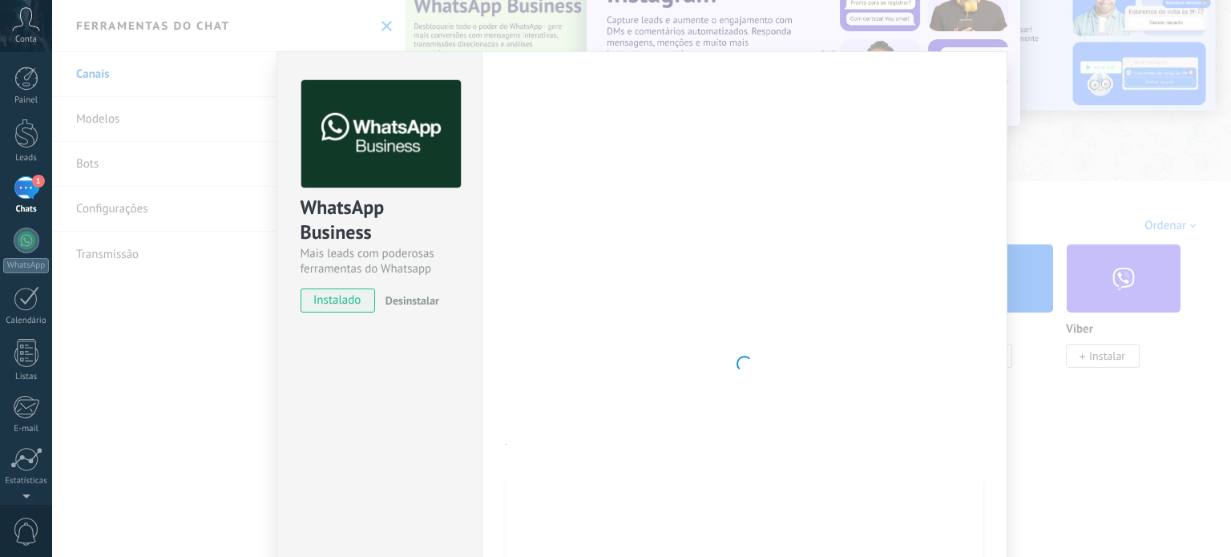
scroll to position [0, 0]
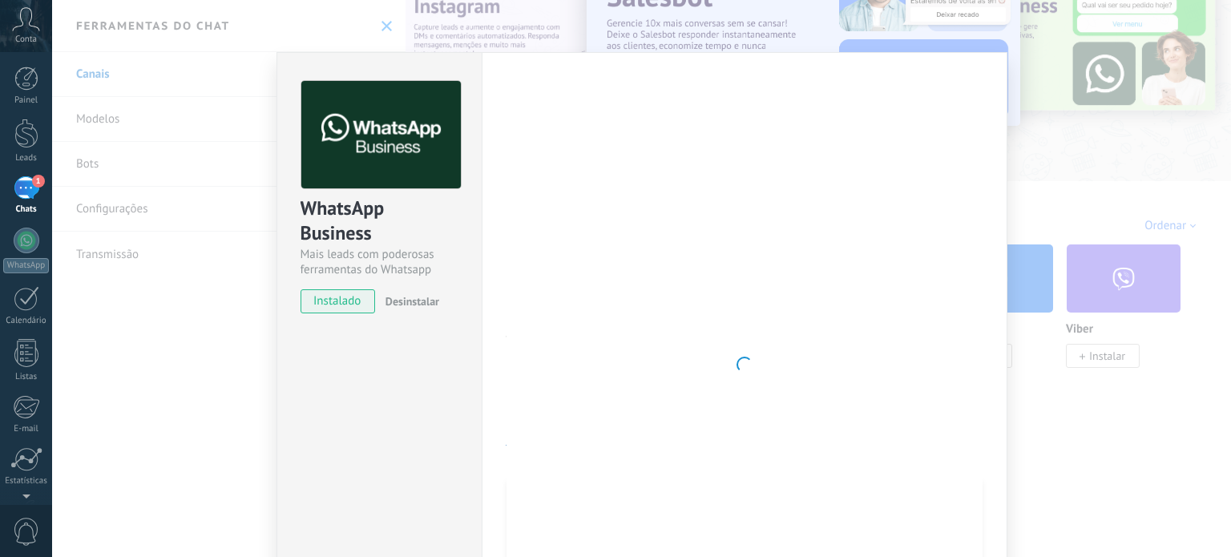
click at [1194, 177] on div "WhatsApp Business Mais leads com poderosas ferramentas do Whatsapp instalado De…" at bounding box center [641, 278] width 1179 height 557
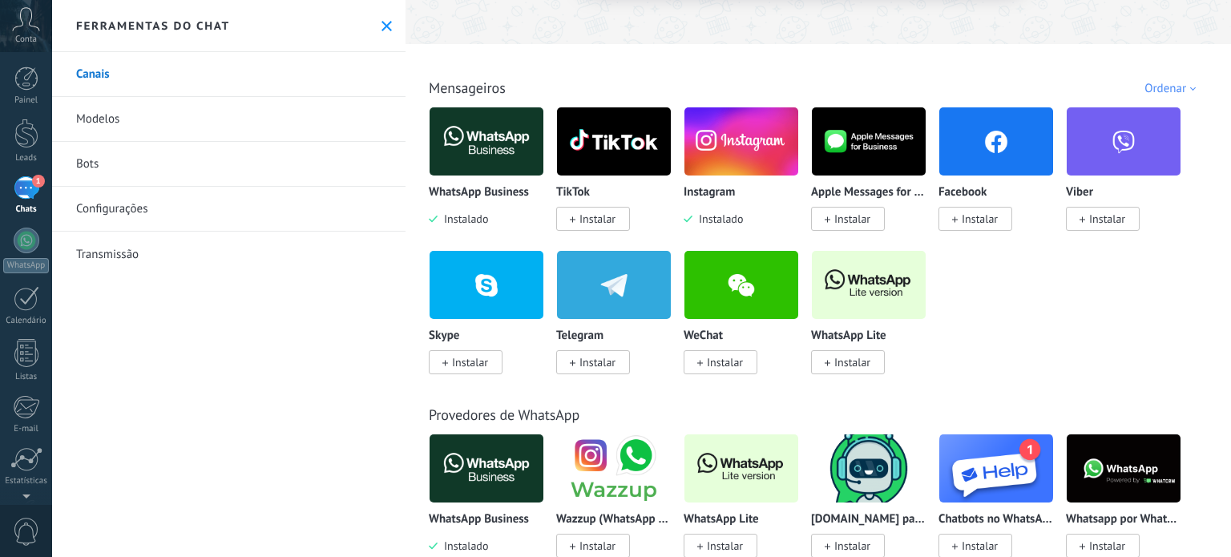
scroll to position [240, 0]
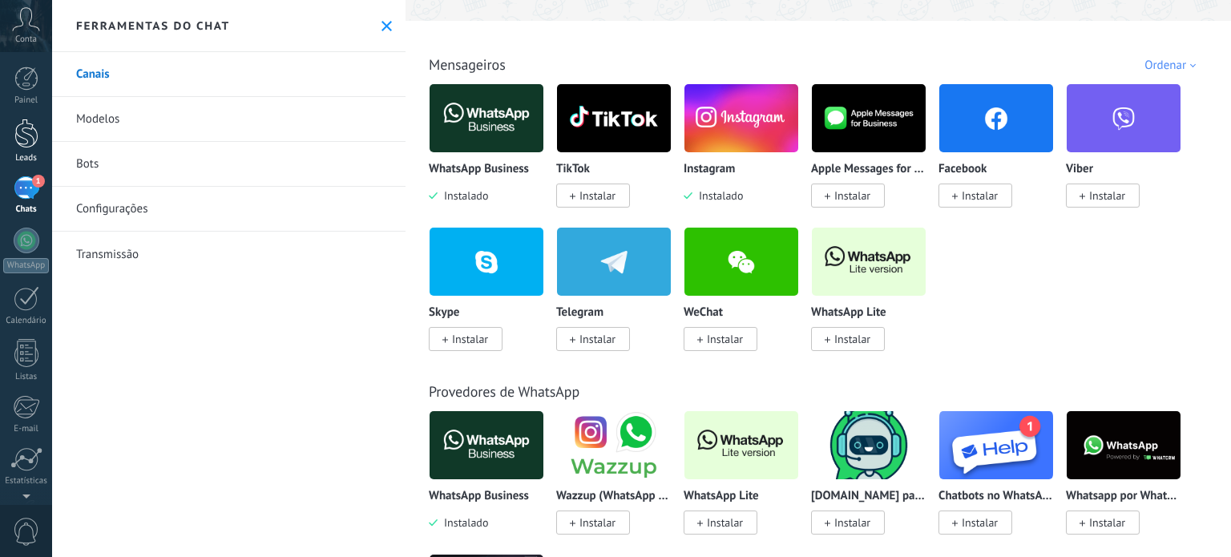
click at [30, 139] on div at bounding box center [26, 134] width 24 height 30
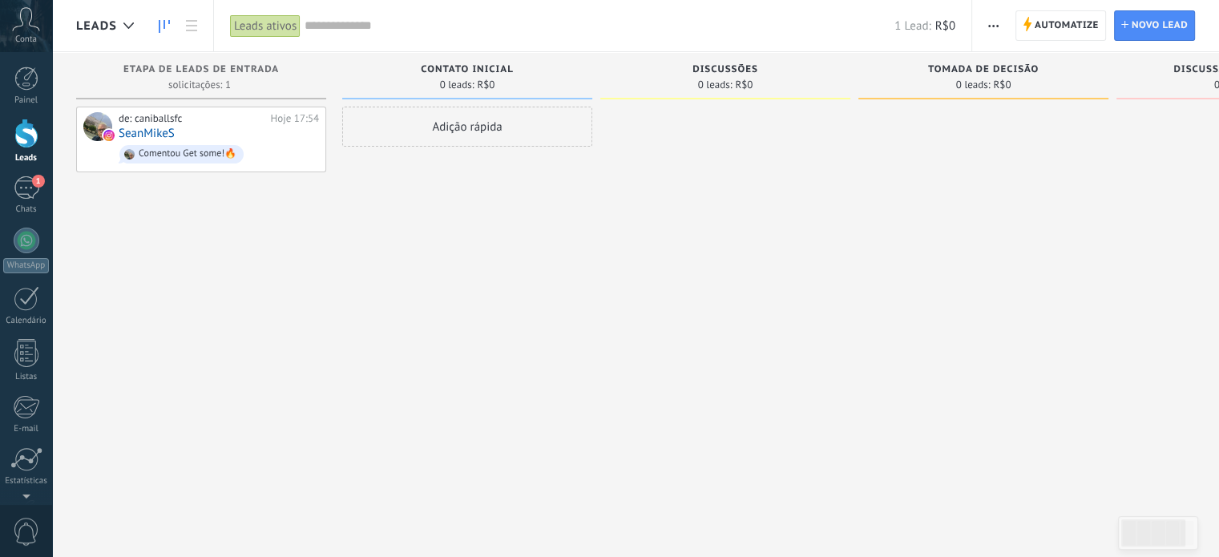
click at [29, 150] on link "Leads" at bounding box center [26, 141] width 52 height 45
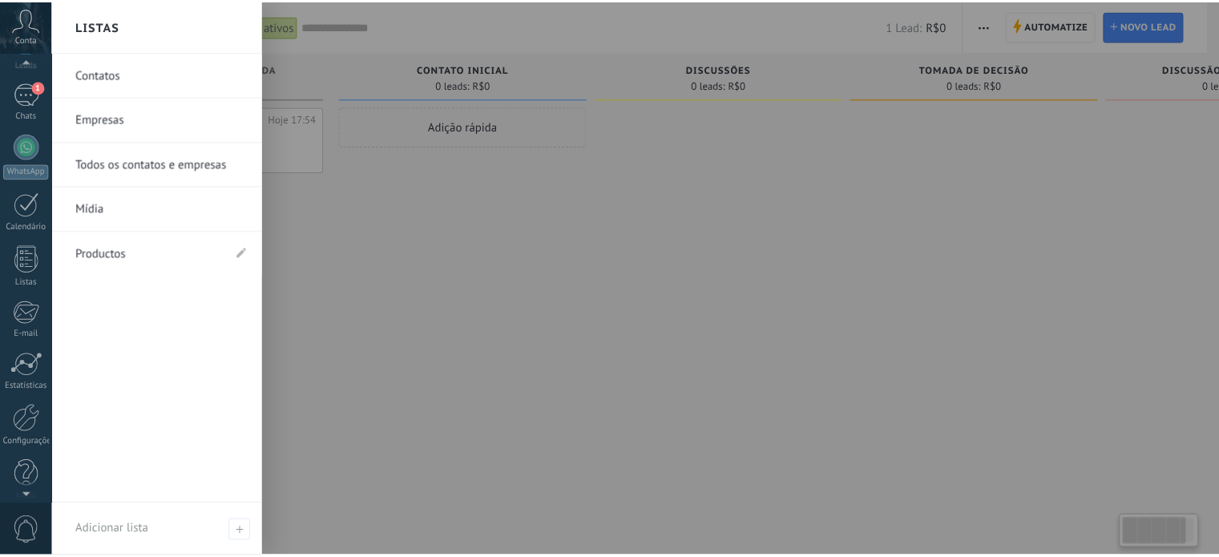
scroll to position [109, 0]
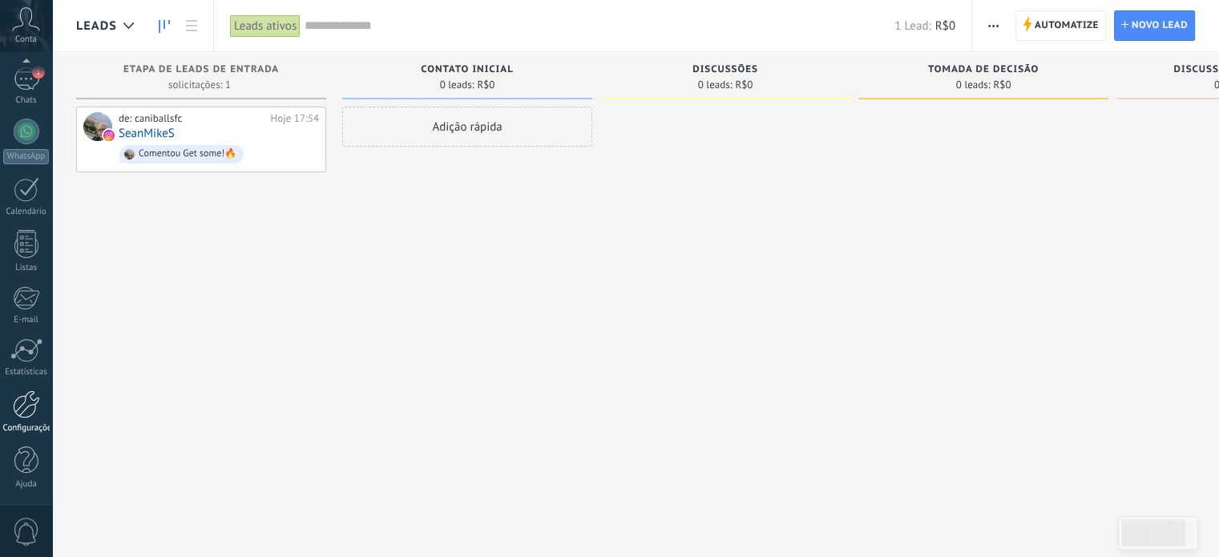
click at [26, 397] on div at bounding box center [26, 404] width 27 height 28
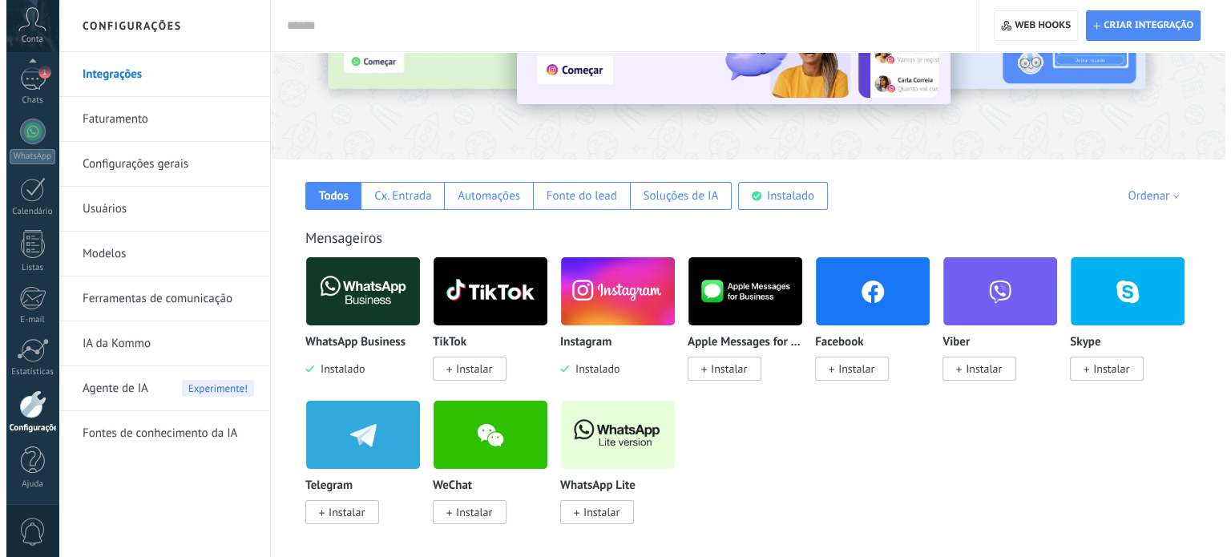
scroll to position [160, 0]
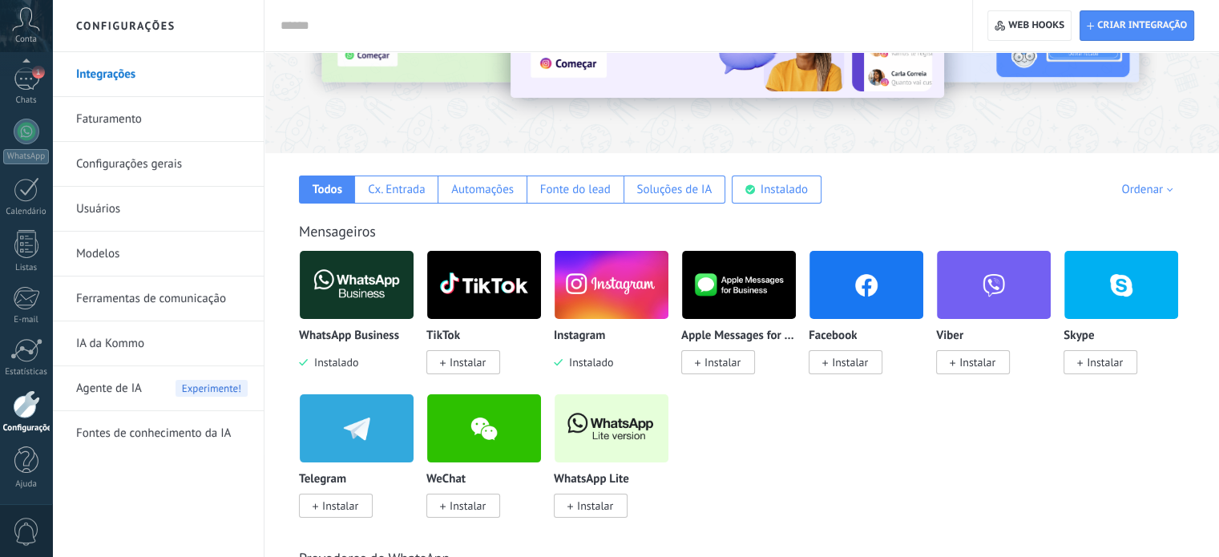
click at [365, 292] on img at bounding box center [357, 285] width 114 height 78
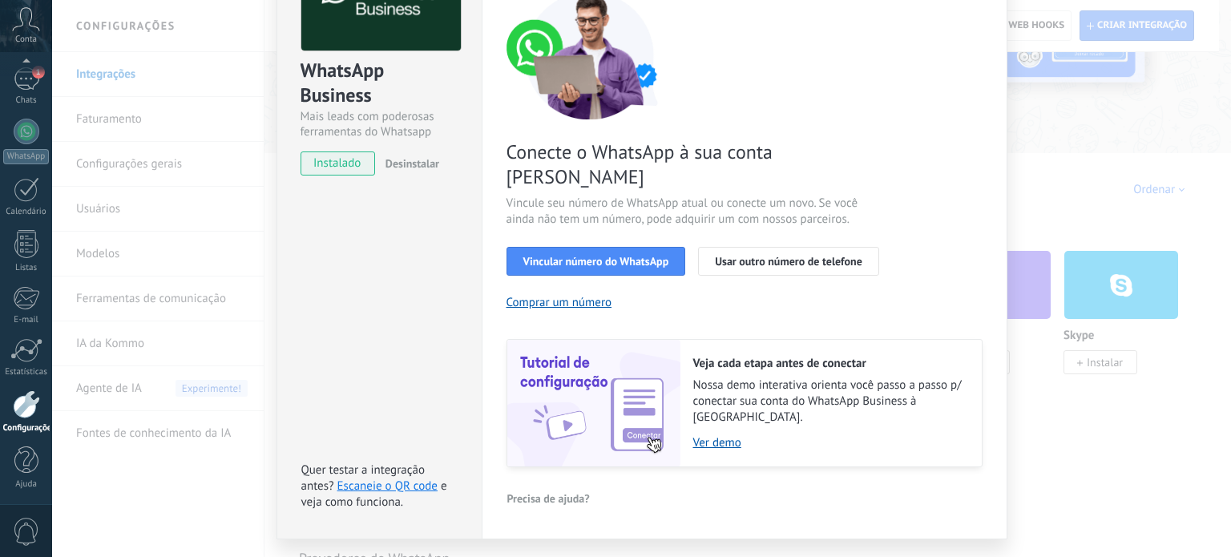
scroll to position [142, 0]
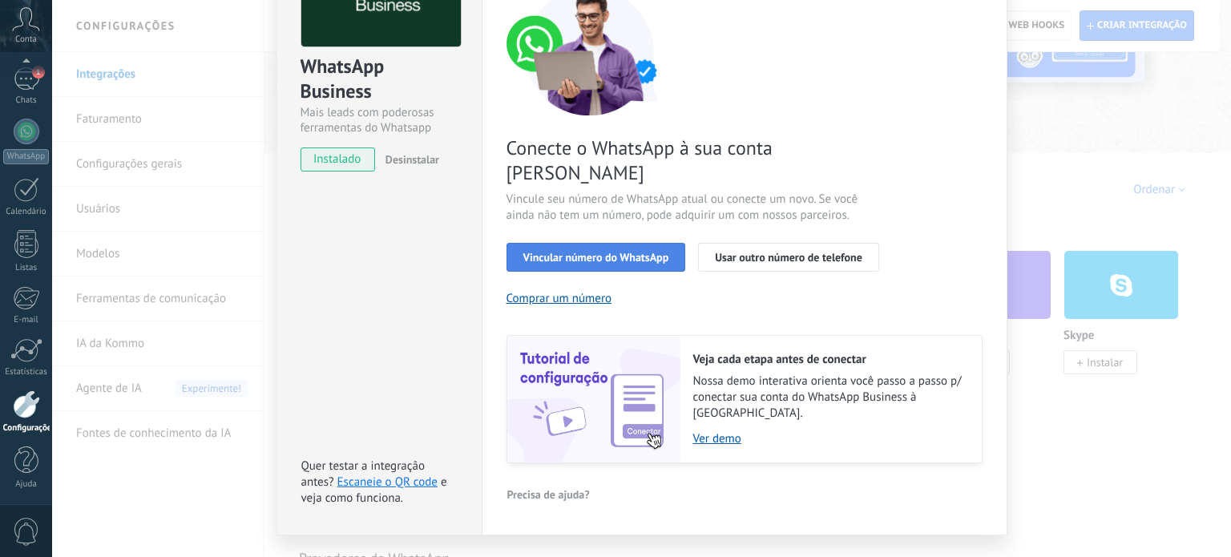
click at [634, 252] on span "Vincular número do WhatsApp" at bounding box center [596, 257] width 146 height 11
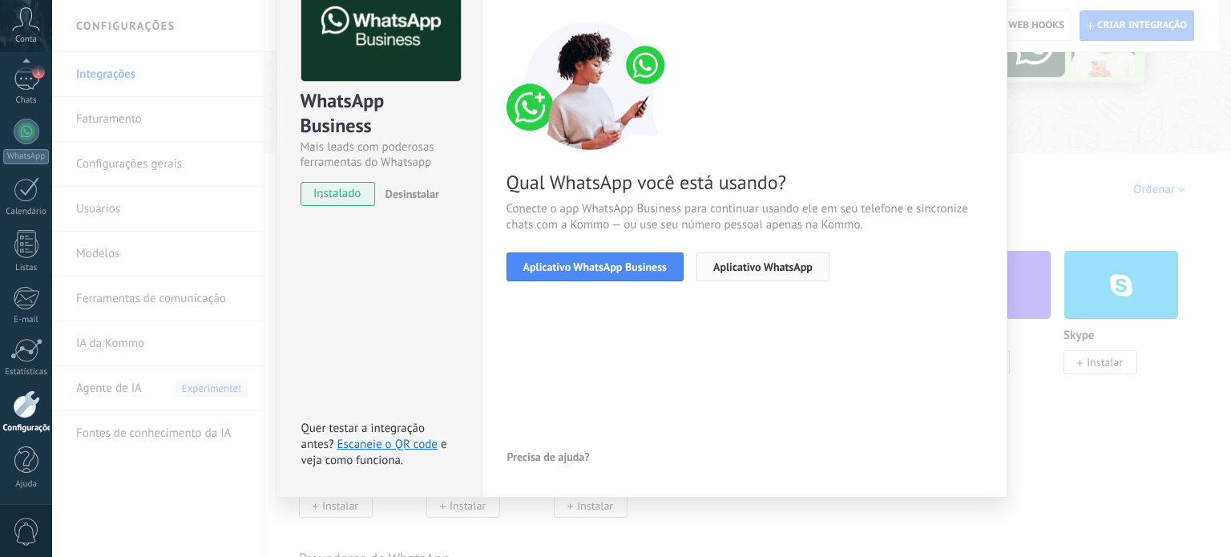
click at [761, 261] on span "Aplicativo WhatsApp" at bounding box center [762, 266] width 99 height 11
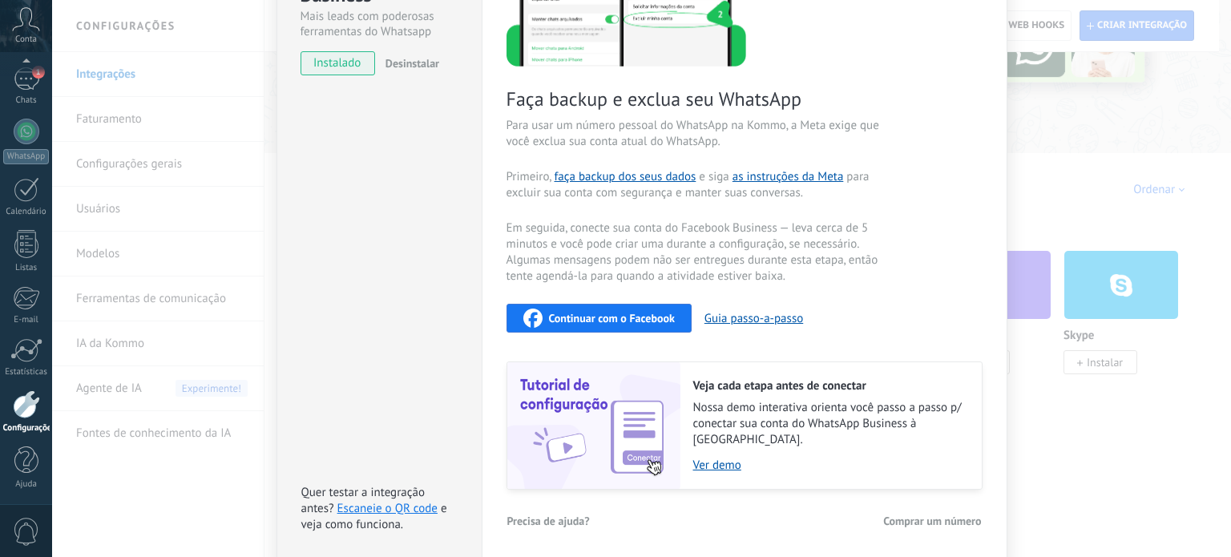
scroll to position [289, 0]
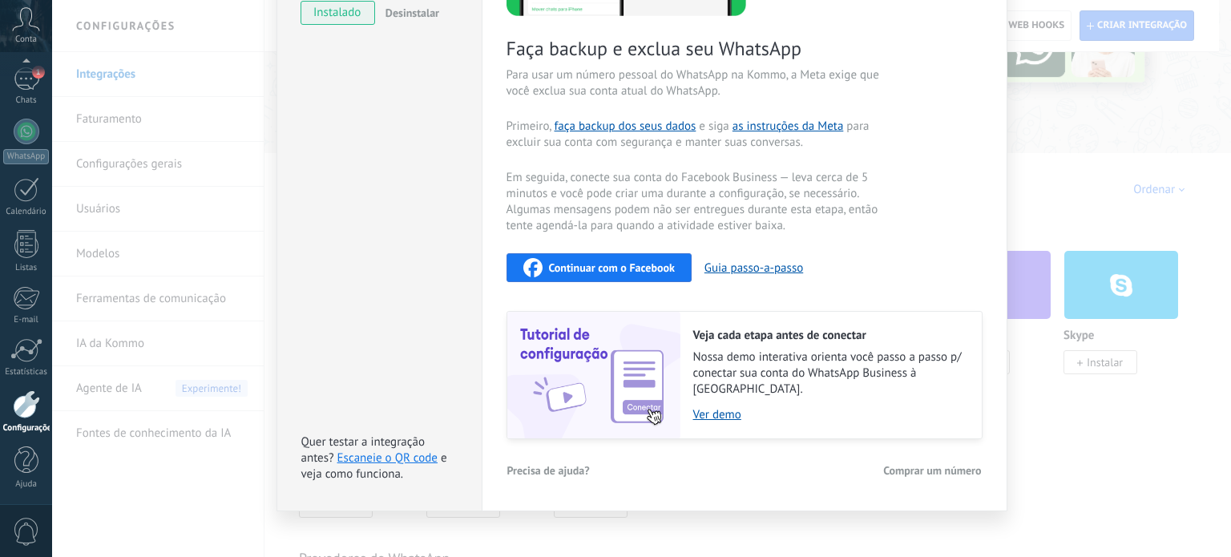
click at [555, 246] on div "Faça backup e exclua seu WhatsApp Para usar um número pessoal do WhatsApp na Ko…" at bounding box center [745, 139] width 476 height 599
click at [567, 262] on span "Continuar com o Facebook" at bounding box center [612, 267] width 126 height 11
click at [394, 450] on link "Escaneie o QR code" at bounding box center [387, 457] width 100 height 15
